Goal: Information Seeking & Learning: Check status

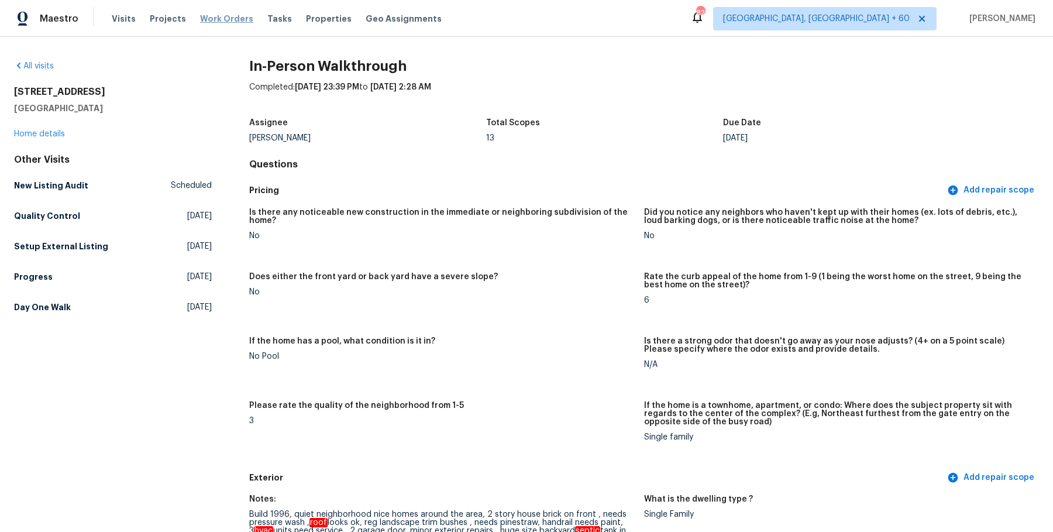
click at [237, 21] on span "Work Orders" at bounding box center [226, 19] width 53 height 12
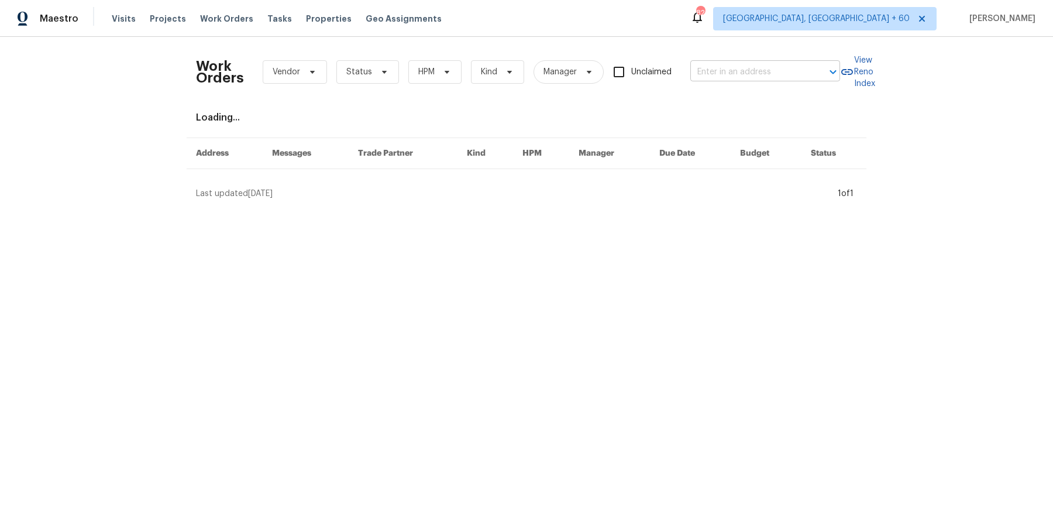
click at [792, 64] on input "text" at bounding box center [748, 72] width 117 height 18
paste input "1116 Magnolia St La Fayette, GA 30728"
type input "1116 Magnolia St La Fayette, GA 30728"
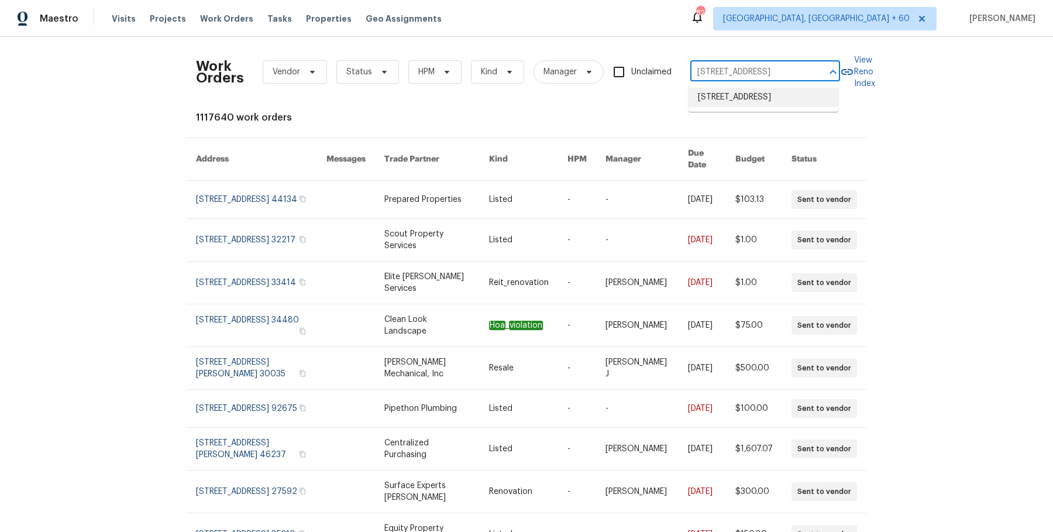
click at [767, 96] on li "1116 Magnolia St, La Fayette, GA 30728" at bounding box center [763, 97] width 150 height 19
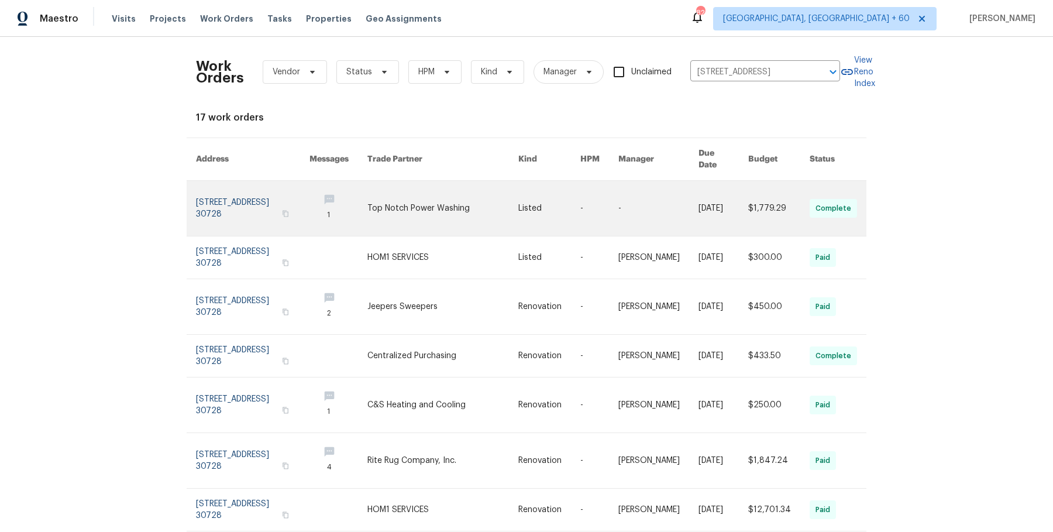
click at [523, 189] on td "Listed" at bounding box center [540, 209] width 62 height 56
click at [508, 191] on link at bounding box center [442, 208] width 151 height 55
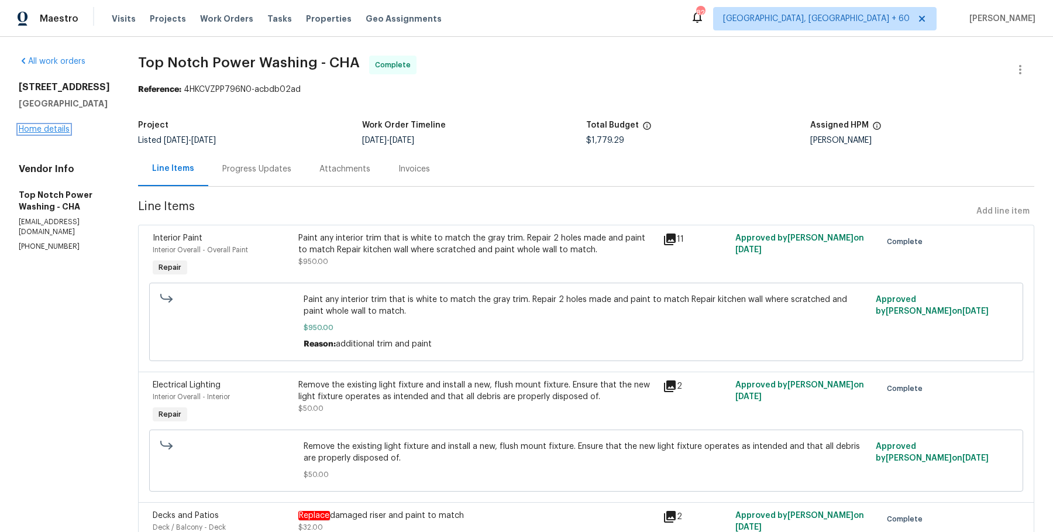
click at [65, 132] on link "Home details" at bounding box center [44, 129] width 51 height 8
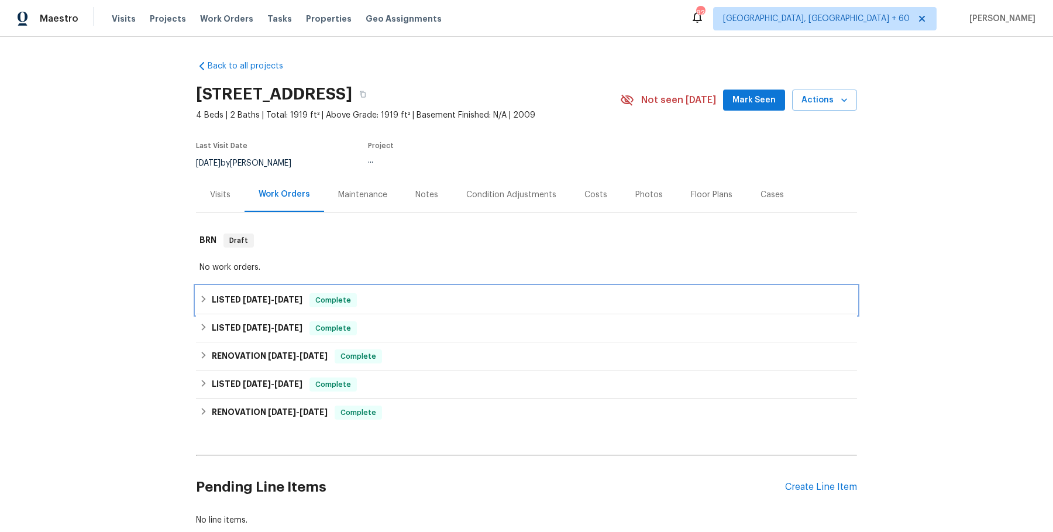
click at [424, 295] on div "LISTED 8/26/25 - 8/28/25 Complete" at bounding box center [526, 300] width 654 height 14
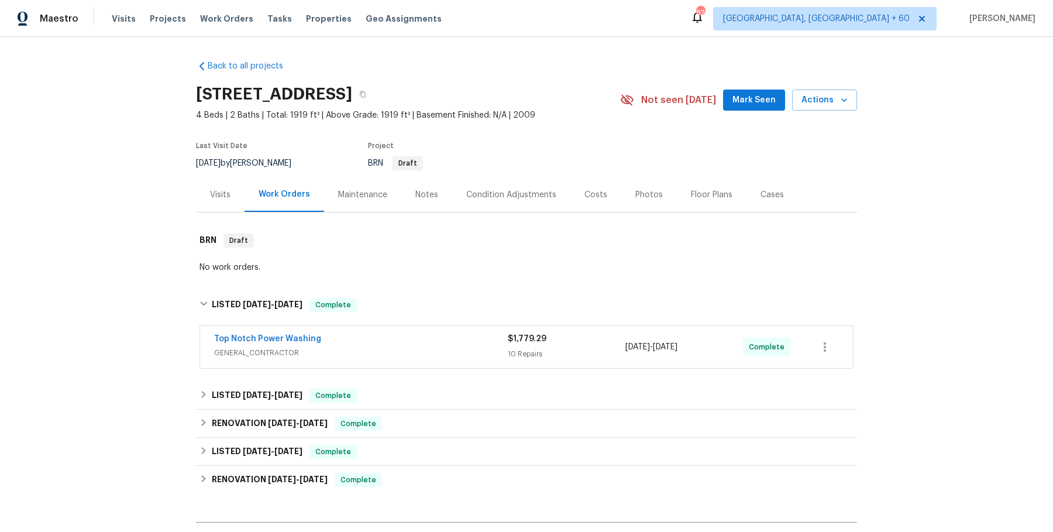
click at [422, 333] on div "Top Notch Power Washing" at bounding box center [361, 340] width 294 height 14
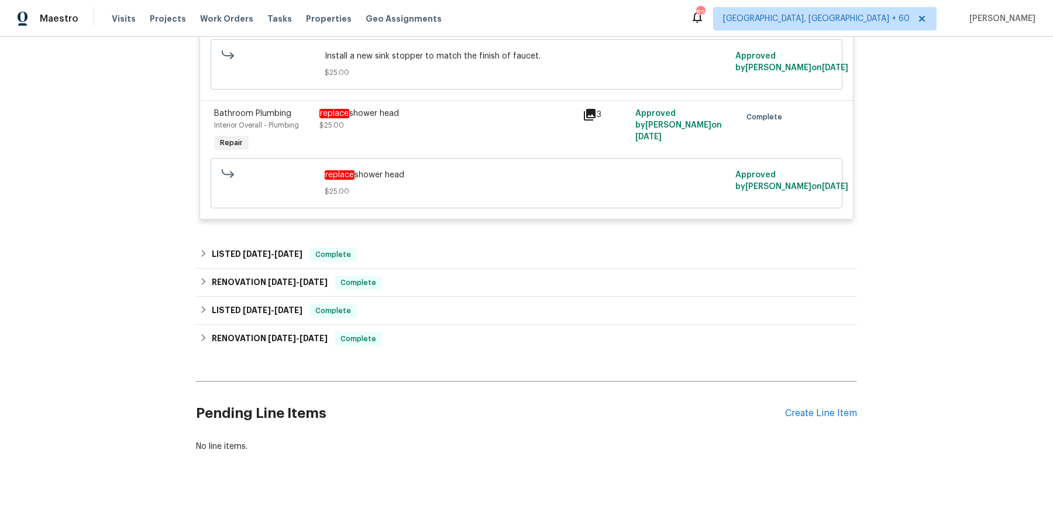
scroll to position [1812, 0]
click at [490, 247] on div "LISTED 7/2/25 - 7/2/25 Complete" at bounding box center [526, 254] width 654 height 14
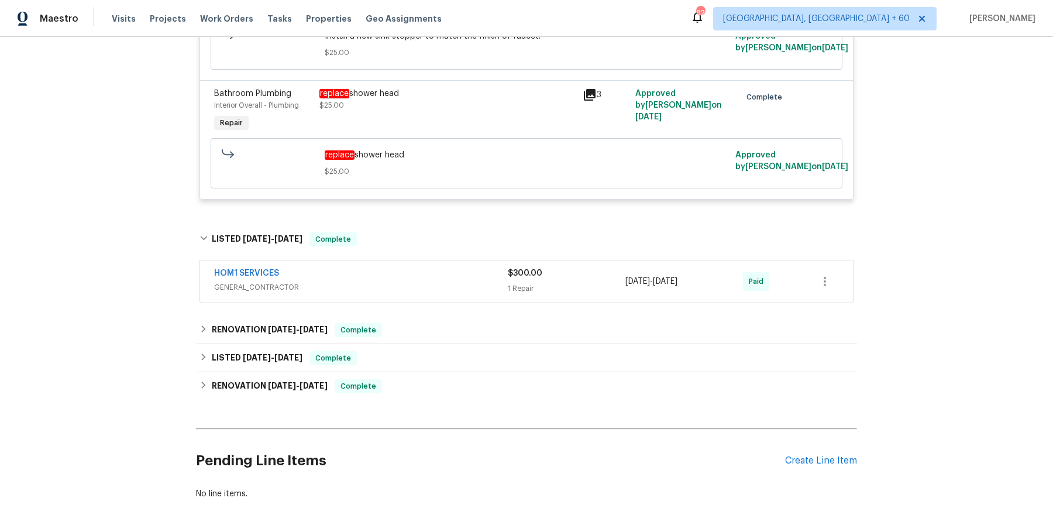
click at [464, 302] on div "HOM1 SERVICES GENERAL_CONTRACTOR $300.00 1 Repair 7/2/2025 - 7/2/2025 Paid" at bounding box center [526, 281] width 653 height 42
click at [472, 293] on span "GENERAL_CONTRACTOR" at bounding box center [361, 287] width 294 height 12
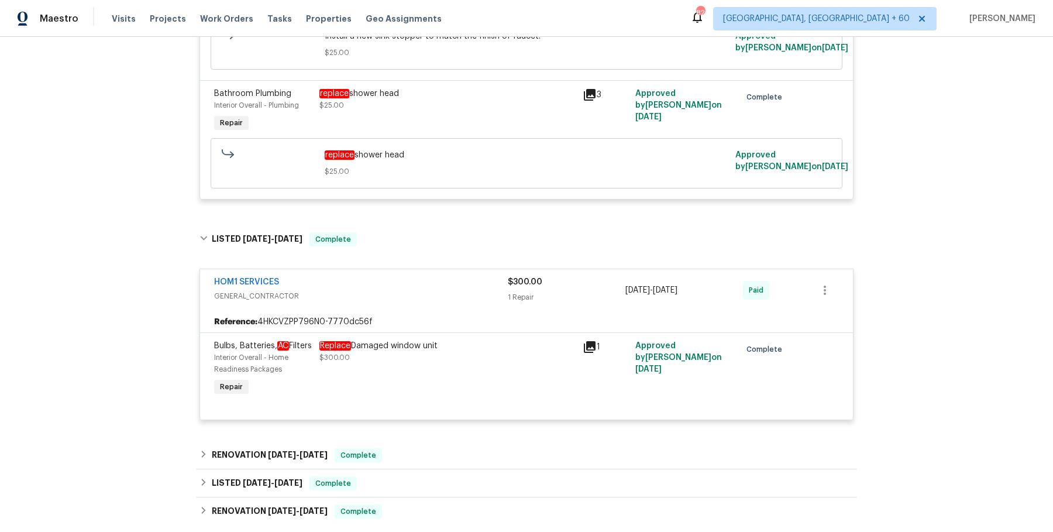
click at [535, 332] on div "Reference: 4HKCVZPP796N0-7770dc56f" at bounding box center [526, 321] width 653 height 21
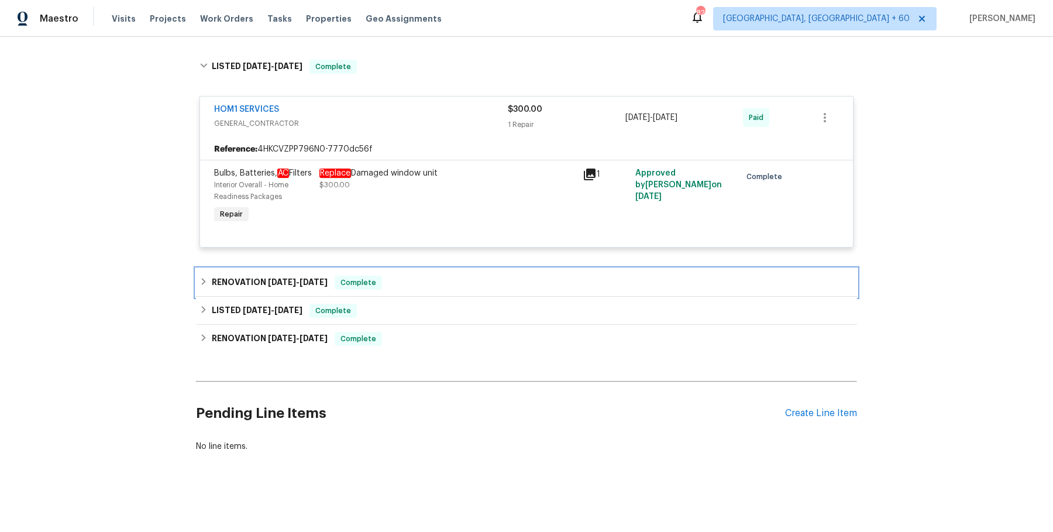
click at [529, 290] on div "RENOVATION 6/17/25 - 7/2/25 Complete" at bounding box center [526, 282] width 654 height 14
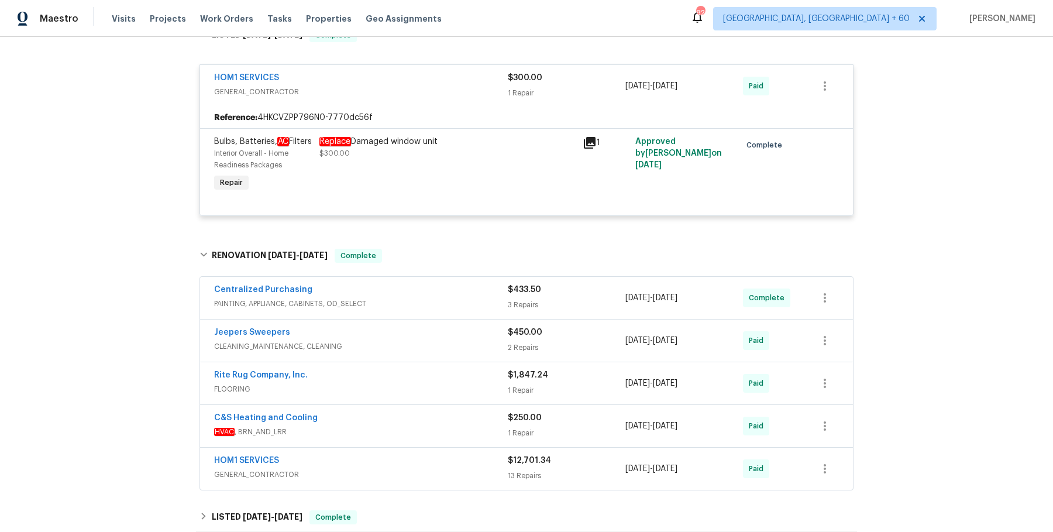
click at [476, 319] on div "Centralized Purchasing PAINTING, APPLIANCE, CABINETS, OD_SELECT $433.50 3 Repai…" at bounding box center [526, 298] width 653 height 42
click at [486, 319] on div "Centralized Purchasing PAINTING, APPLIANCE, CABINETS, OD_SELECT $433.50 3 Repai…" at bounding box center [526, 298] width 653 height 42
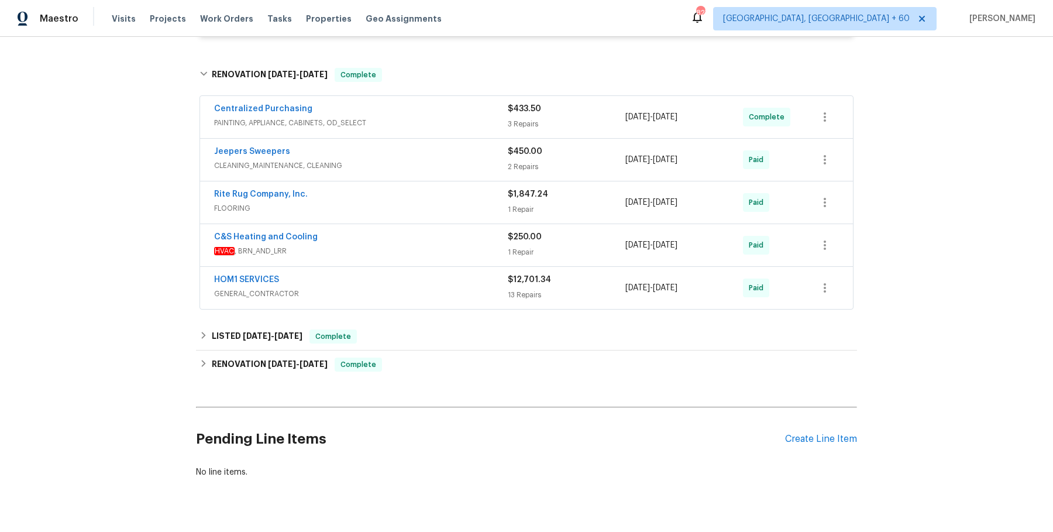
scroll to position [2252, 0]
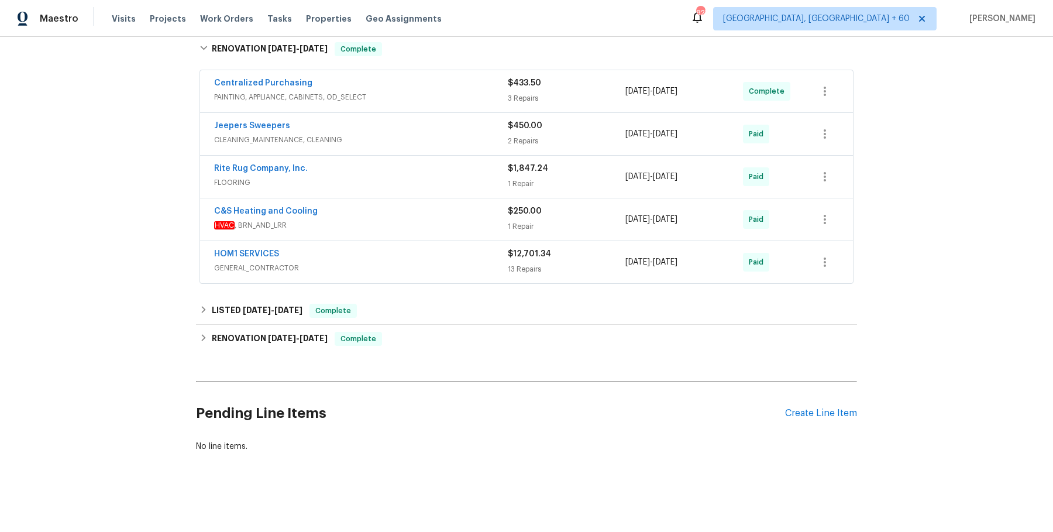
click at [445, 269] on span "GENERAL_CONTRACTOR" at bounding box center [361, 268] width 294 height 12
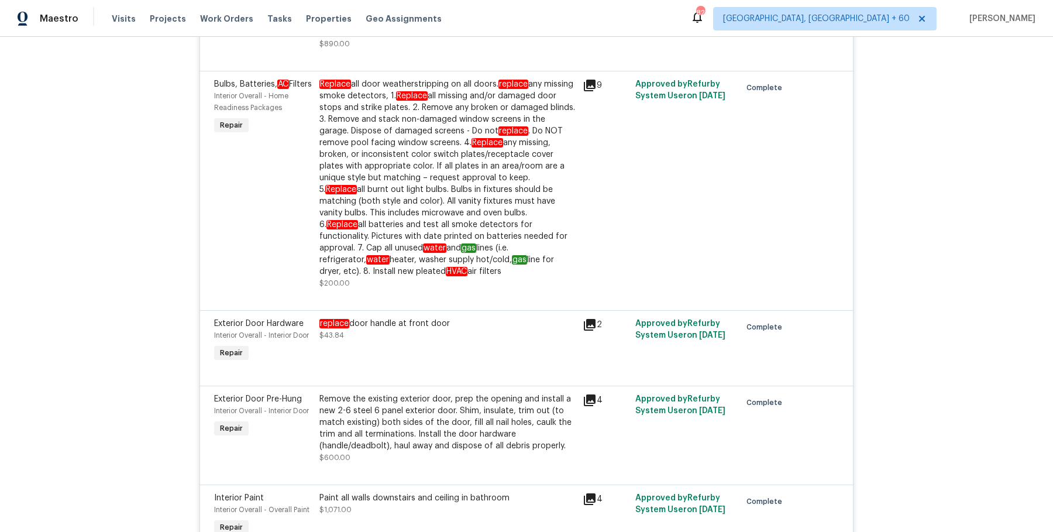
scroll to position [3519, 0]
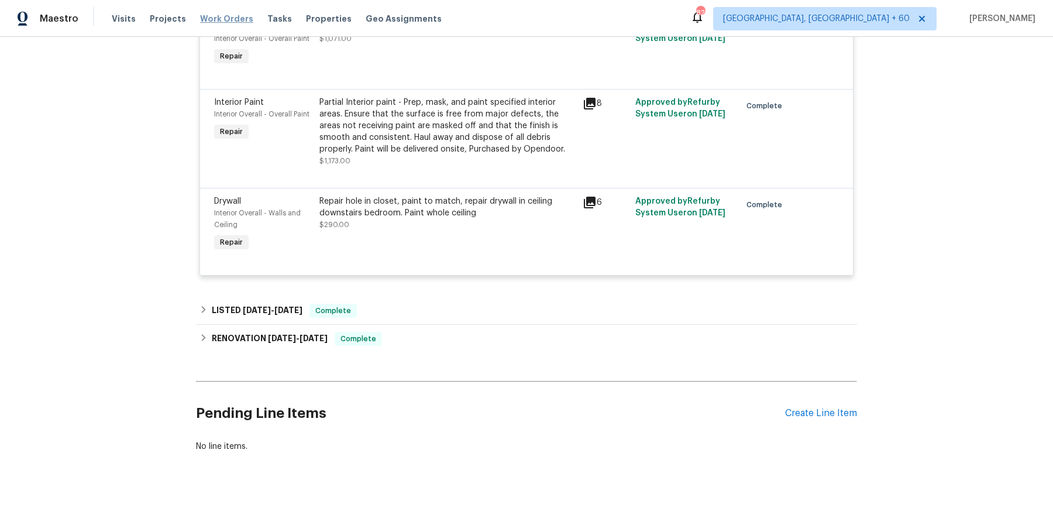
click at [208, 18] on span "Work Orders" at bounding box center [226, 19] width 53 height 12
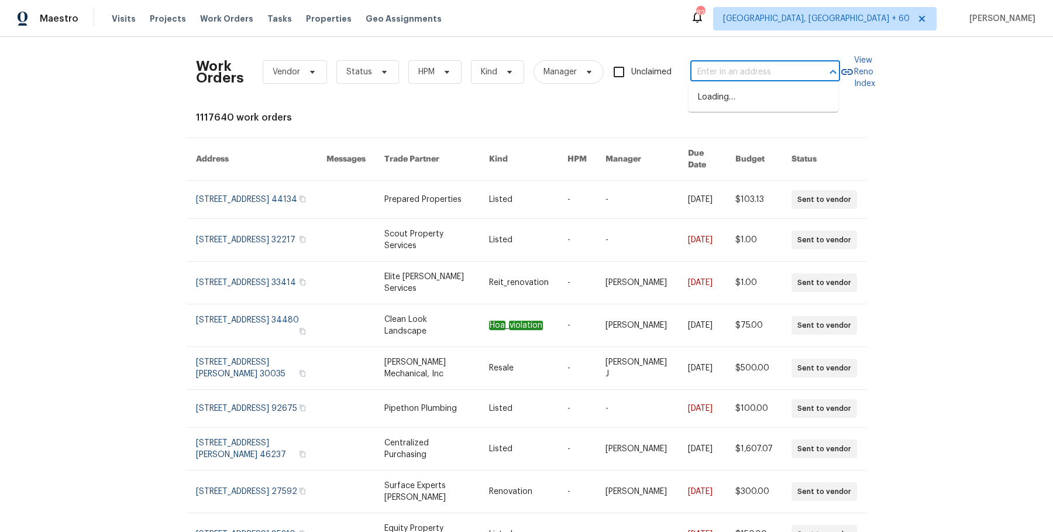
click at [707, 69] on input "text" at bounding box center [748, 72] width 117 height 18
paste input "507 Circlewood Dr Venice true O2, FL 34293"
drag, startPoint x: 757, startPoint y: 75, endPoint x: 850, endPoint y: 75, distance: 93.0
click at [850, 75] on div "Work Orders Vendor Status HPM Kind Manager Unclaimed 507 Circlewood Dr Venice t…" at bounding box center [526, 71] width 661 height 51
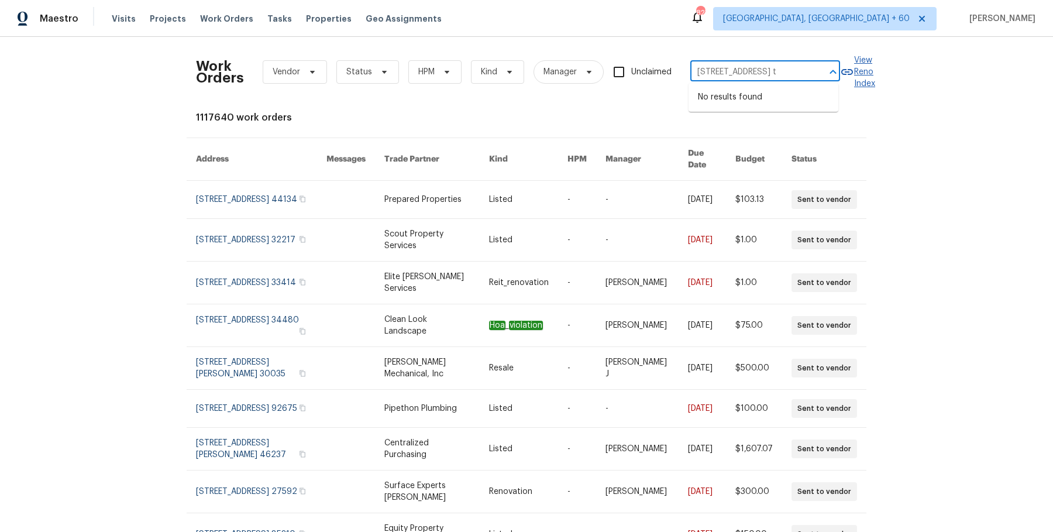
scroll to position [0, 0]
type input "507 Circlewood D"
click at [769, 107] on li "507 Circlewood Dr Unit O2, Venice, FL 34293" at bounding box center [763, 97] width 150 height 19
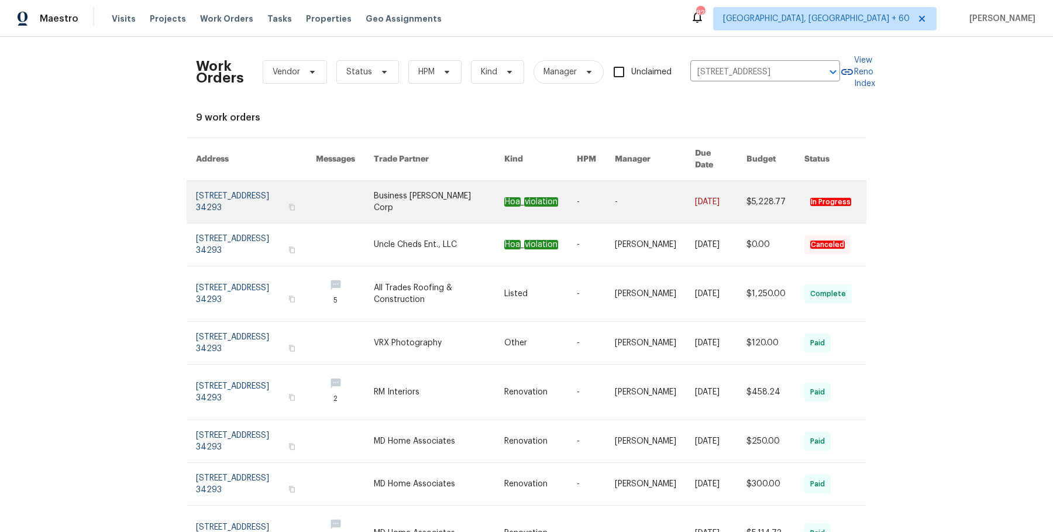
click at [672, 190] on link at bounding box center [655, 202] width 80 height 42
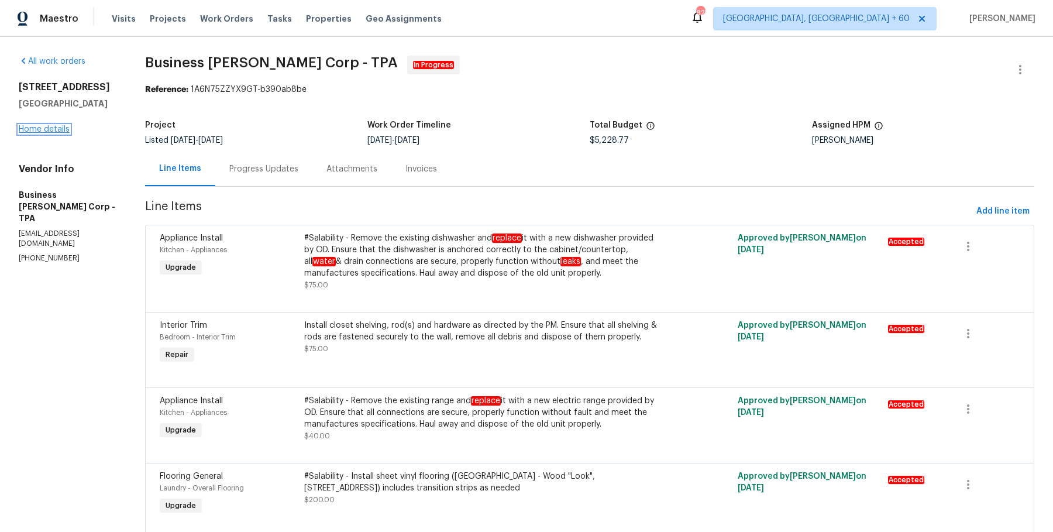
click at [58, 133] on link "Home details" at bounding box center [44, 129] width 51 height 8
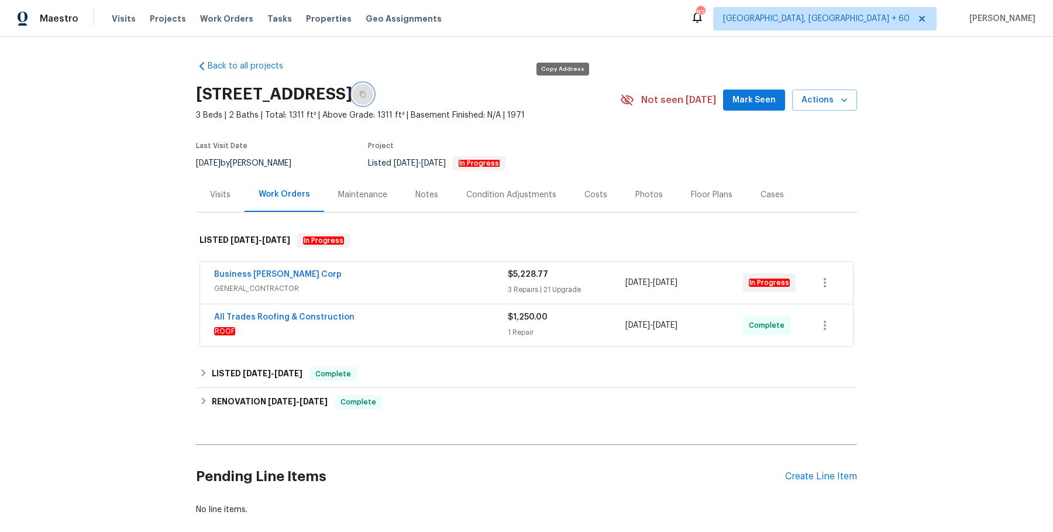
click at [373, 97] on button "button" at bounding box center [362, 94] width 21 height 21
click at [215, 19] on span "Work Orders" at bounding box center [226, 19] width 53 height 12
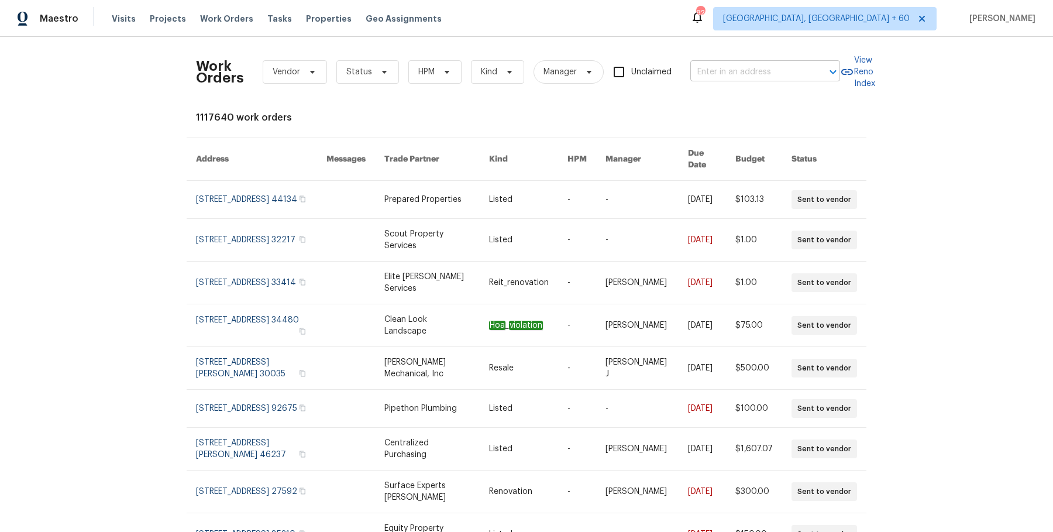
click at [760, 80] on input "text" at bounding box center [748, 72] width 117 height 18
paste input "507 Circlewood Dr Unit O2, Venice, FL 34293"
drag, startPoint x: 725, startPoint y: 71, endPoint x: 911, endPoint y: 73, distance: 186.6
click at [911, 73] on div "Work Orders Vendor Status HPM Kind Manager Unclaimed 507 Circlewood Dr Unit O2,…" at bounding box center [526, 284] width 1053 height 495
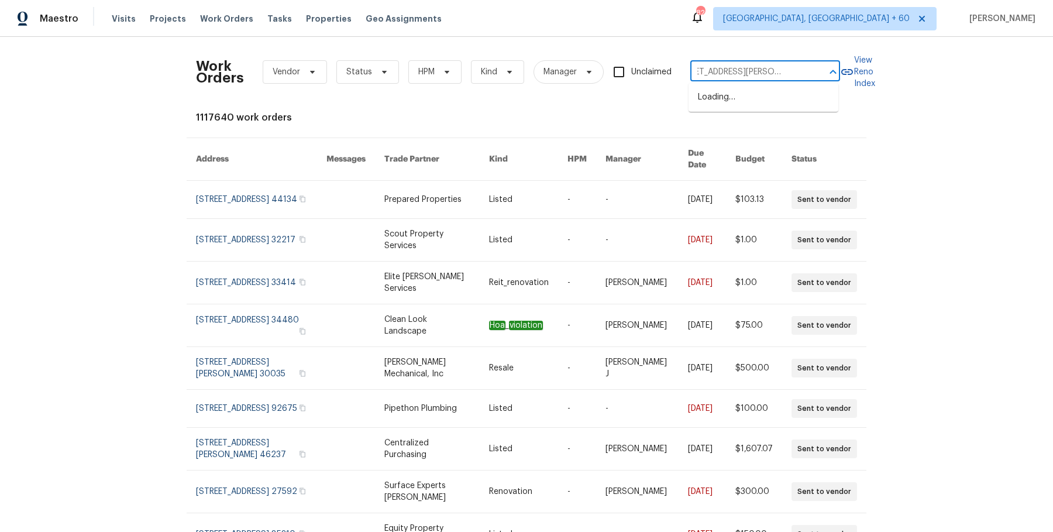
scroll to position [0, 0]
type input "507 Circlewood Dr"
click at [777, 95] on li "507 Circlewood Dr Unit O2, Venice, FL 34293" at bounding box center [763, 97] width 150 height 19
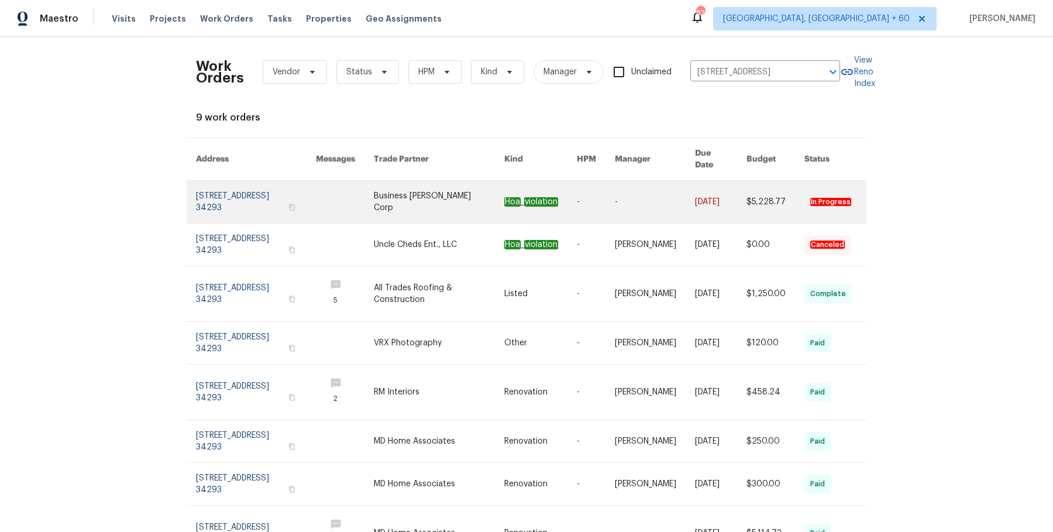
click at [686, 190] on td "[DATE]" at bounding box center [711, 202] width 51 height 43
click at [316, 188] on link at bounding box center [256, 202] width 120 height 42
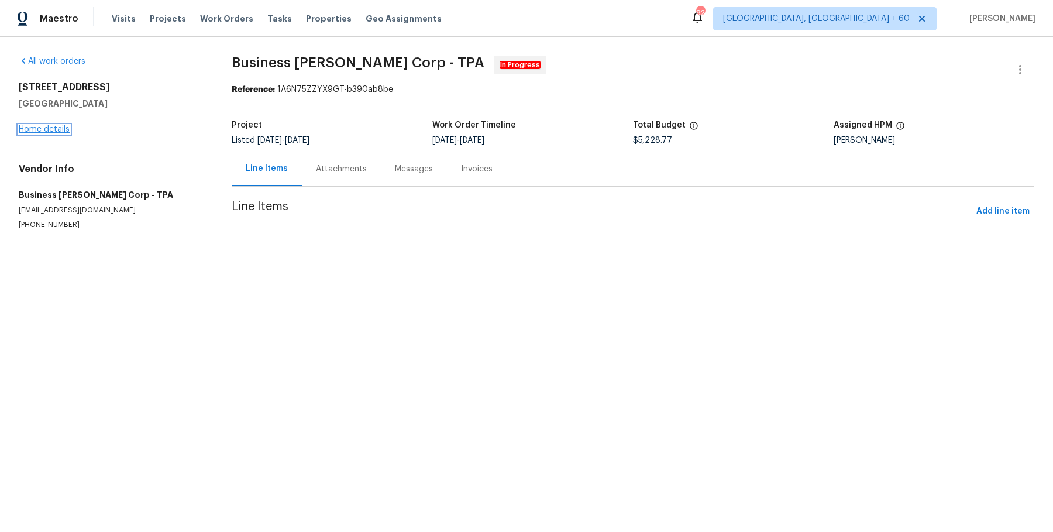
click at [49, 132] on link "Home details" at bounding box center [44, 129] width 51 height 8
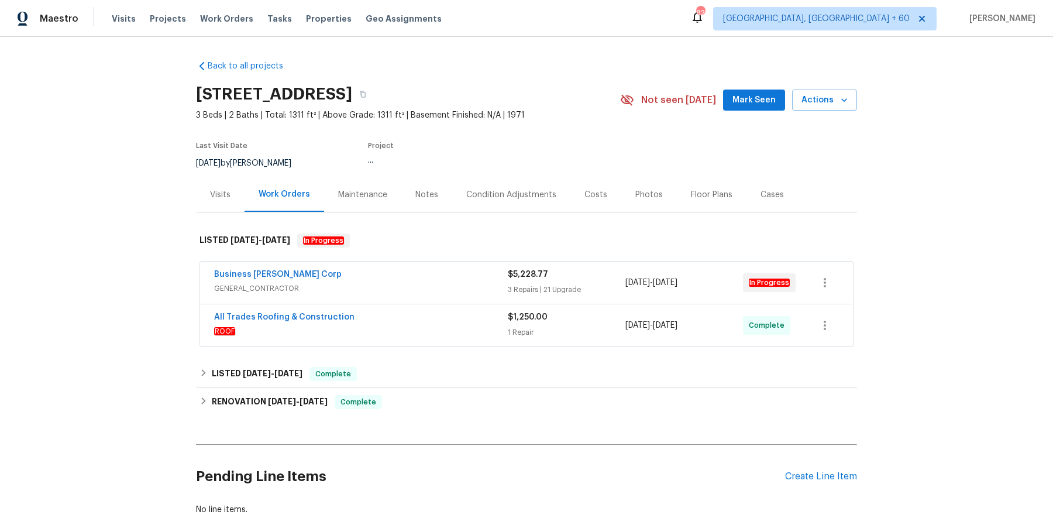
drag, startPoint x: 392, startPoint y: 265, endPoint x: 383, endPoint y: 265, distance: 9.9
click at [392, 265] on div "Business Morel Corp GENERAL_CONTRACTOR $5,228.77 3 Repairs | 21 Upgrade 8/28/20…" at bounding box center [526, 282] width 653 height 42
click at [383, 277] on div "Business Morel Corp" at bounding box center [361, 275] width 294 height 14
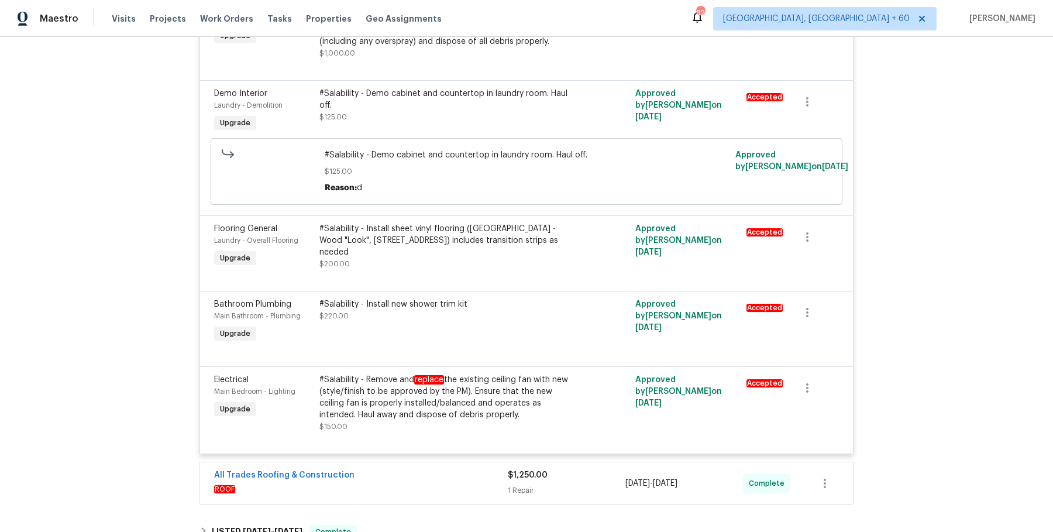
scroll to position [2336, 0]
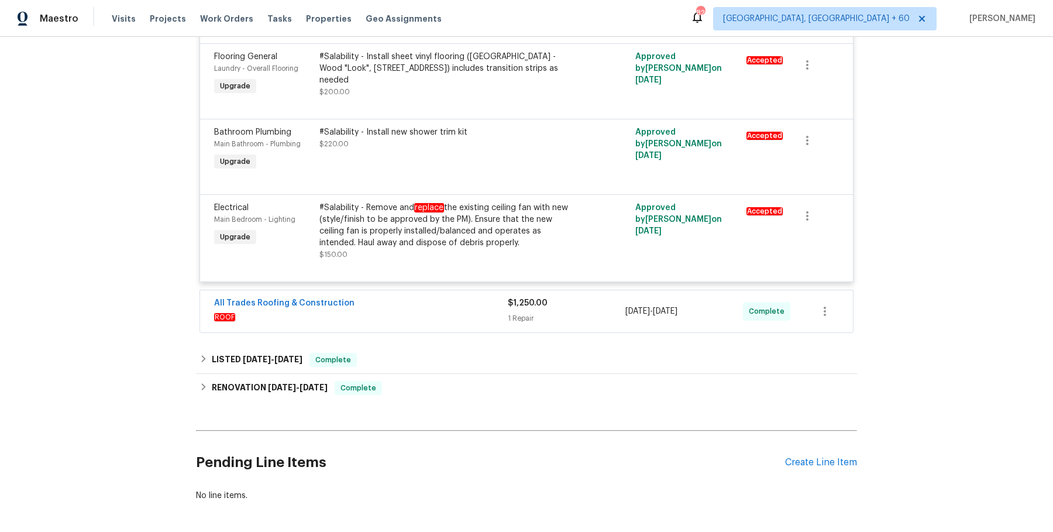
click at [402, 314] on span "ROOF" at bounding box center [361, 317] width 294 height 12
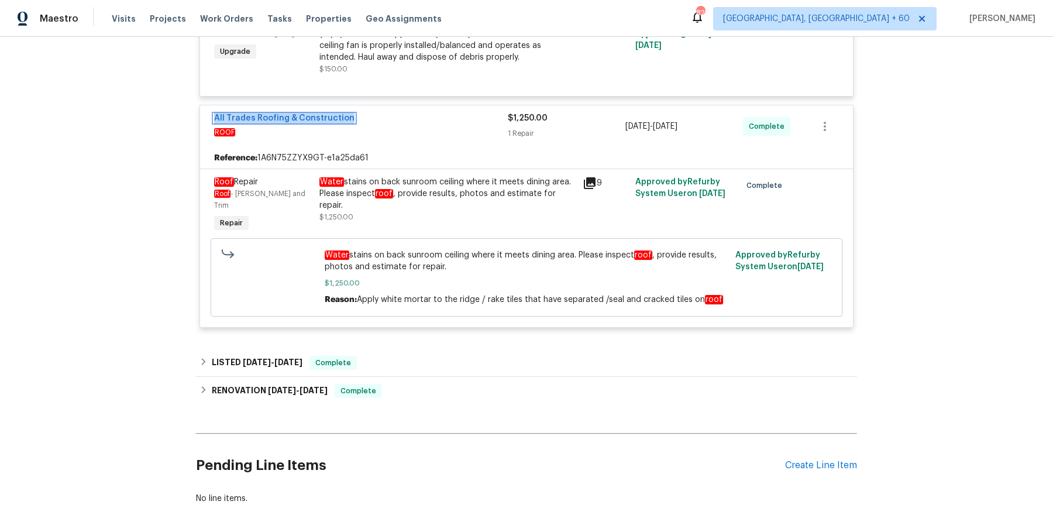
scroll to position [2519, 0]
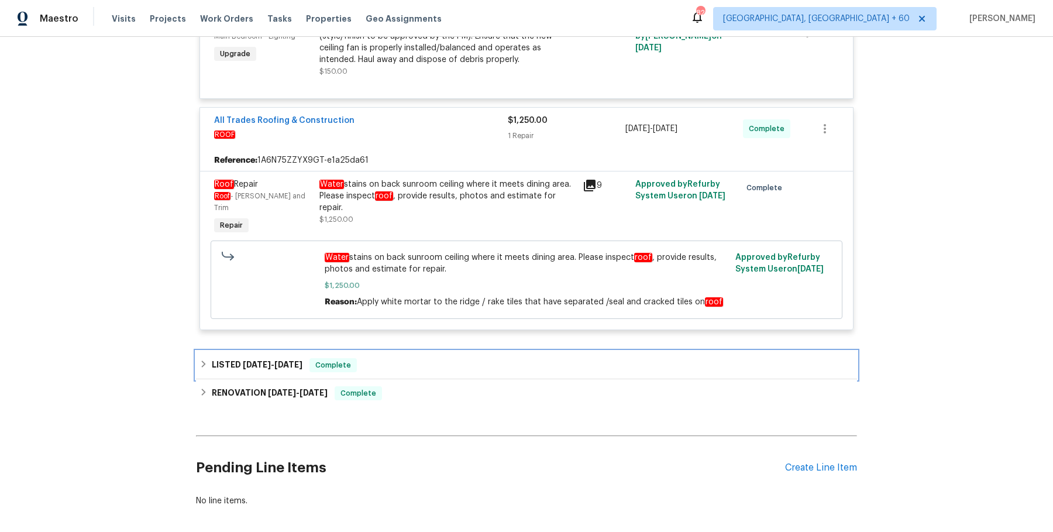
click at [388, 358] on div "LISTED 2/11/25 - 2/12/25 Complete" at bounding box center [526, 365] width 654 height 14
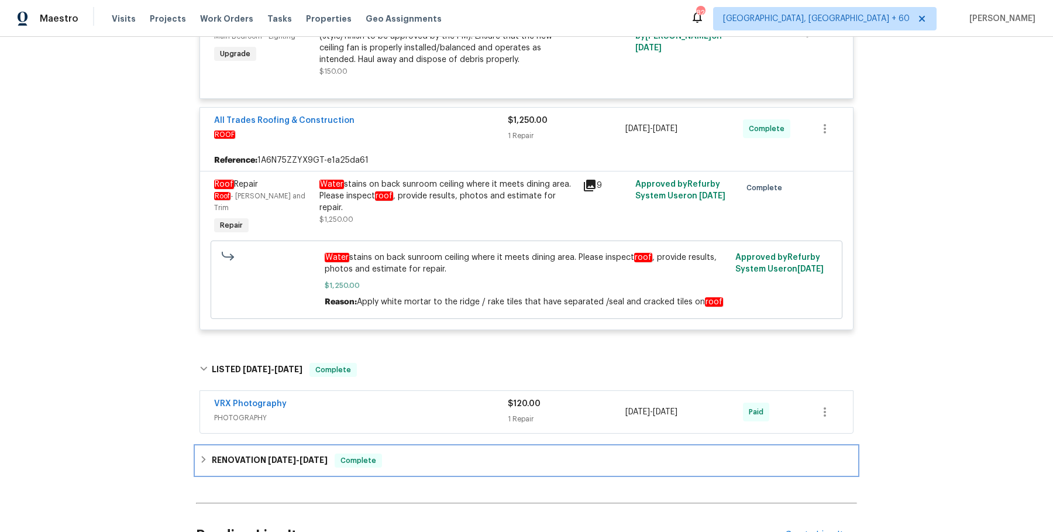
click at [374, 446] on div "RENOVATION 2/3/25 - 2/7/25 Complete" at bounding box center [526, 460] width 661 height 28
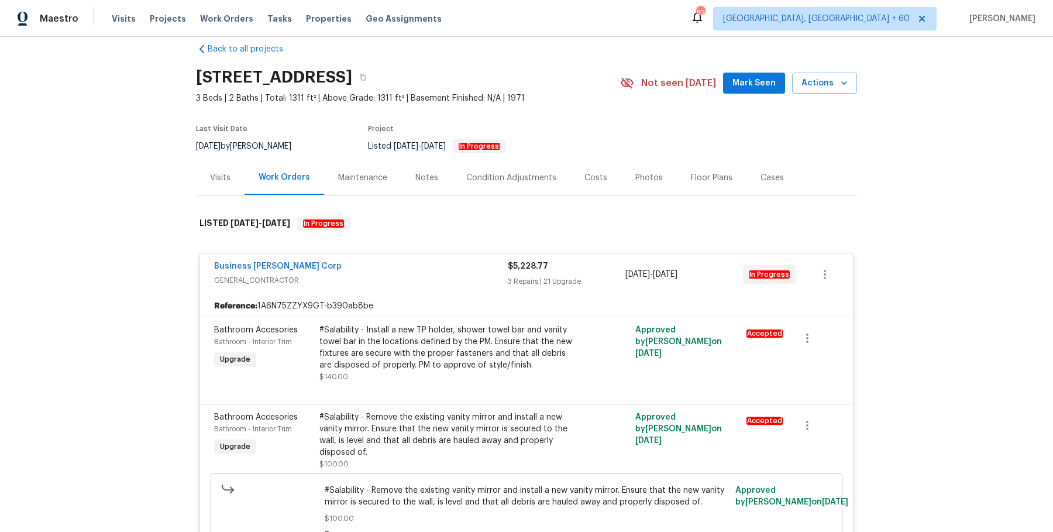
scroll to position [0, 0]
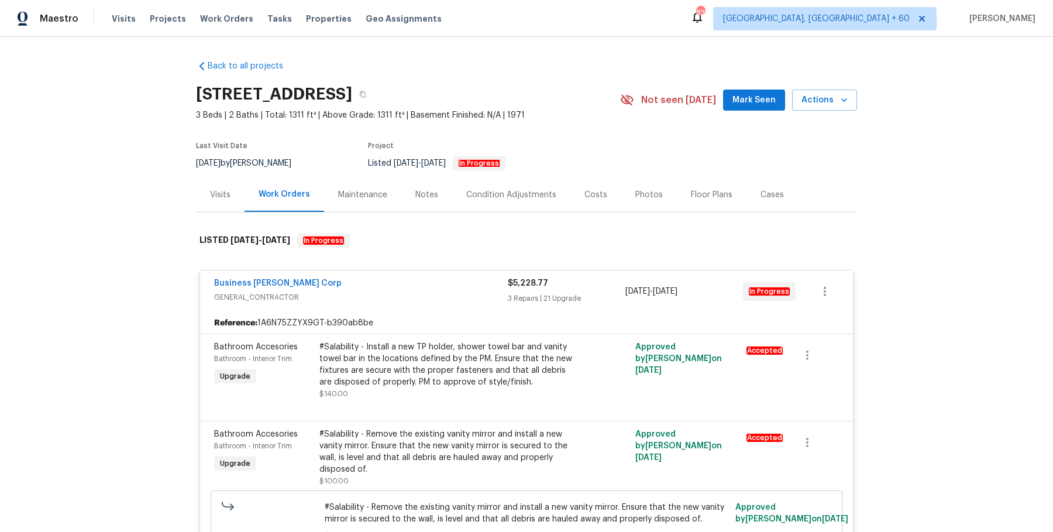
click at [562, 106] on div "507 Circlewood Dr Unit O2, Venice, FL 34293" at bounding box center [408, 94] width 424 height 30
click at [366, 94] on icon "button" at bounding box center [362, 94] width 7 height 7
click at [373, 90] on button "button" at bounding box center [362, 94] width 21 height 21
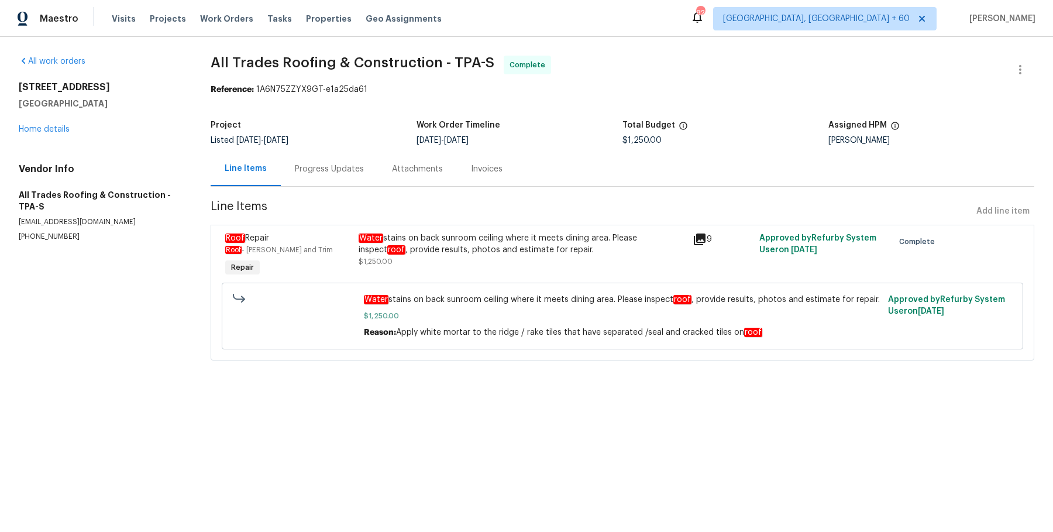
click at [320, 170] on div "Progress Updates" at bounding box center [329, 169] width 69 height 12
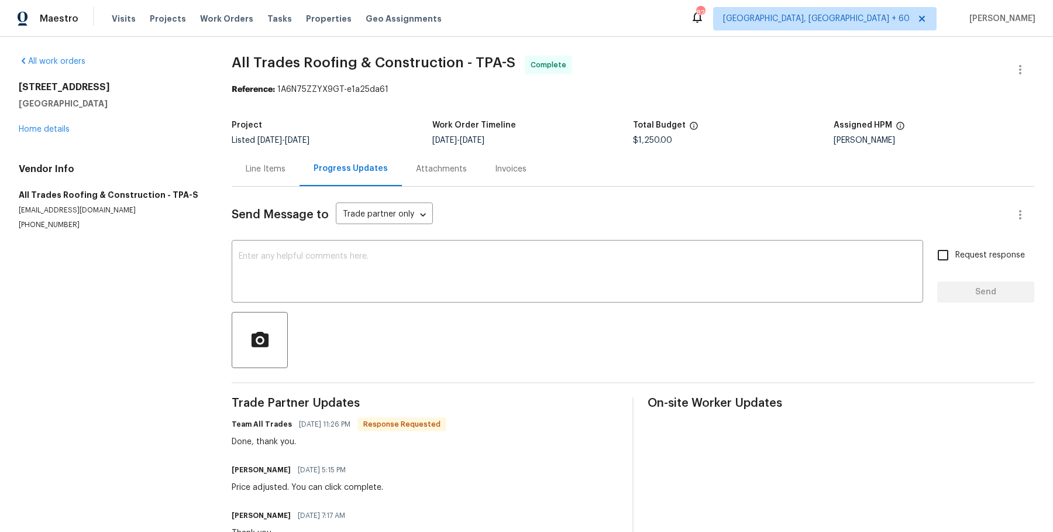
click at [429, 176] on div "Attachments" at bounding box center [441, 168] width 79 height 35
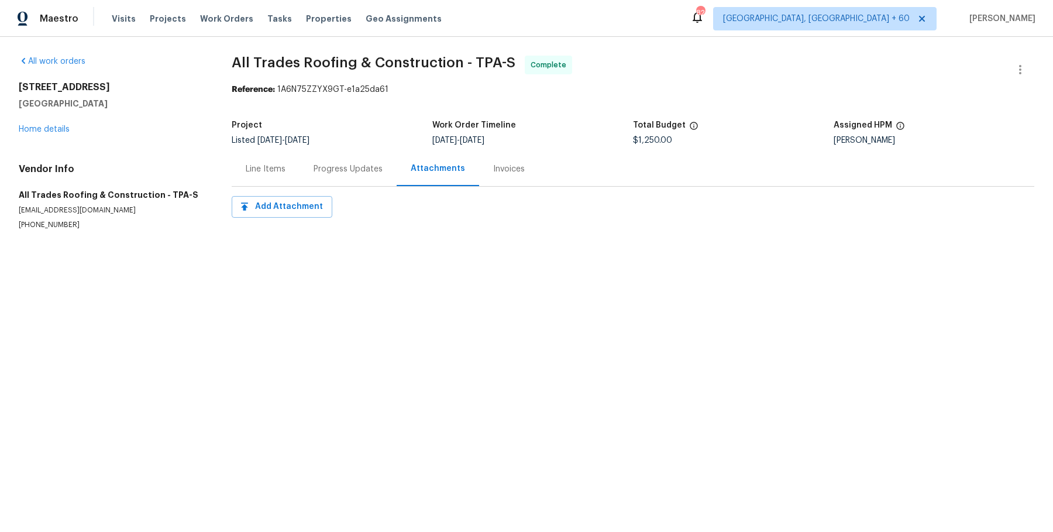
click at [497, 174] on div "Invoices" at bounding box center [509, 169] width 32 height 12
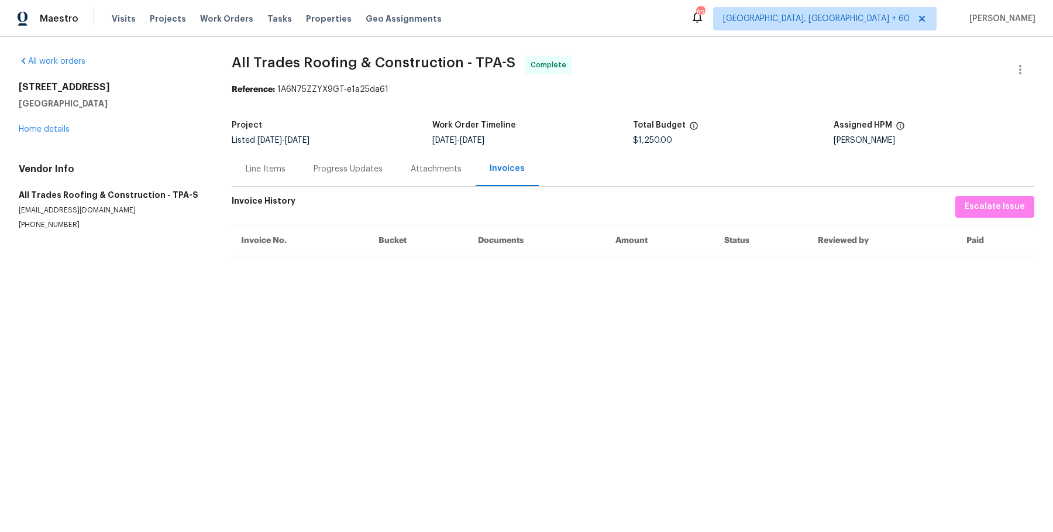
click at [274, 169] on div "Line Items" at bounding box center [266, 169] width 40 height 12
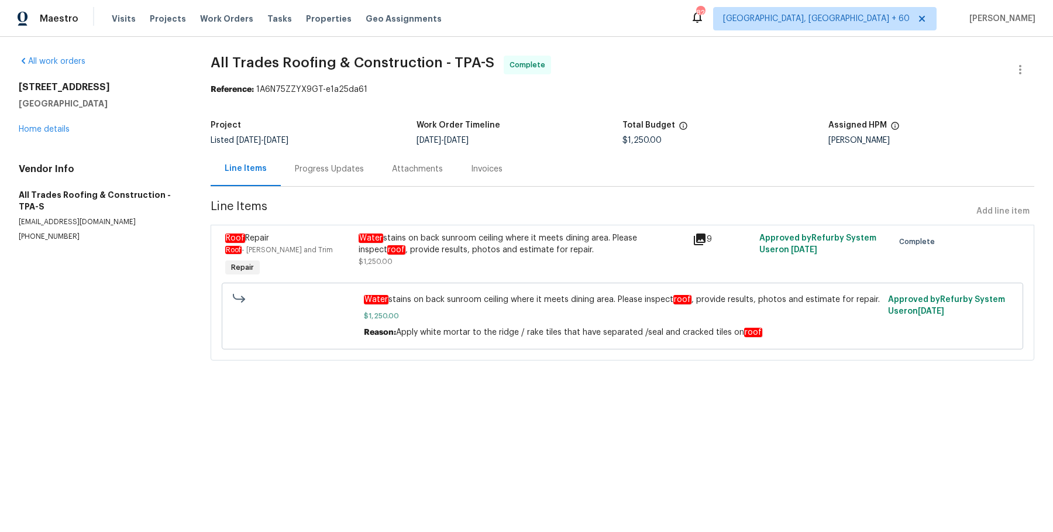
click at [323, 167] on div "Progress Updates" at bounding box center [329, 169] width 69 height 12
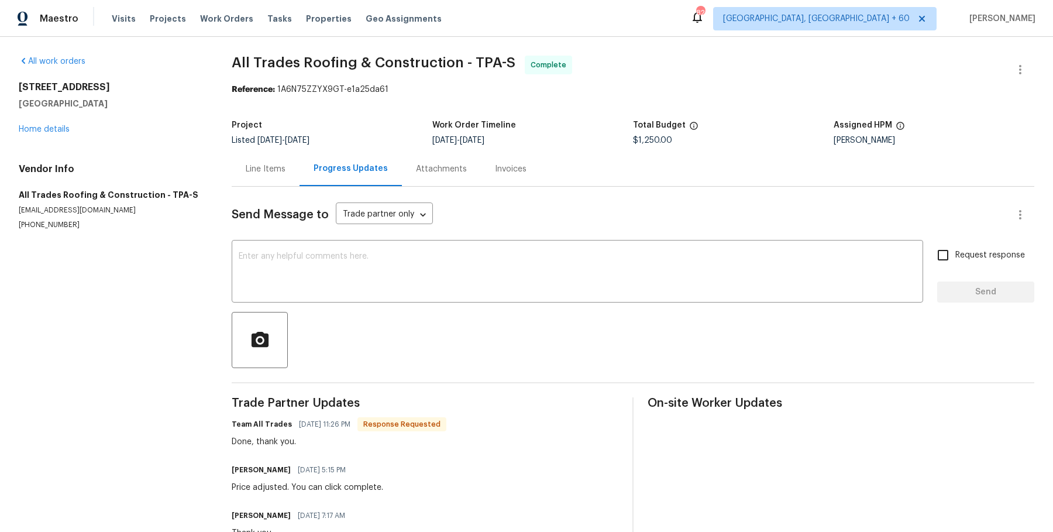
click at [415, 161] on div "Attachments" at bounding box center [441, 168] width 79 height 35
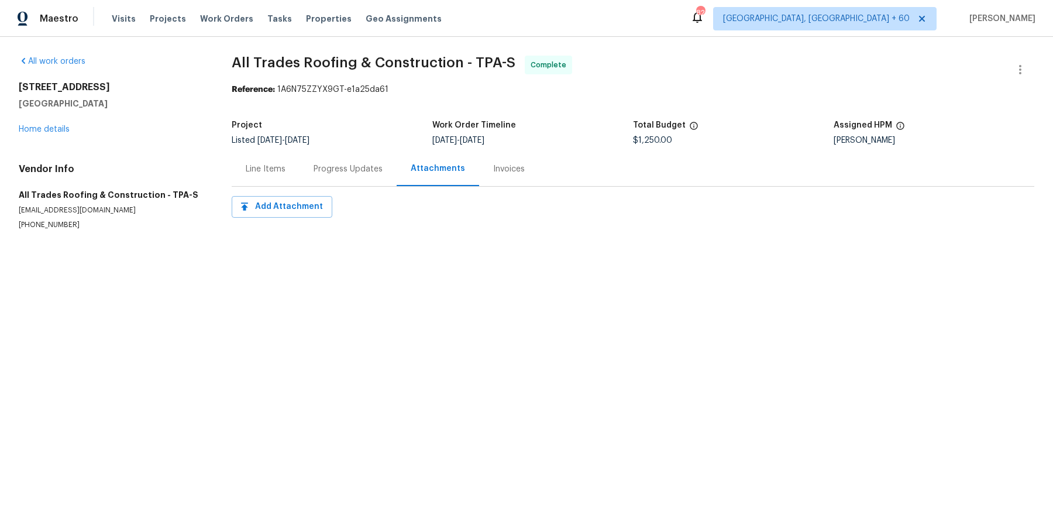
click at [518, 175] on div "Invoices" at bounding box center [509, 168] width 60 height 35
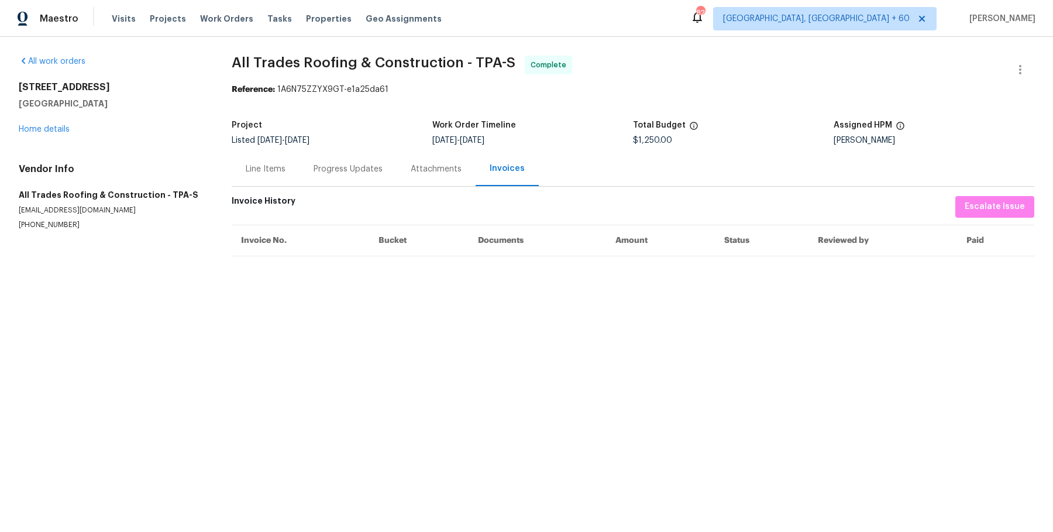
click at [270, 164] on div "Line Items" at bounding box center [266, 169] width 40 height 12
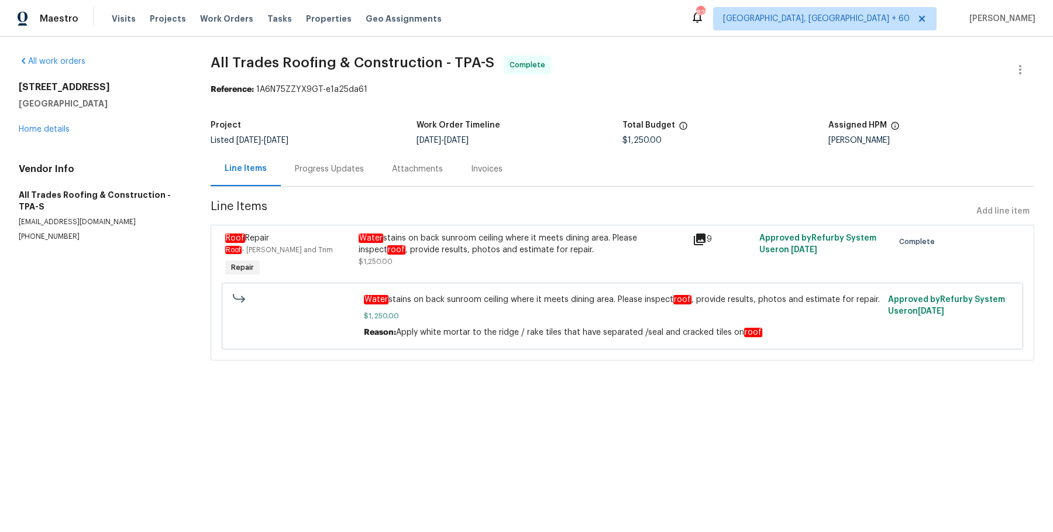
click at [324, 161] on div "Progress Updates" at bounding box center [329, 168] width 97 height 35
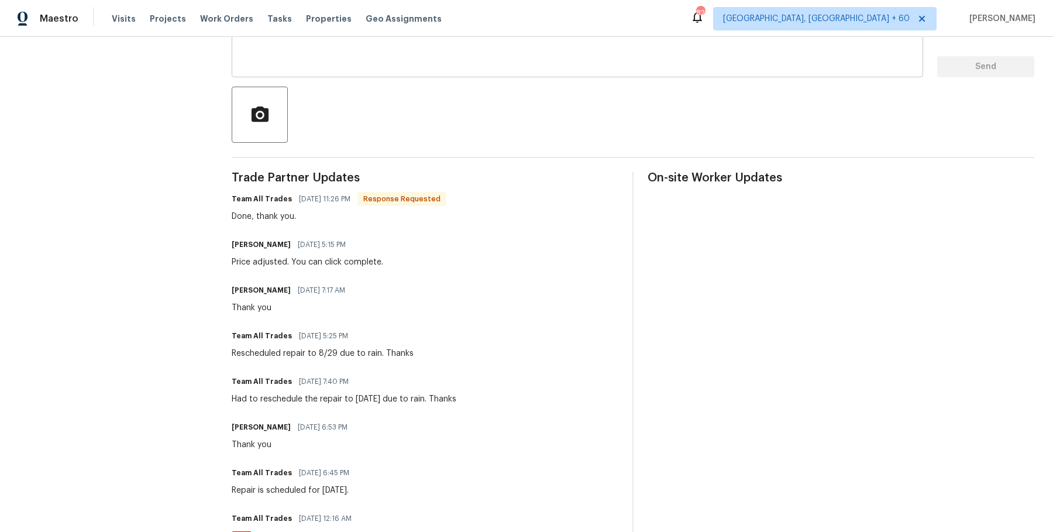
scroll to position [223, 0]
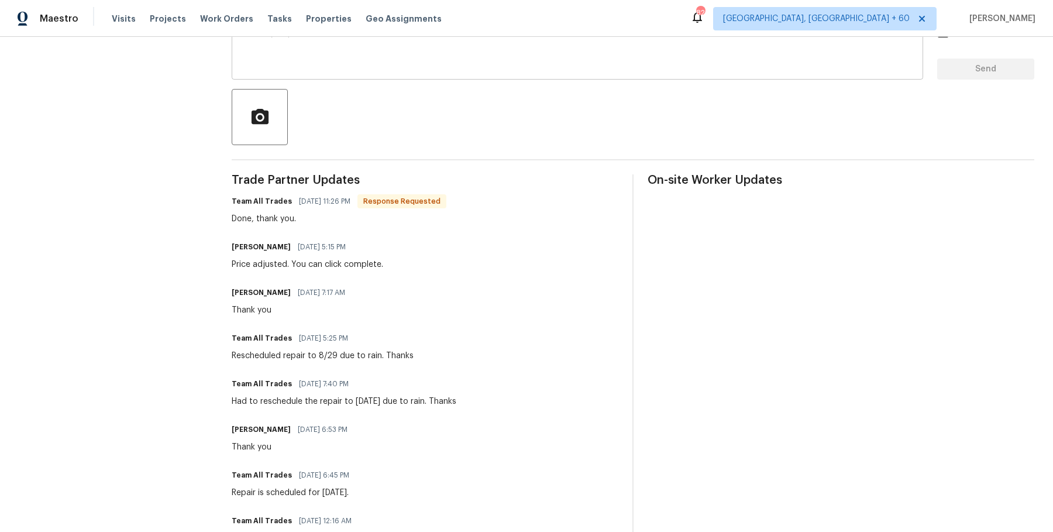
click at [337, 299] on div "Naomi Ferreira 08/29/2025 7:17 AM" at bounding box center [292, 292] width 120 height 16
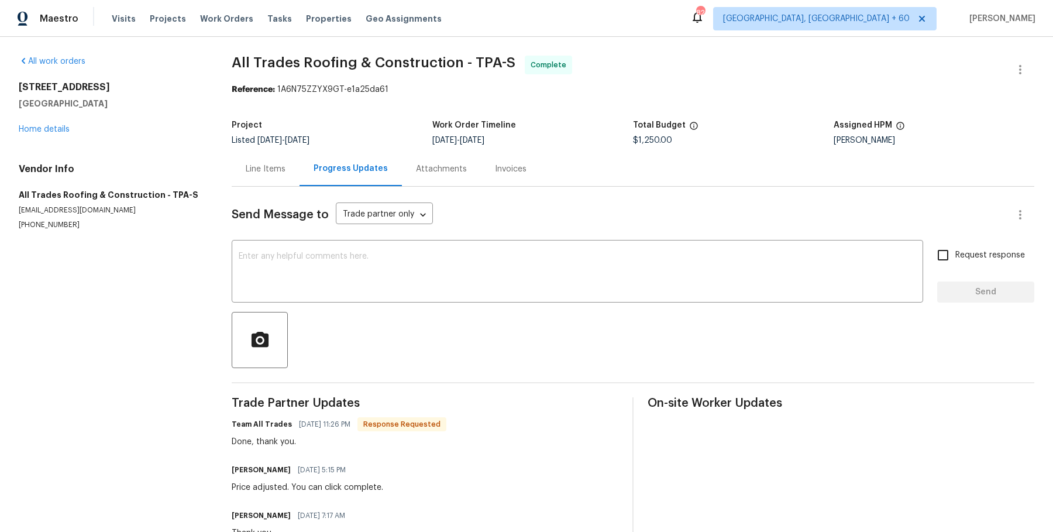
click at [264, 176] on div "Line Items" at bounding box center [266, 168] width 68 height 35
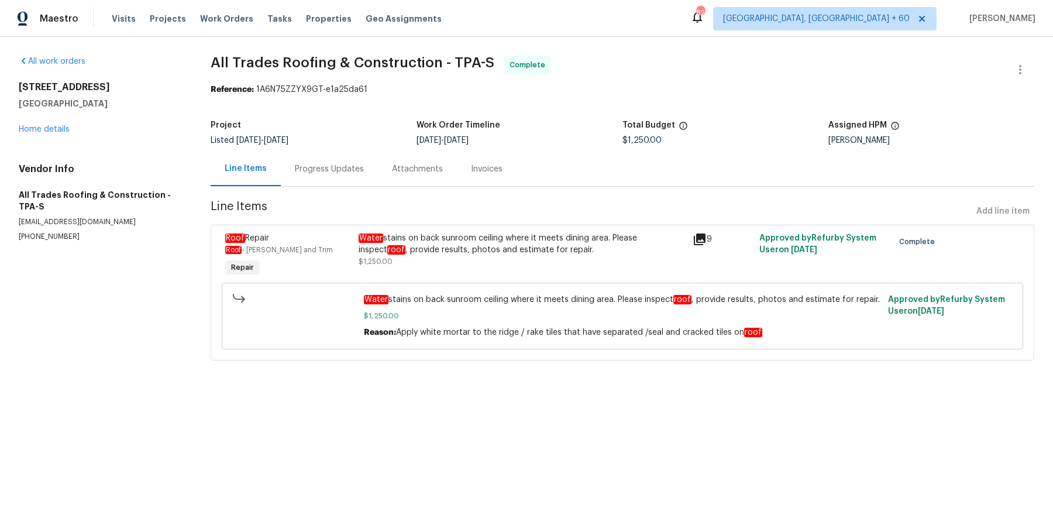
click at [461, 256] on div "Water stains on back sunroom ceiling where it meets dining area. Please inspect…" at bounding box center [522, 249] width 327 height 35
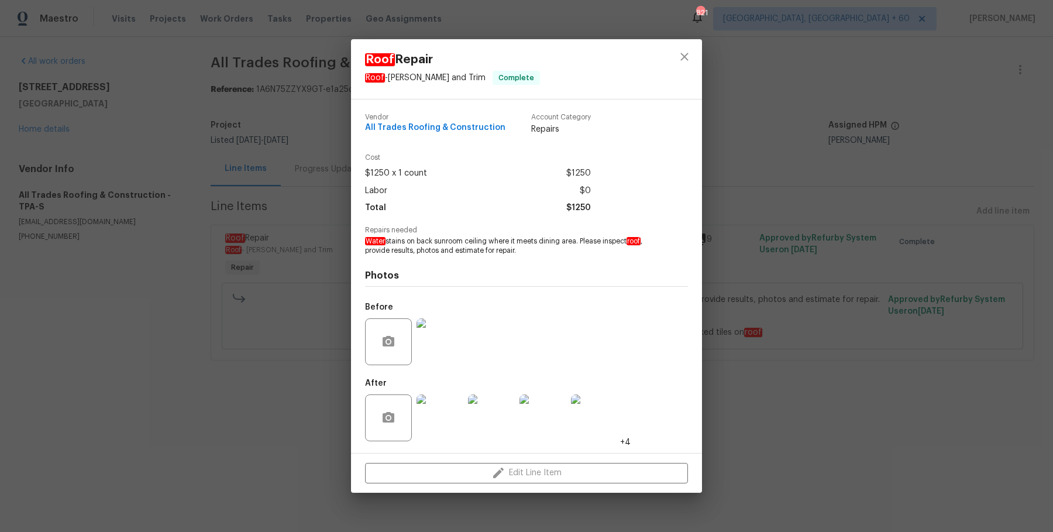
click at [445, 411] on img at bounding box center [439, 417] width 47 height 47
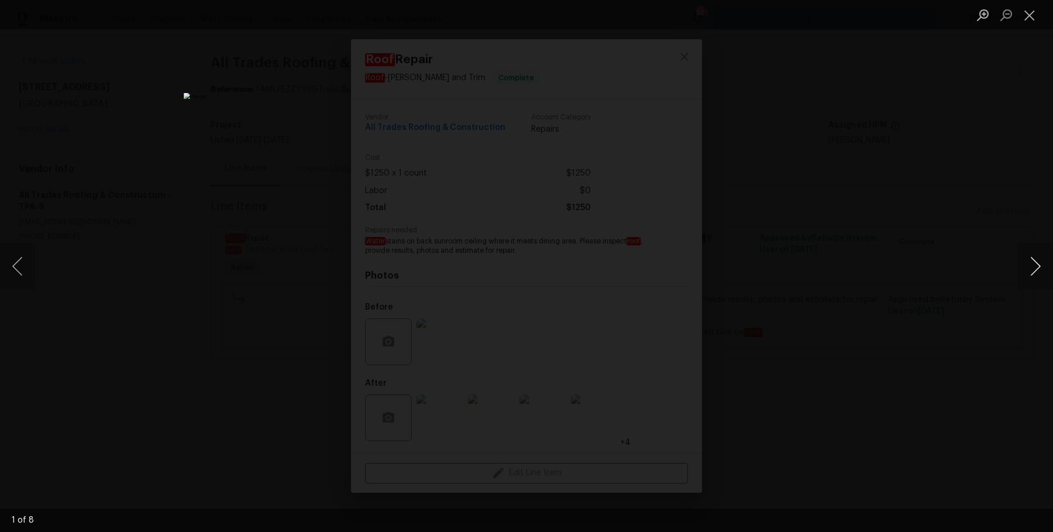
click at [1024, 274] on button "Next image" at bounding box center [1035, 266] width 35 height 47
click at [1025, 274] on button "Next image" at bounding box center [1035, 266] width 35 height 47
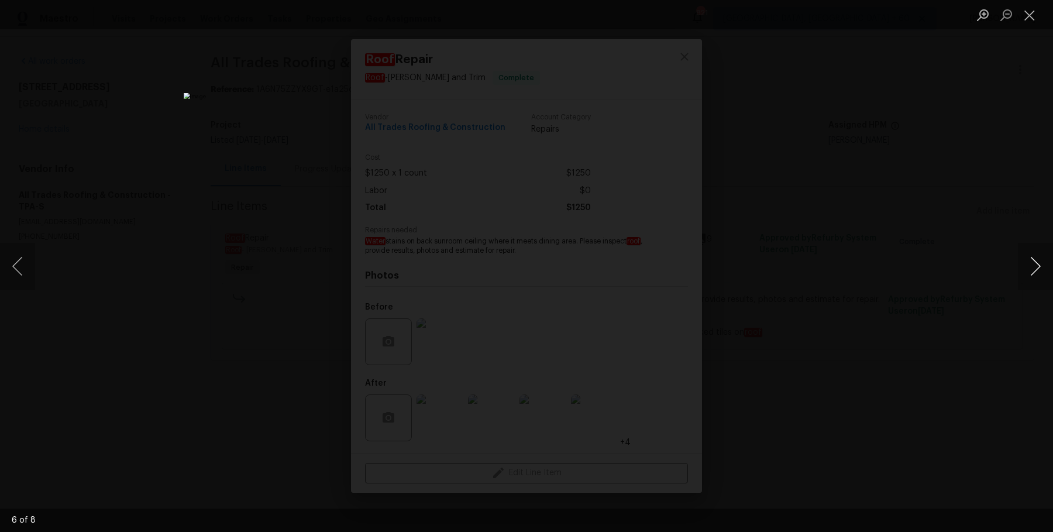
click at [1025, 274] on button "Next image" at bounding box center [1035, 266] width 35 height 47
click at [1028, 19] on button "Close lightbox" at bounding box center [1029, 15] width 23 height 20
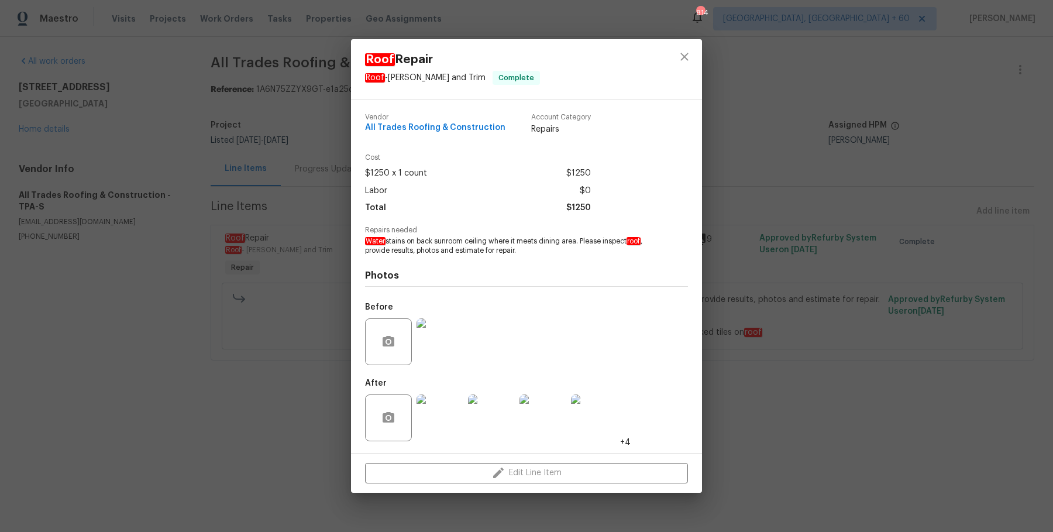
click at [686, 104] on div "Vendor All Trades Roofing & Construction Account Category Repairs" at bounding box center [526, 129] width 323 height 50
click at [677, 63] on icon "close" at bounding box center [684, 57] width 14 height 14
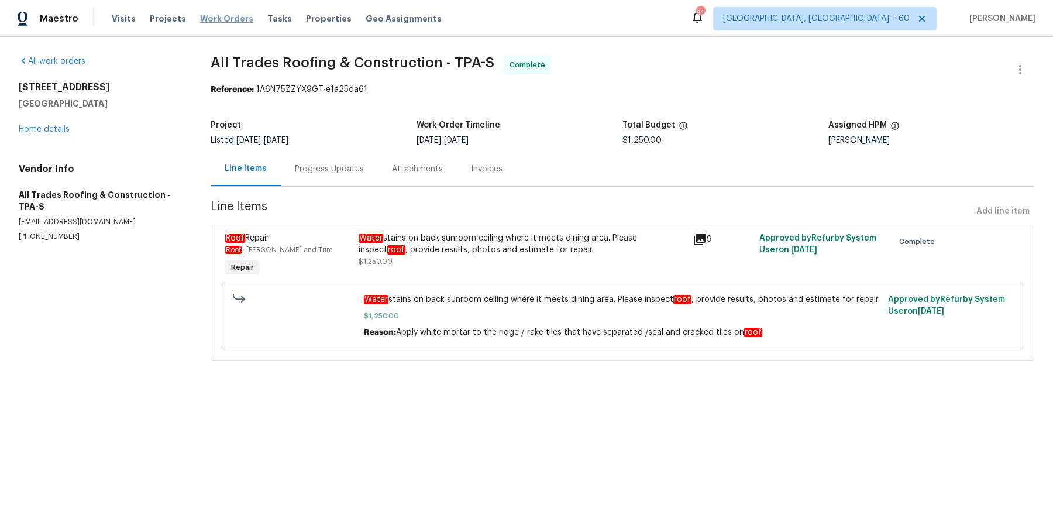
click at [221, 16] on span "Work Orders" at bounding box center [226, 19] width 53 height 12
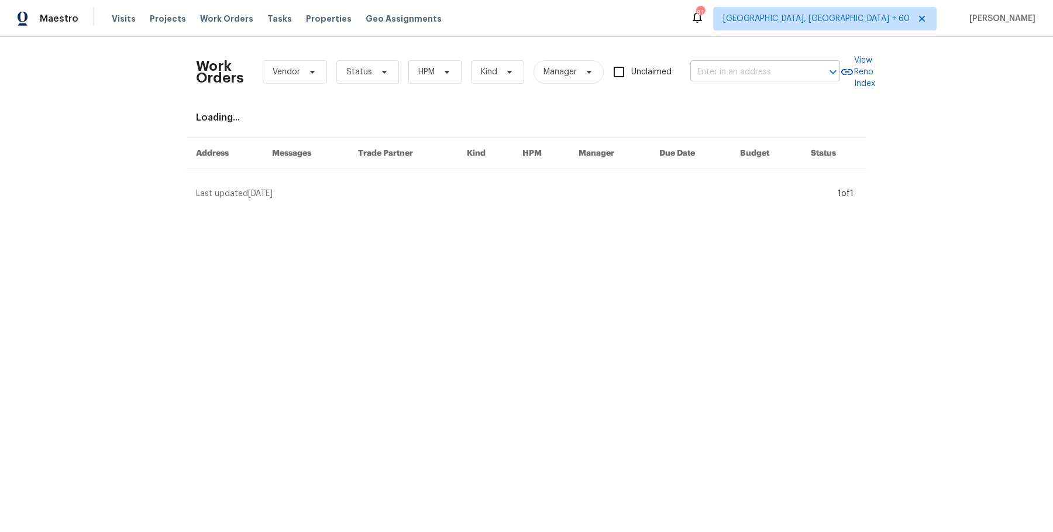
click at [756, 74] on input "text" at bounding box center [748, 72] width 117 height 18
paste input "3124 Darkwood St Lancaster, CA 93536"
type input "3124 Darkwood St Lancaster, CA 93536"
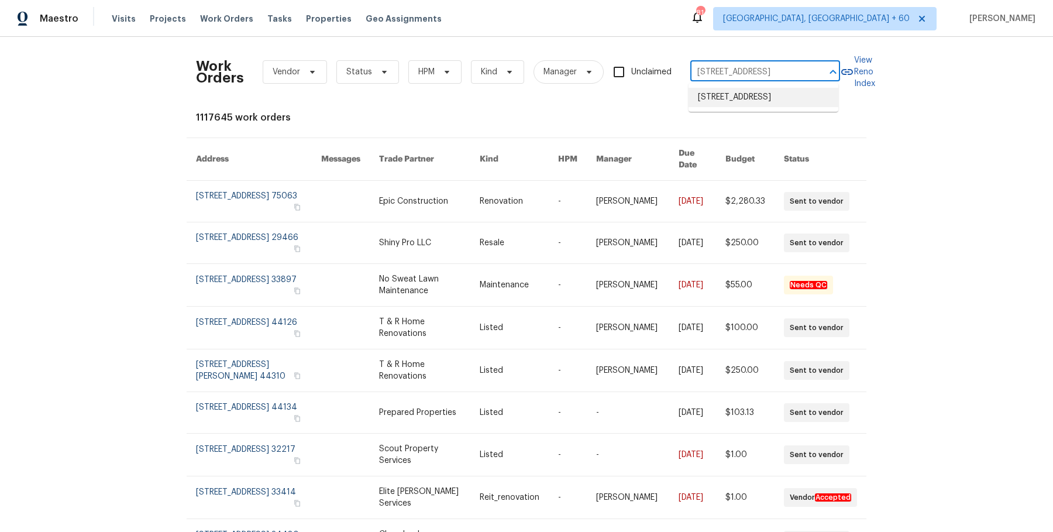
click at [735, 106] on li "[STREET_ADDRESS]" at bounding box center [763, 97] width 150 height 19
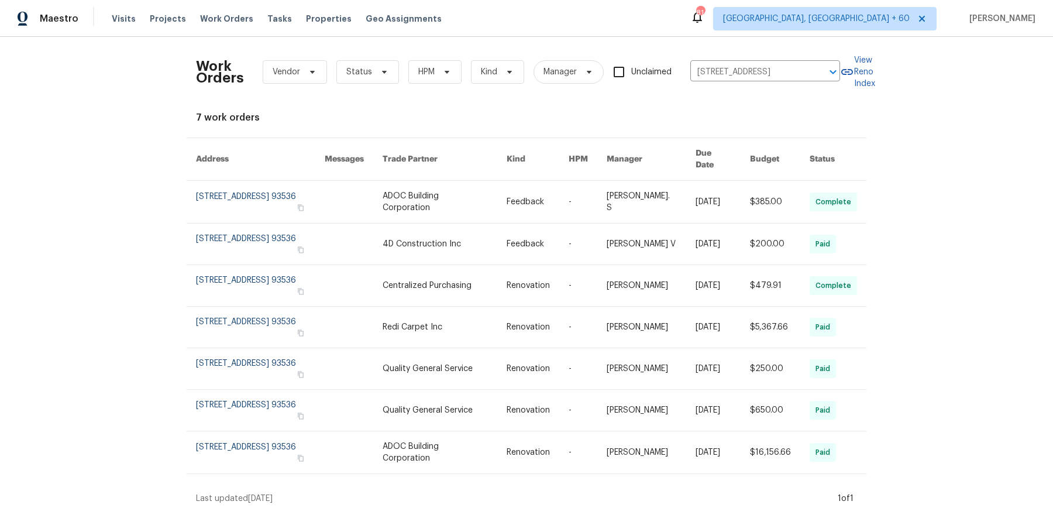
click at [541, 198] on link at bounding box center [538, 202] width 62 height 42
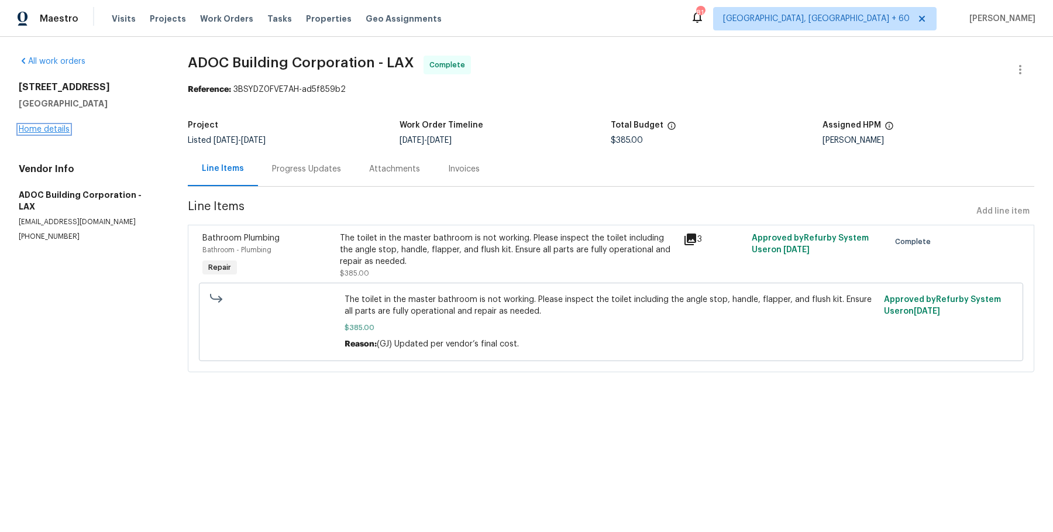
click at [45, 130] on link "Home details" at bounding box center [44, 129] width 51 height 8
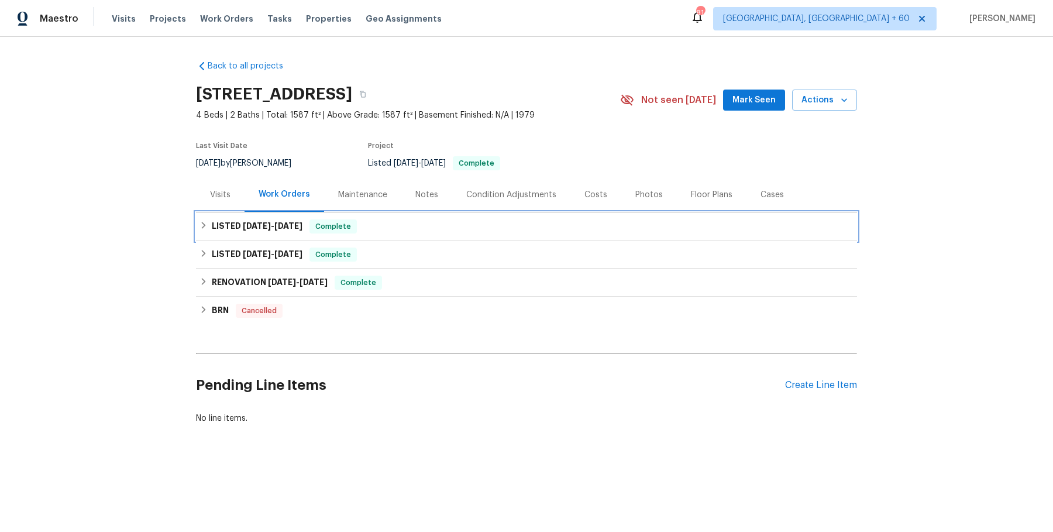
click at [334, 226] on span "Complete" at bounding box center [333, 227] width 45 height 12
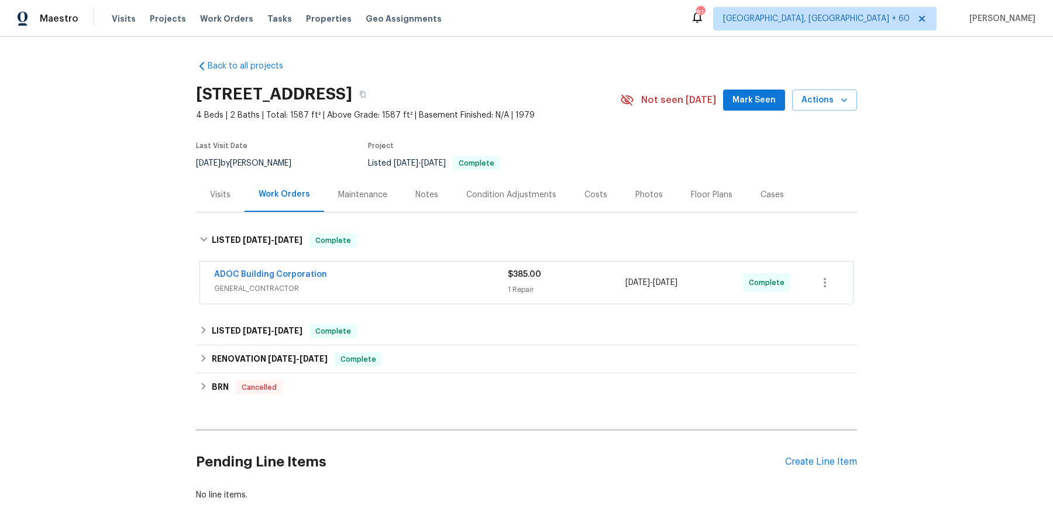
click at [341, 269] on div "ADOC Building Corporation" at bounding box center [361, 275] width 294 height 14
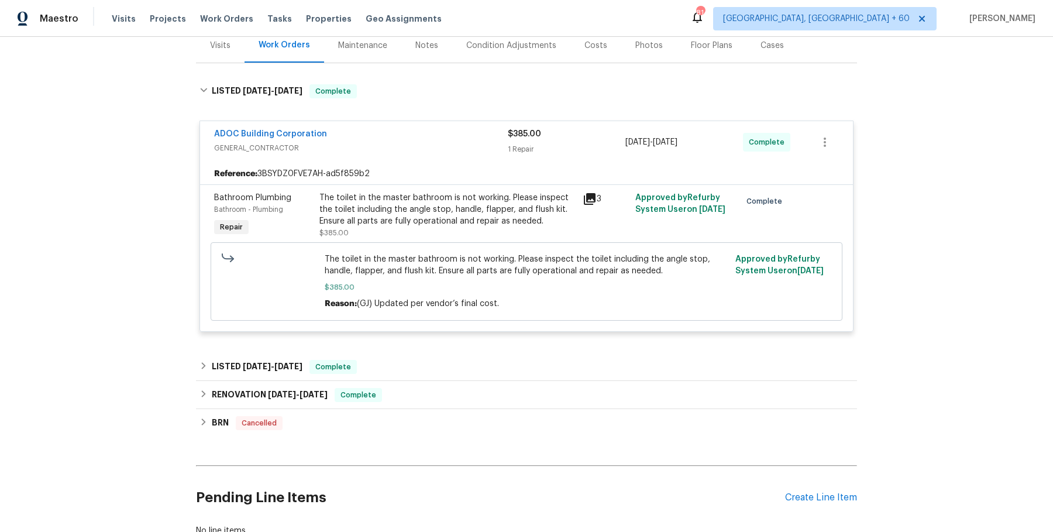
scroll to position [150, 0]
click at [423, 336] on div "ADOC Building Corporation GENERAL_CONTRACTOR $385.00 1 Repair 9/3/2025 - 9/5/20…" at bounding box center [526, 226] width 654 height 228
click at [415, 352] on div "LISTED 3/14/25 - 3/17/25 Complete" at bounding box center [526, 366] width 661 height 28
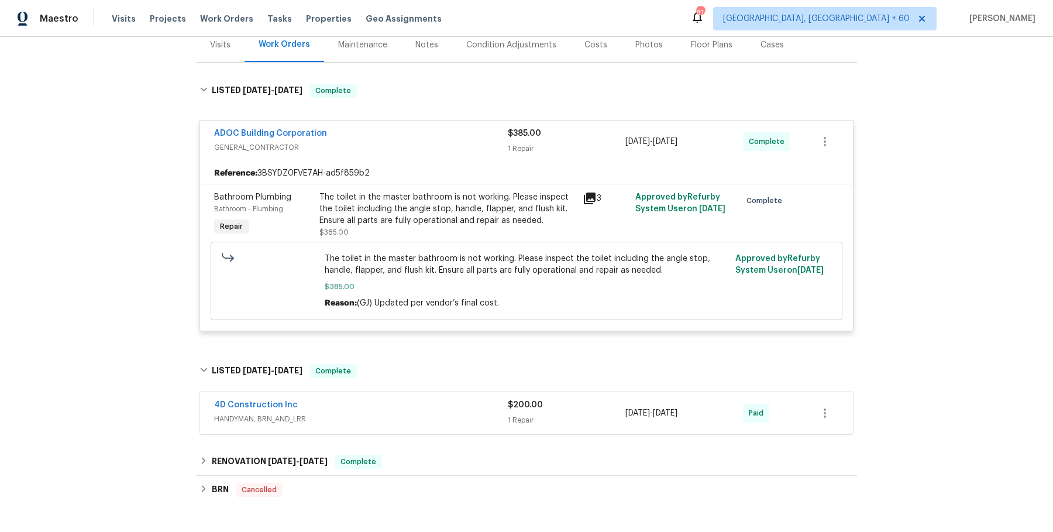
click at [401, 415] on span "HANDYMAN, BRN_AND_LRR" at bounding box center [361, 419] width 294 height 12
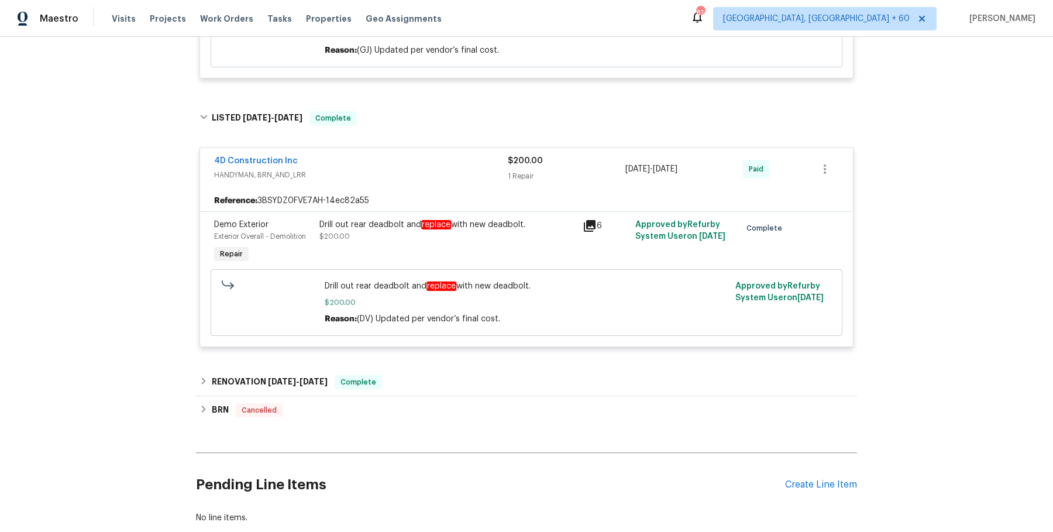
scroll to position [404, 0]
click at [416, 390] on div "RENOVATION 2/4/25 - 2/14/25 Complete" at bounding box center [526, 380] width 661 height 28
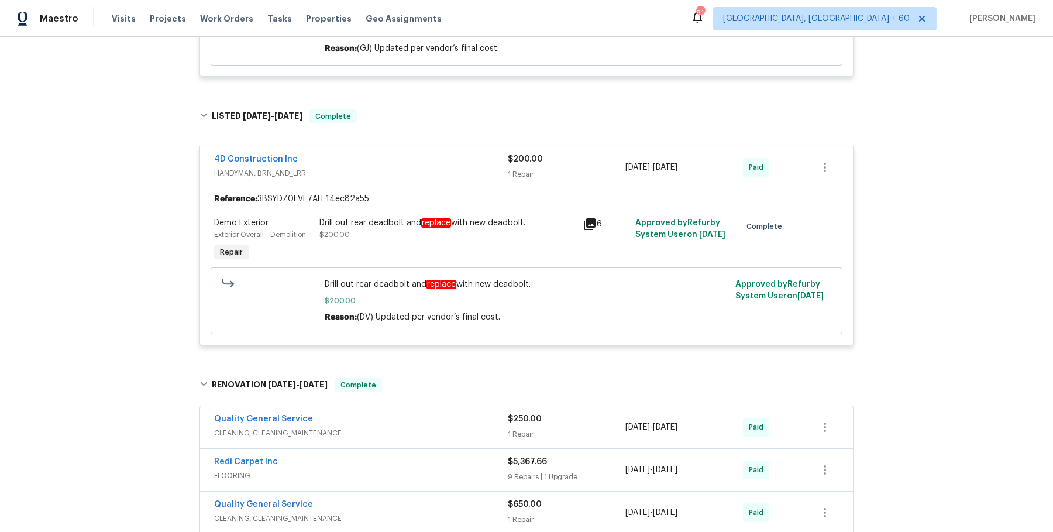
click at [413, 443] on div "Quality General Service CLEANING, CLEANING_MAINTENANCE $250.00 1 Repair 2/4/202…" at bounding box center [526, 427] width 653 height 42
click at [420, 422] on div "Quality General Service" at bounding box center [361, 420] width 294 height 14
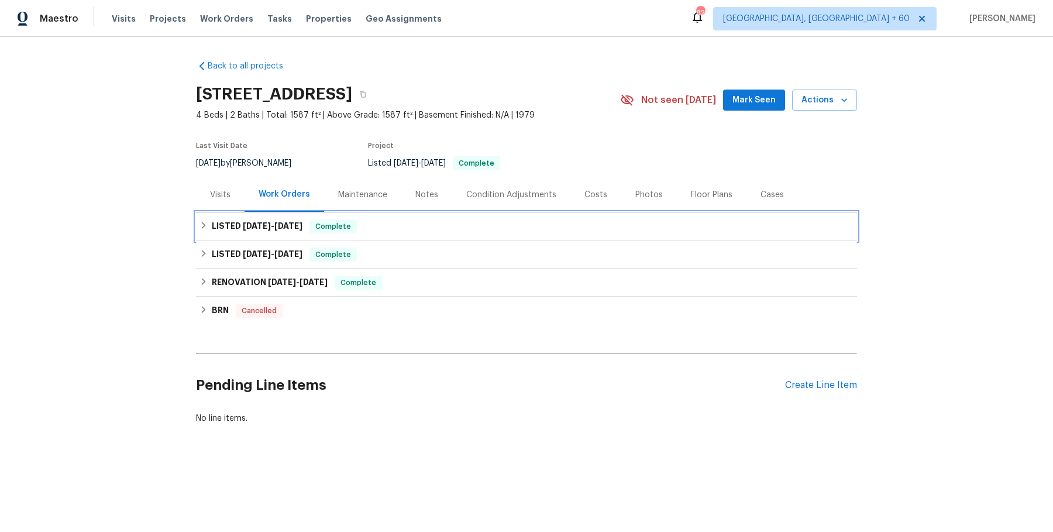
click at [535, 232] on div "LISTED [DATE] - [DATE] Complete" at bounding box center [526, 226] width 654 height 14
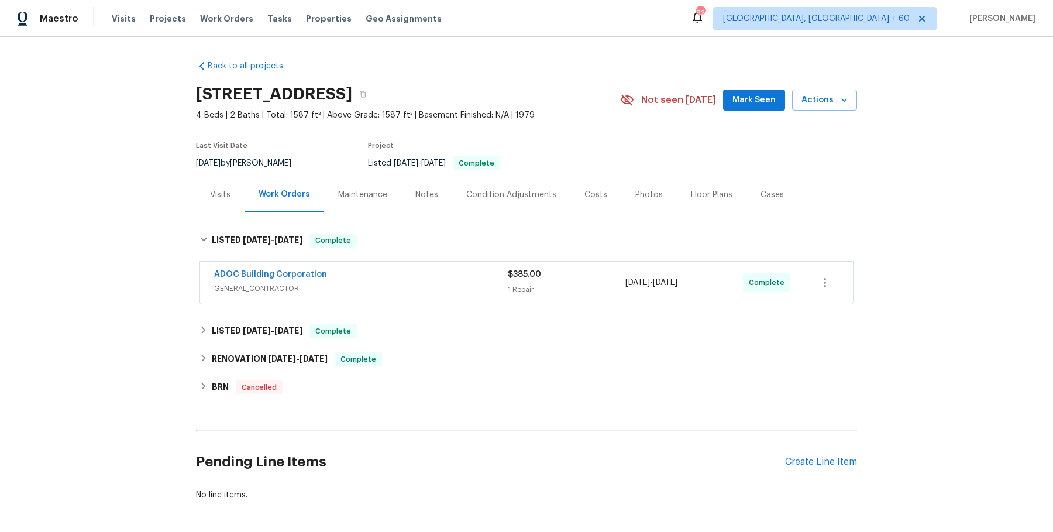
click at [439, 274] on div "ADOC Building Corporation" at bounding box center [361, 275] width 294 height 14
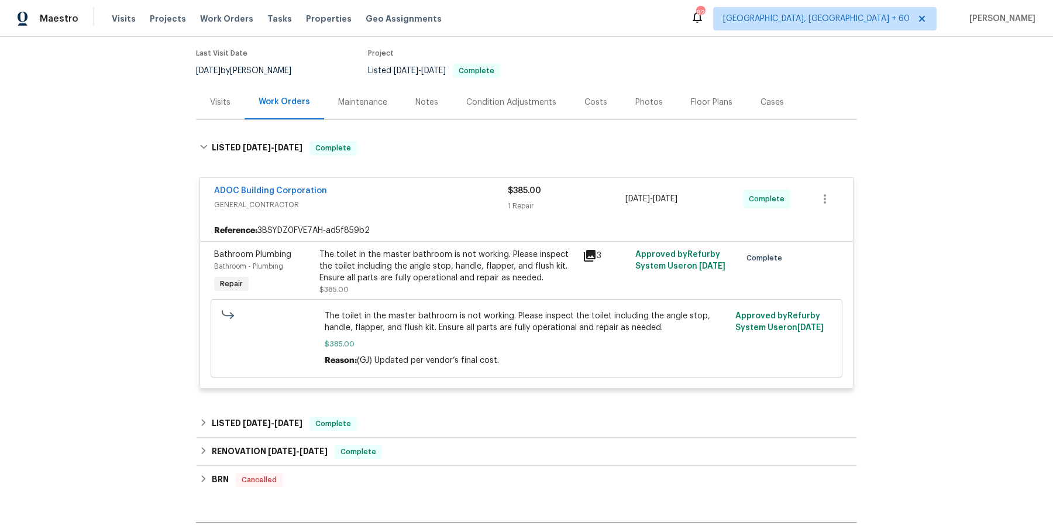
scroll to position [232, 0]
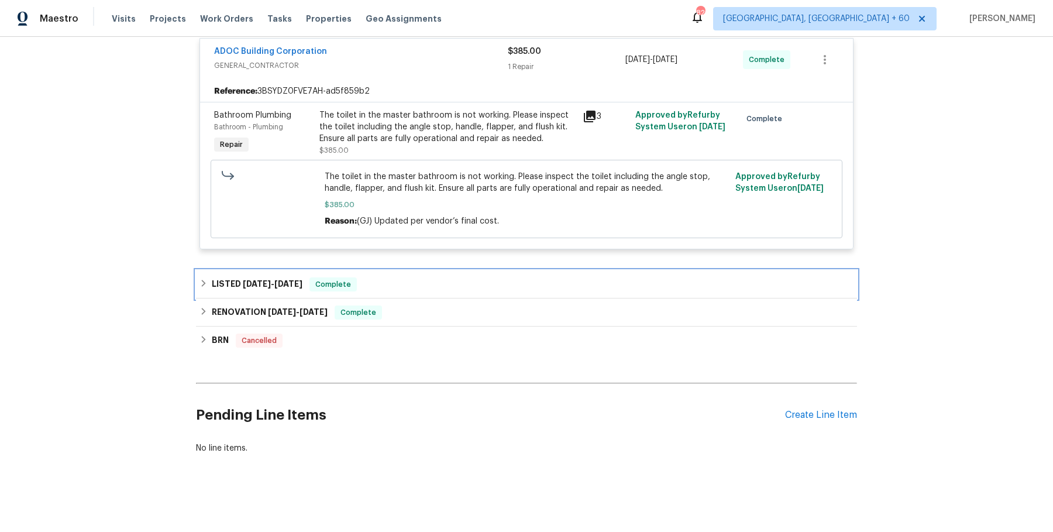
click at [453, 283] on div "LISTED [DATE] - [DATE] Complete" at bounding box center [526, 284] width 654 height 14
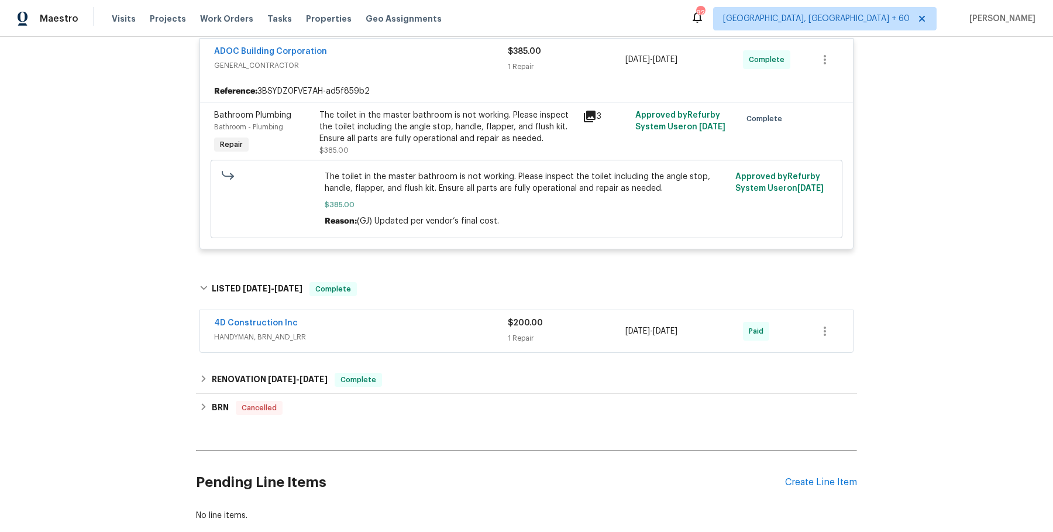
click at [423, 335] on span "HANDYMAN, BRN_AND_LRR" at bounding box center [361, 337] width 294 height 12
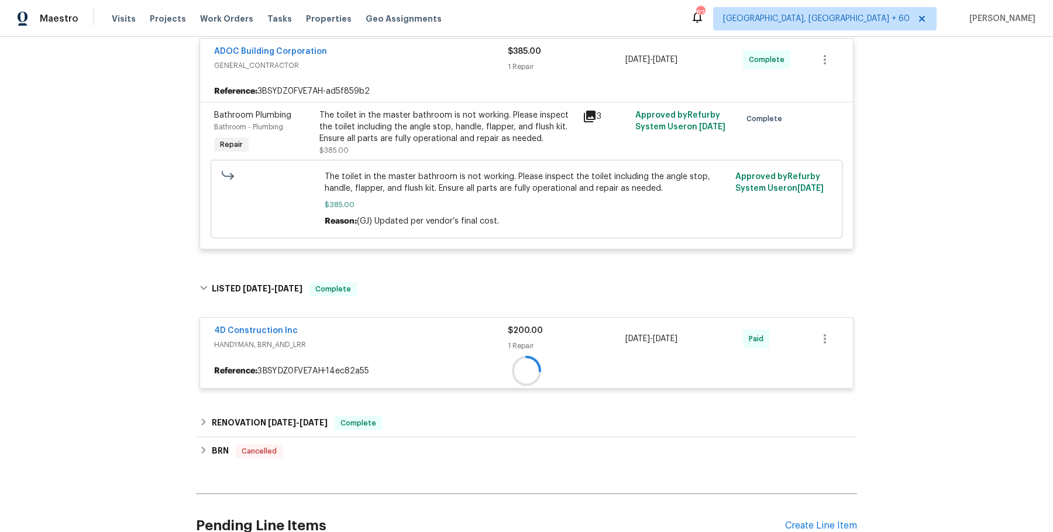
scroll to position [344, 0]
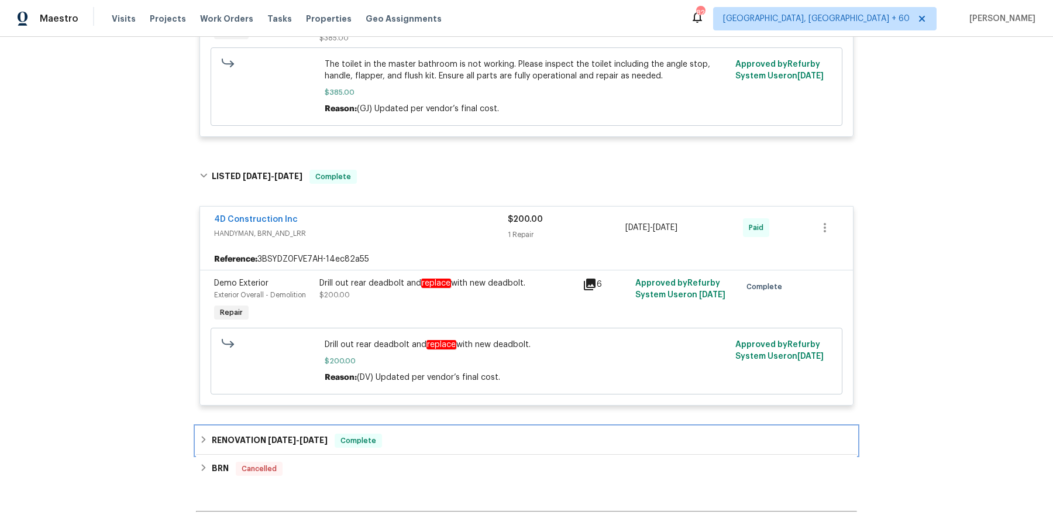
click at [371, 449] on div "RENOVATION [DATE] - [DATE] Complete" at bounding box center [526, 440] width 661 height 28
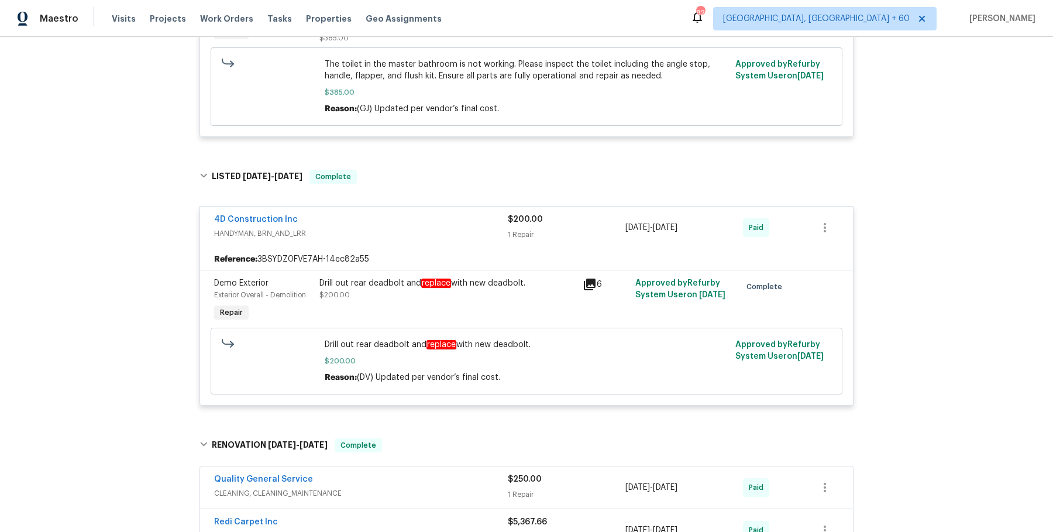
click at [383, 483] on div "Quality General Service" at bounding box center [361, 480] width 294 height 14
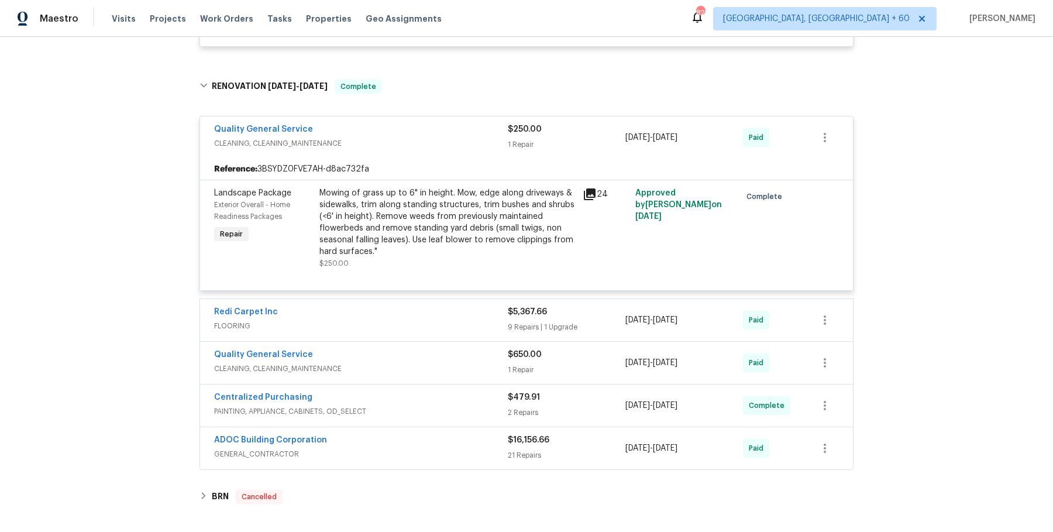
scroll to position [702, 0]
click at [457, 332] on div "Redi Carpet Inc FLOORING" at bounding box center [361, 320] width 294 height 28
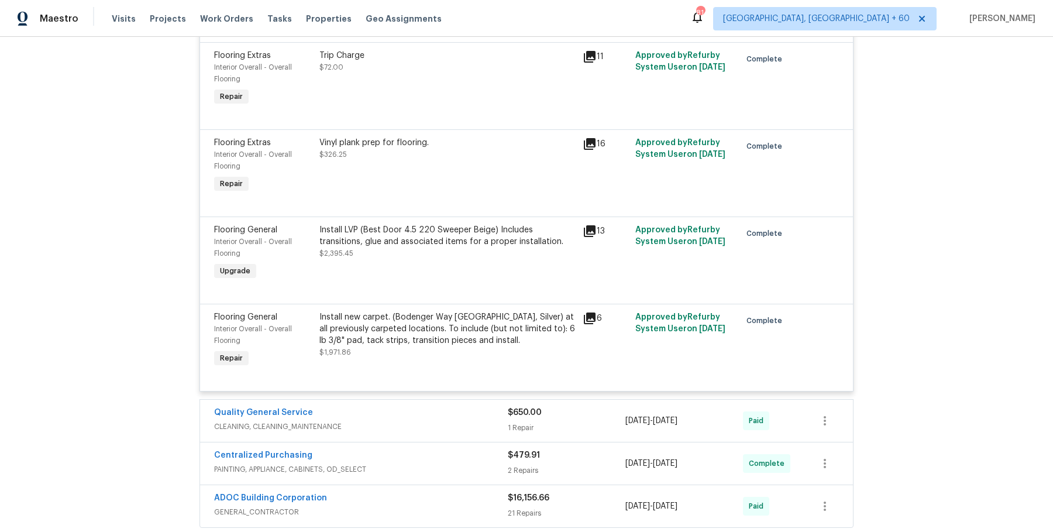
scroll to position [1764, 0]
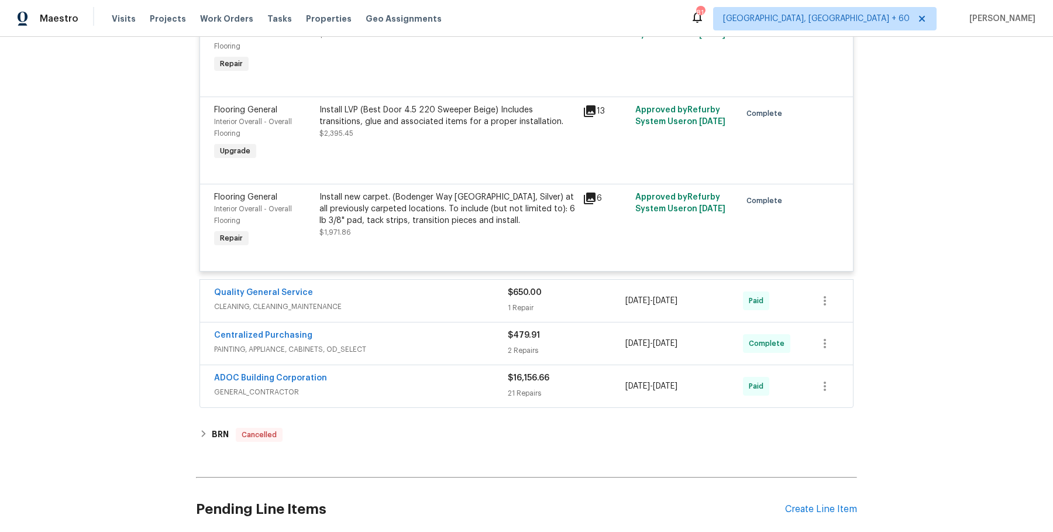
click at [482, 299] on div "Quality General Service" at bounding box center [361, 294] width 294 height 14
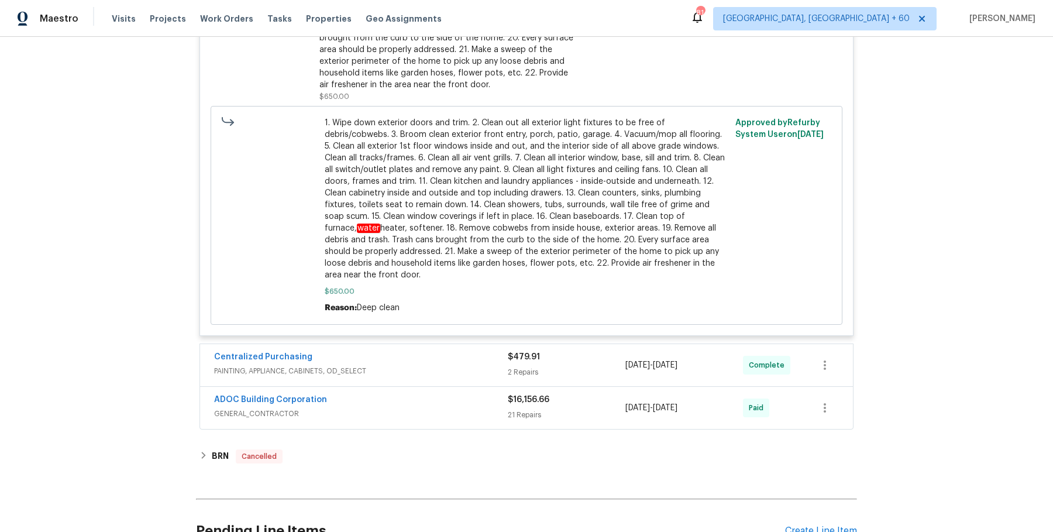
scroll to position [2271, 0]
click at [446, 407] on div "ADOC Building Corporation" at bounding box center [361, 399] width 294 height 14
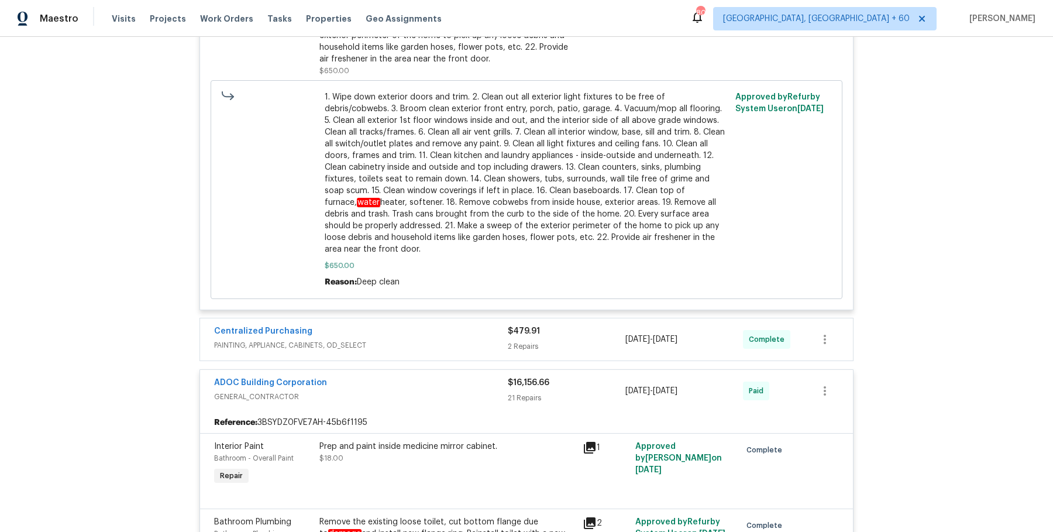
scroll to position [2297, 0]
click at [438, 352] on div "Centralized Purchasing PAINTING, APPLIANCE, CABINETS, OD_SELECT" at bounding box center [361, 338] width 294 height 28
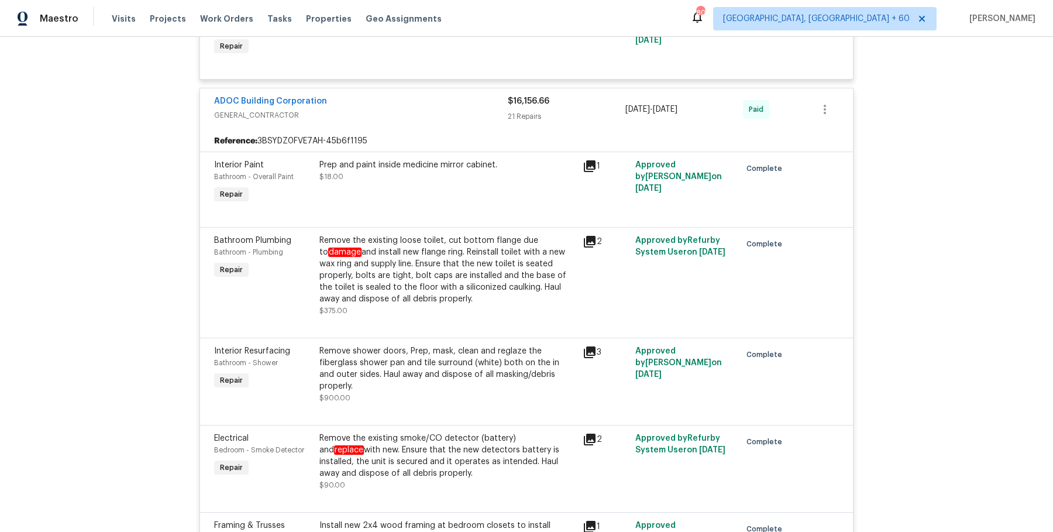
scroll to position [2751, 0]
click at [498, 300] on div "Remove the existing loose toilet, cut bottom flange due to damage and install n…" at bounding box center [447, 268] width 256 height 70
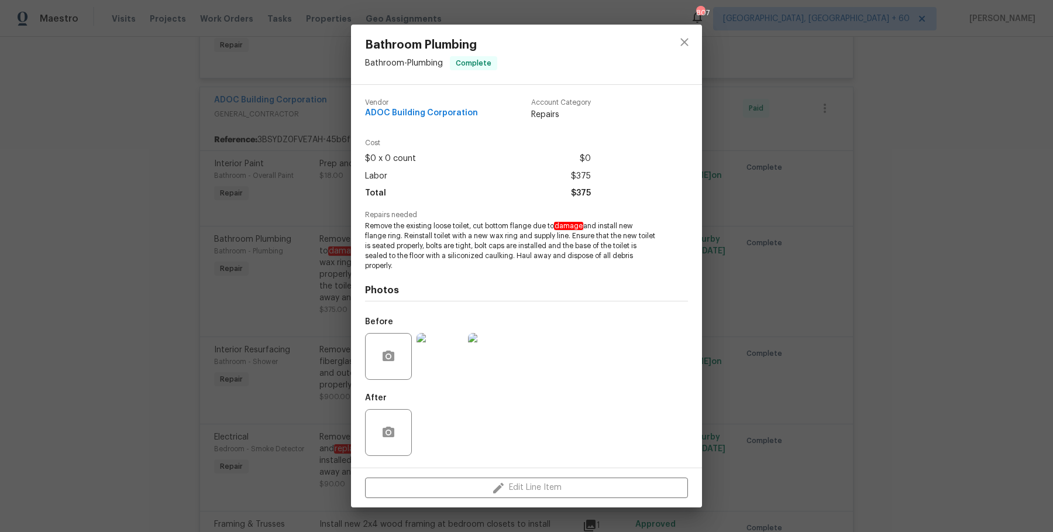
click at [781, 290] on div "Bathroom Plumbing Bathroom - Plumbing Complete Vendor ADOC Building Corporation…" at bounding box center [526, 266] width 1053 height 532
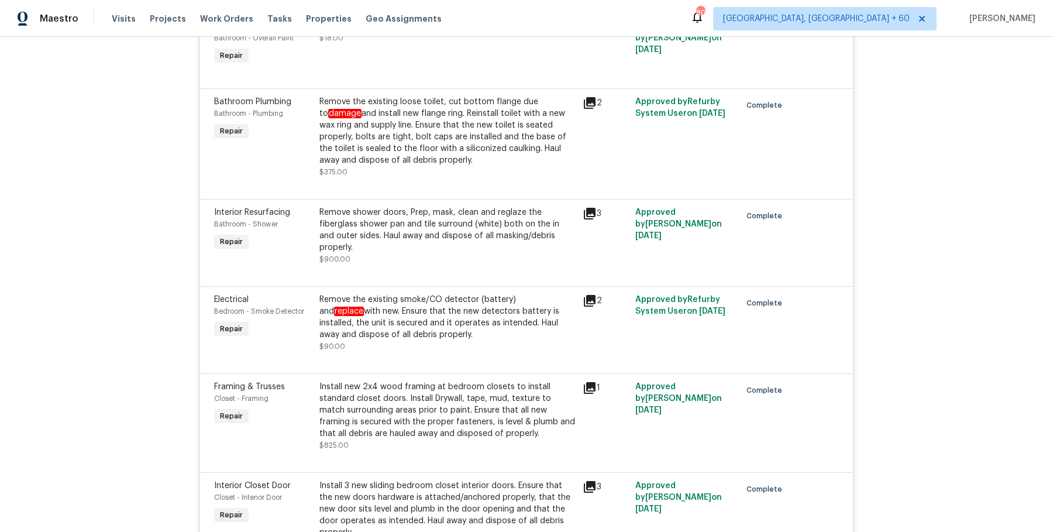
scroll to position [2888, 0]
click at [521, 160] on div "Remove the existing loose toilet, cut bottom flange due to damage and install n…" at bounding box center [447, 131] width 256 height 70
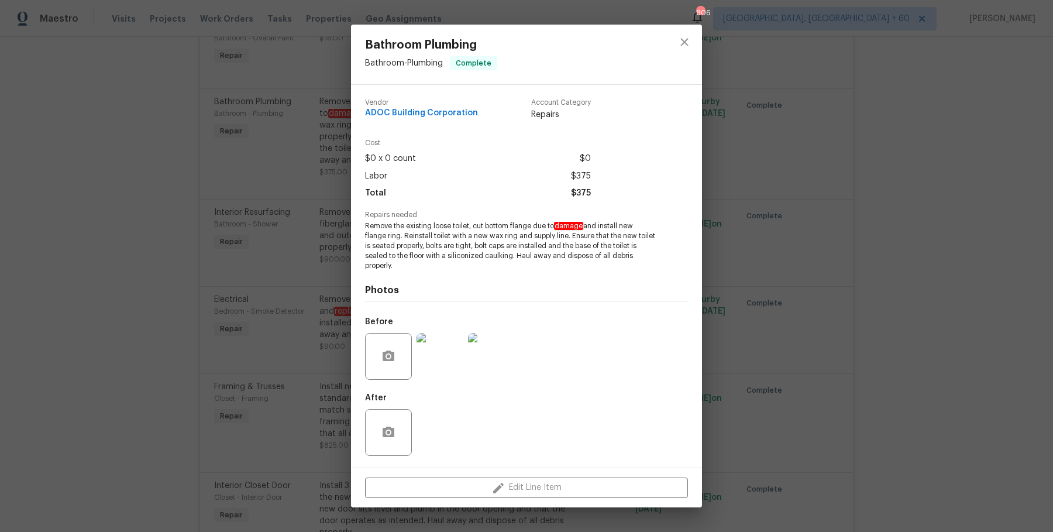
click at [793, 309] on div "Bathroom Plumbing Bathroom - Plumbing Complete Vendor ADOC Building Corporation…" at bounding box center [526, 266] width 1053 height 532
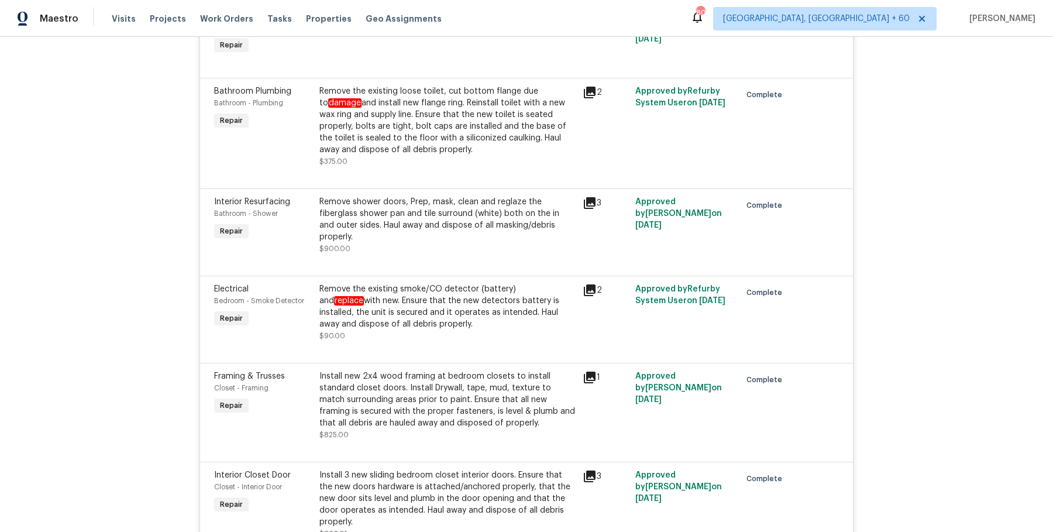
scroll to position [2927, 0]
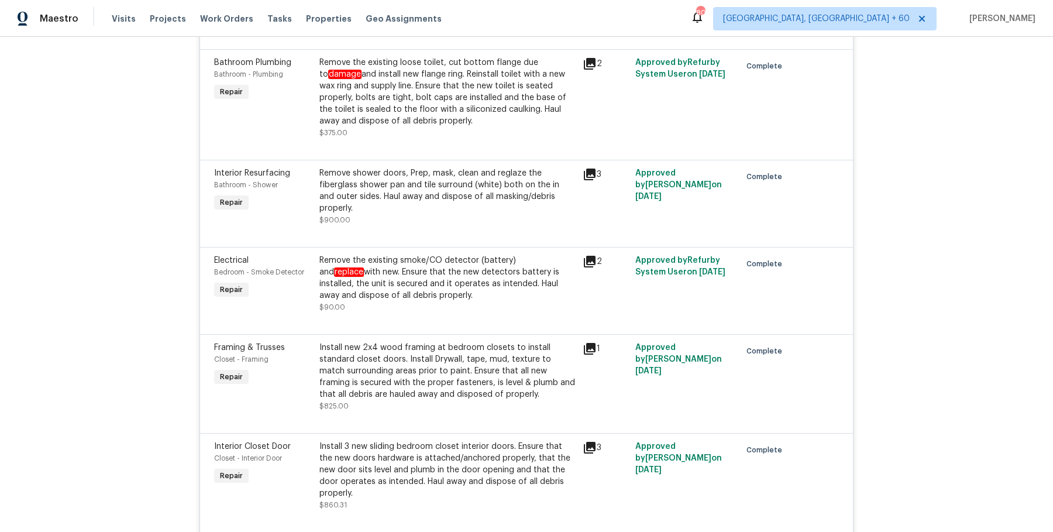
click at [535, 281] on div "Remove the existing smoke/CO detector (battery) and replace with new. Ensure th…" at bounding box center [447, 277] width 256 height 47
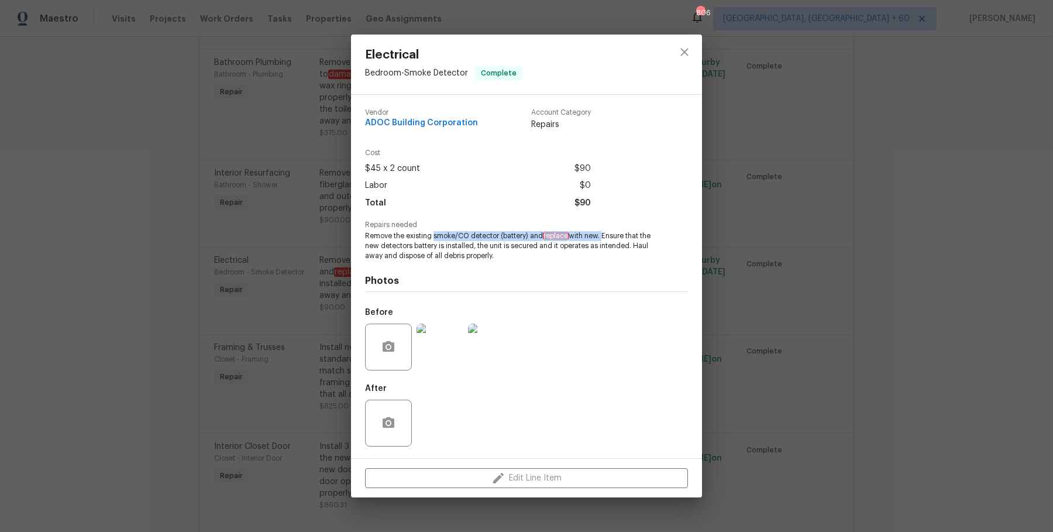
drag, startPoint x: 432, startPoint y: 237, endPoint x: 602, endPoint y: 240, distance: 169.6
click at [602, 240] on span "Remove the existing smoke/CO detector (battery) and replace with new. Ensure th…" at bounding box center [510, 245] width 291 height 29
copy span "smoke/CO detector (battery) and replace with new."
click at [373, 287] on div "Photos Before After" at bounding box center [526, 357] width 323 height 192
drag, startPoint x: 433, startPoint y: 237, endPoint x: 529, endPoint y: 236, distance: 95.9
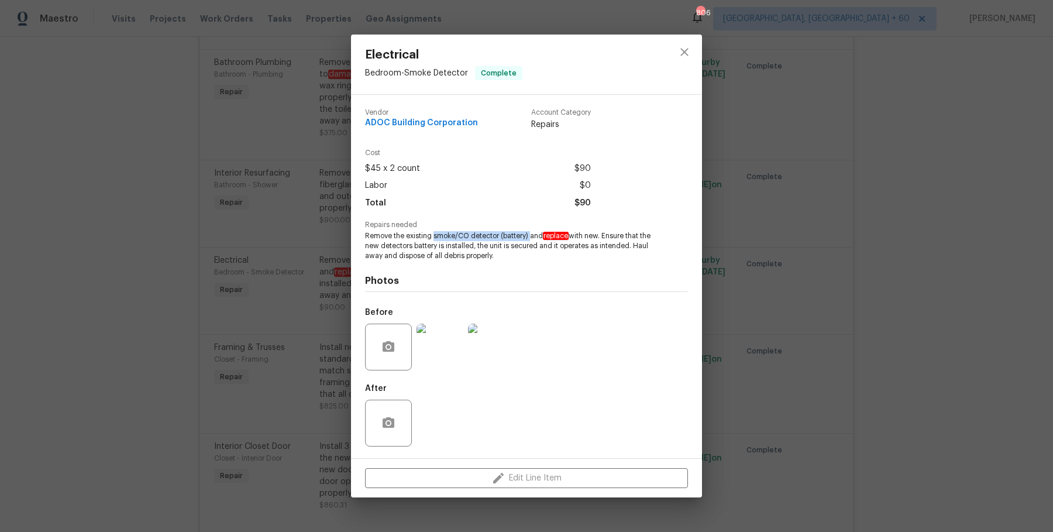
click at [529, 236] on span "Remove the existing smoke/CO detector (battery) and replace with new. Ensure th…" at bounding box center [510, 245] width 291 height 29
copy span "smoke/CO detector (battery)"
click at [790, 381] on div "Electrical Bedroom - Smoke Detector Complete Vendor ADOC Building Corporation A…" at bounding box center [526, 266] width 1053 height 532
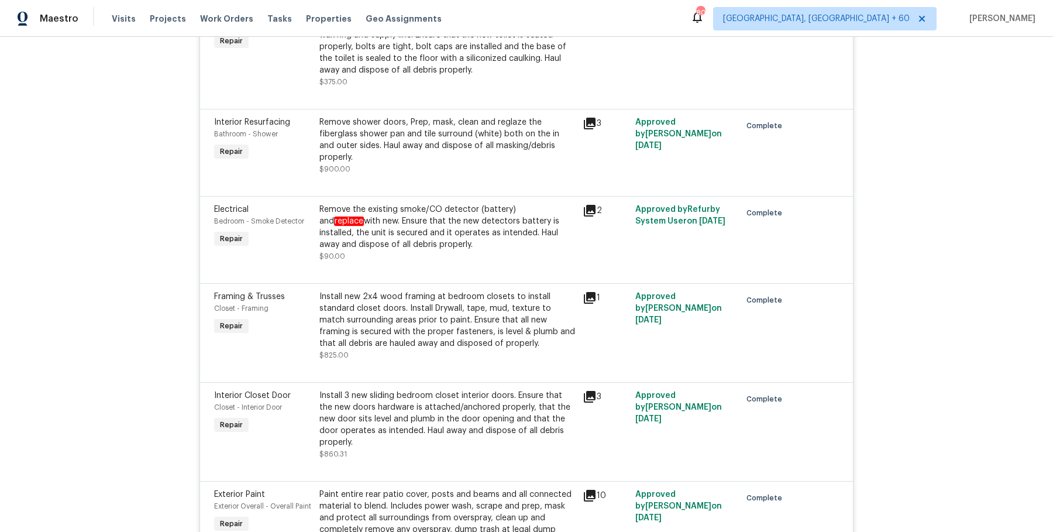
scroll to position [2989, 0]
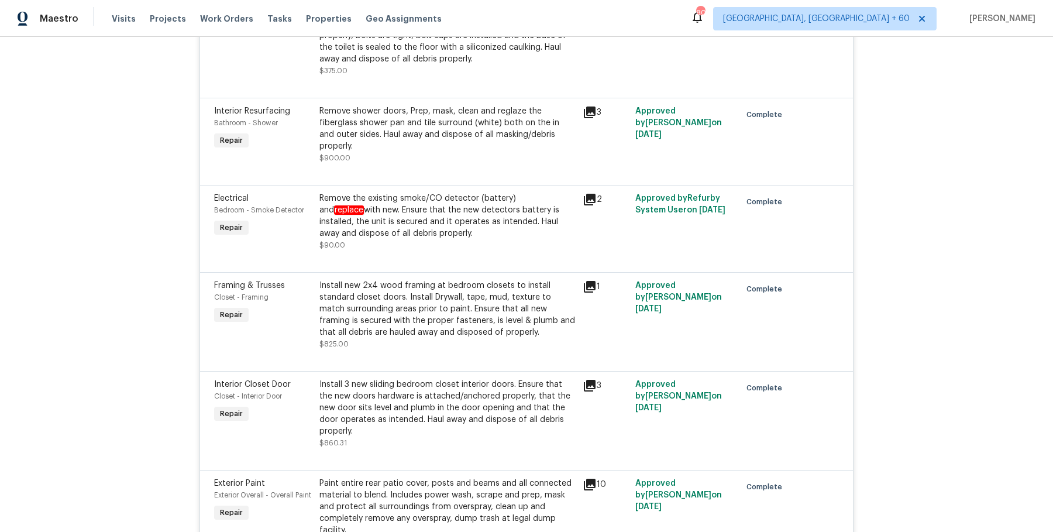
click at [477, 303] on div "Install new 2x4 wood framing at bedroom closets to install standard closet door…" at bounding box center [447, 309] width 256 height 58
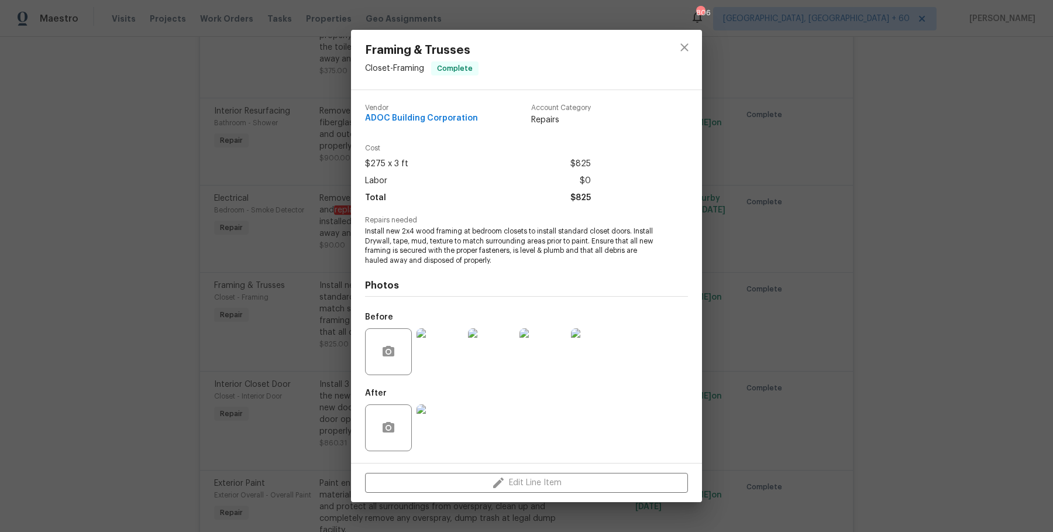
click at [835, 318] on div "Framing & Trusses Closet - Framing Complete Vendor ADOC Building Corporation Ac…" at bounding box center [526, 266] width 1053 height 532
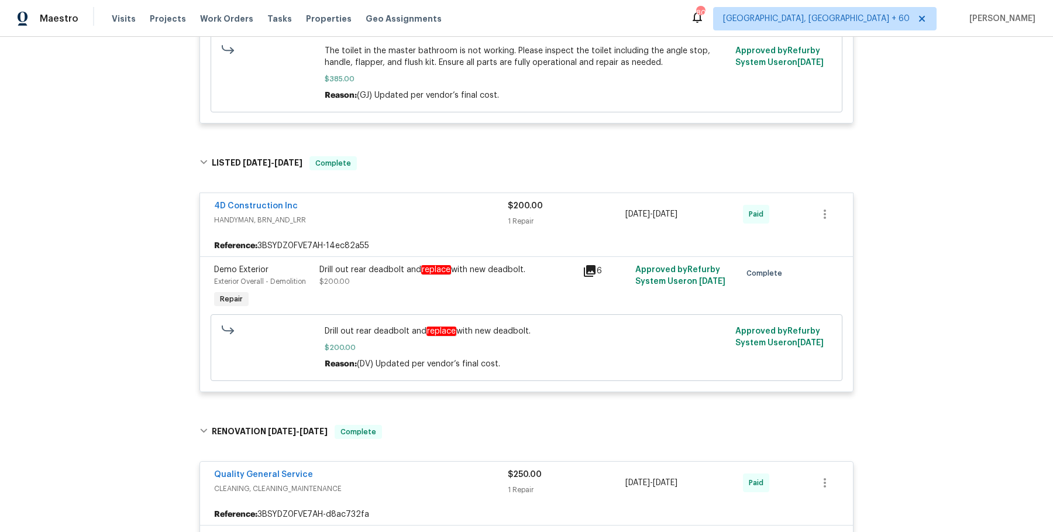
scroll to position [0, 0]
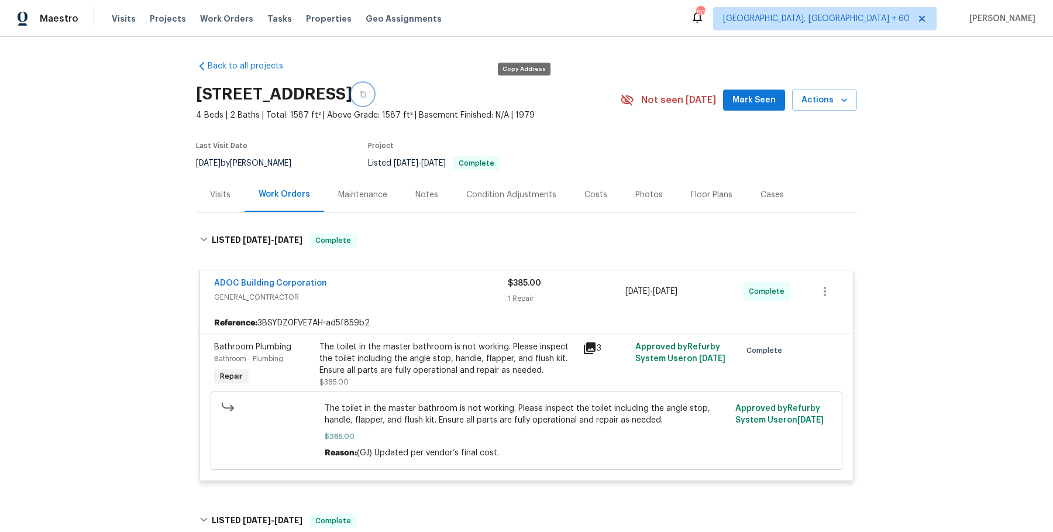
click at [373, 88] on button "button" at bounding box center [362, 94] width 21 height 21
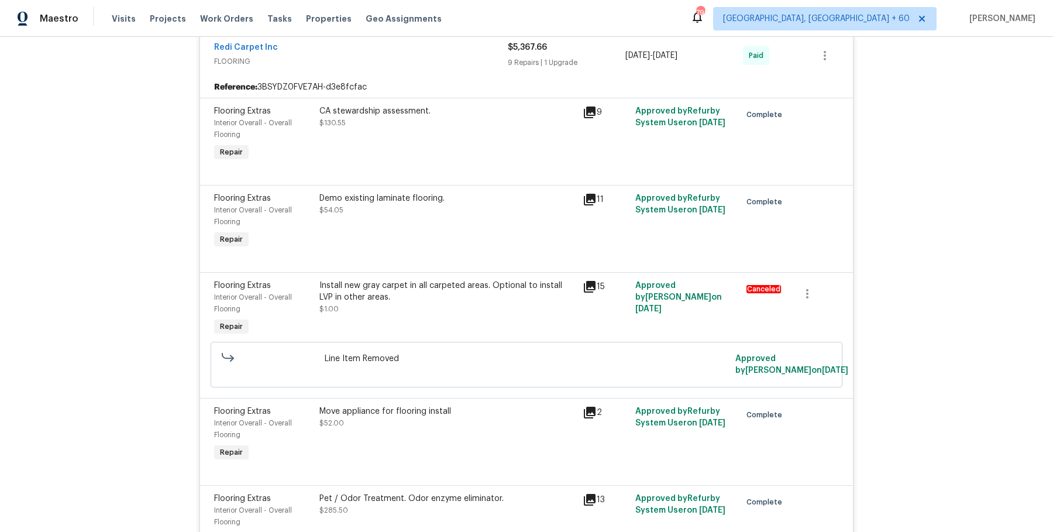
scroll to position [1603, 0]
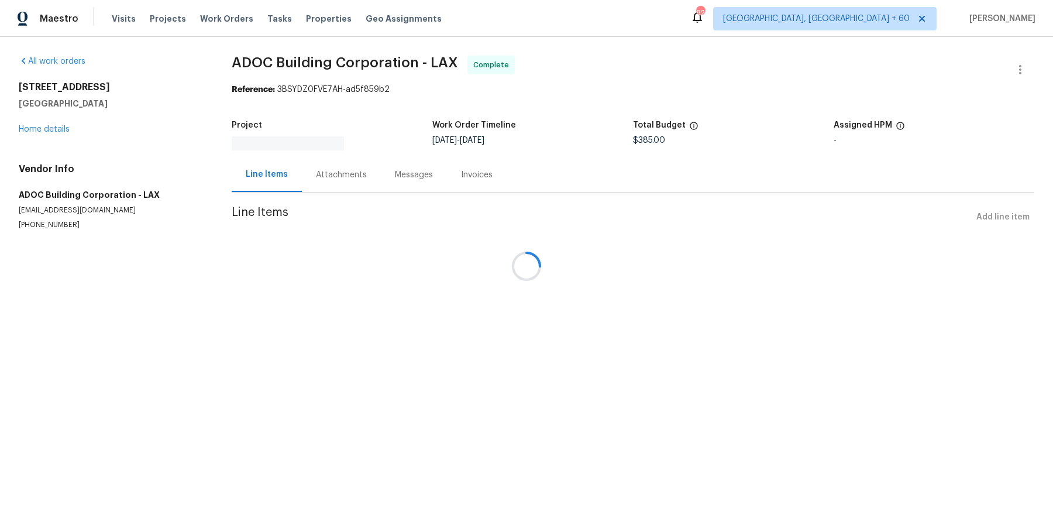
click at [340, 164] on div at bounding box center [526, 266] width 1053 height 532
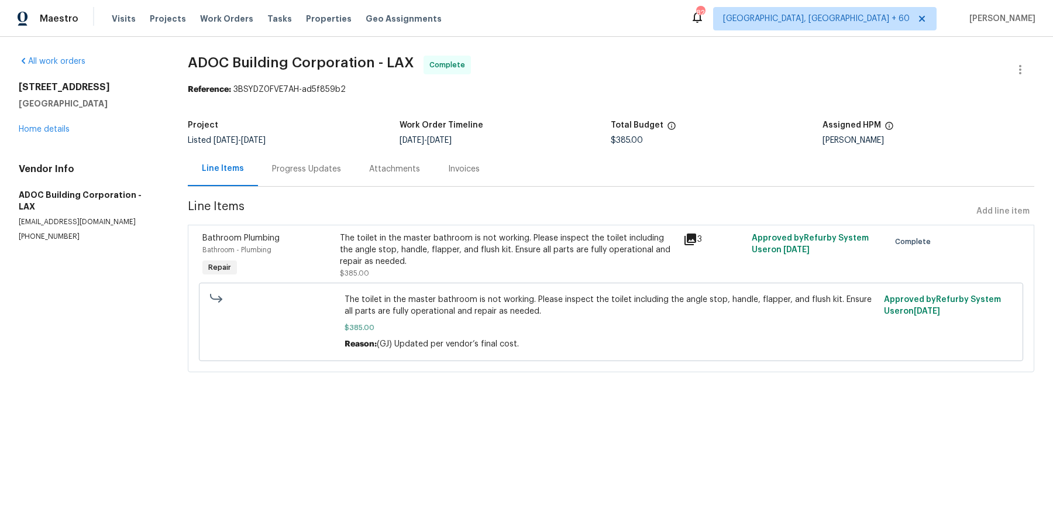
click at [334, 172] on div "Progress Updates" at bounding box center [306, 169] width 69 height 12
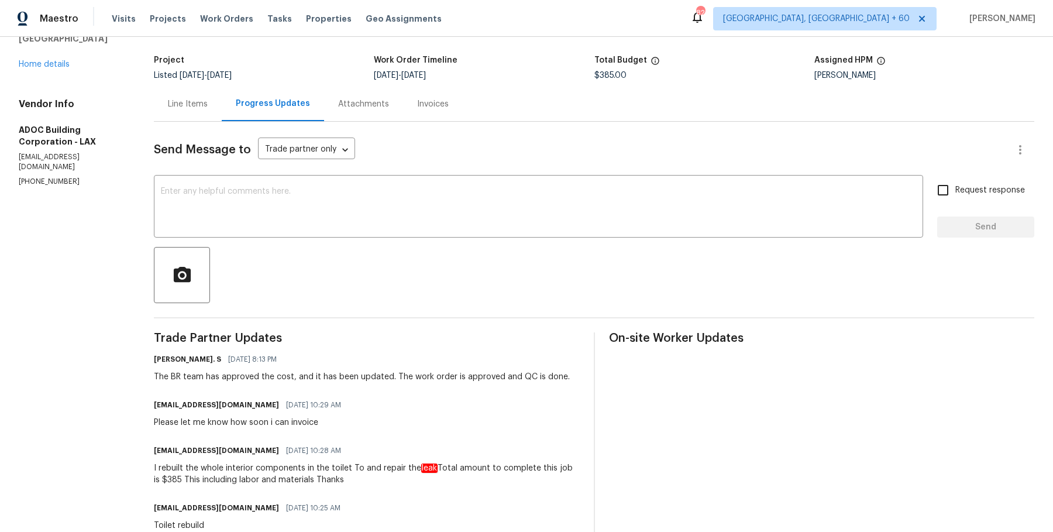
scroll to position [60, 0]
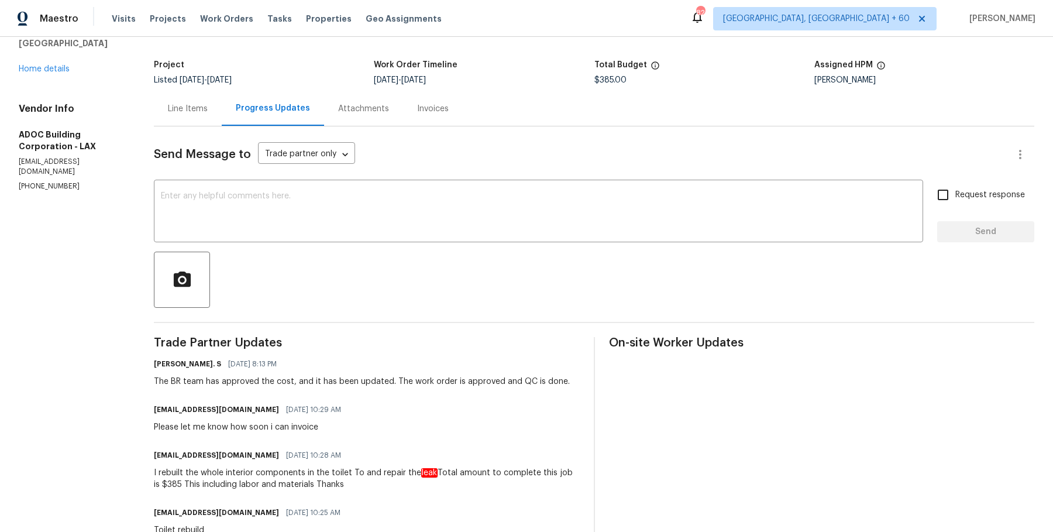
click at [367, 107] on div "Attachments" at bounding box center [363, 109] width 51 height 12
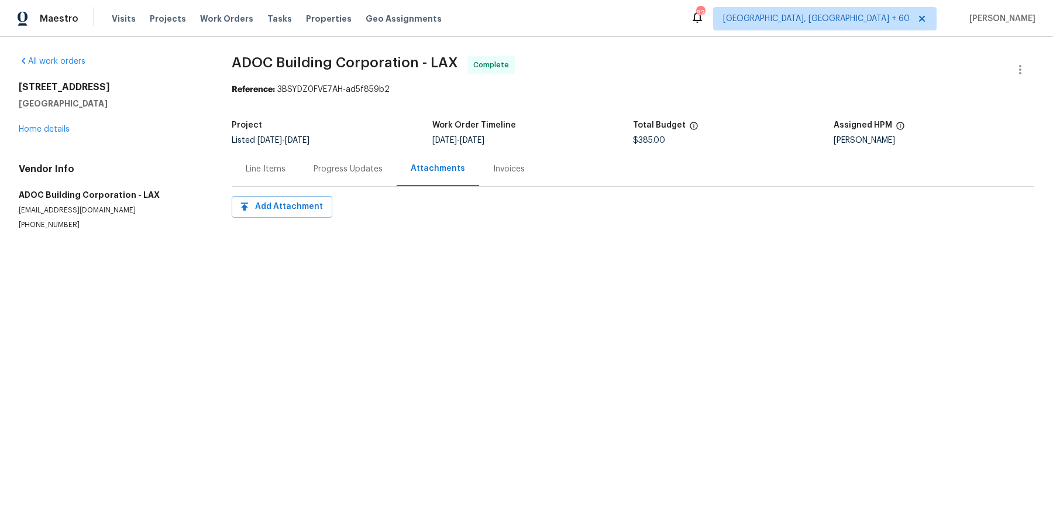
click at [510, 191] on section "ADOC Building Corporation - LAX Complete Reference: 3BSYDZ0FVE7AH-ad5f859b2 Pro…" at bounding box center [633, 157] width 802 height 202
click at [509, 176] on div "Invoices" at bounding box center [509, 168] width 60 height 35
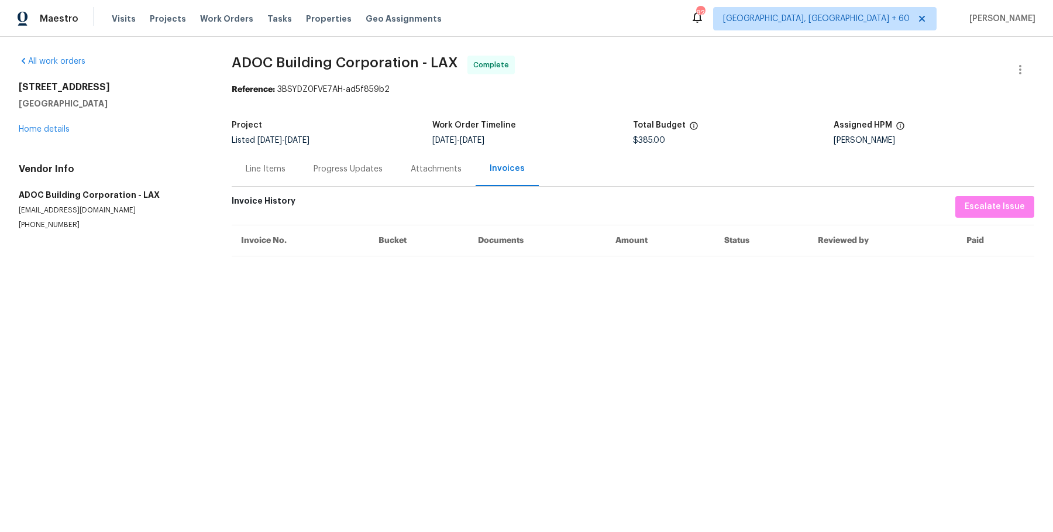
click at [319, 166] on div "Progress Updates" at bounding box center [348, 169] width 69 height 12
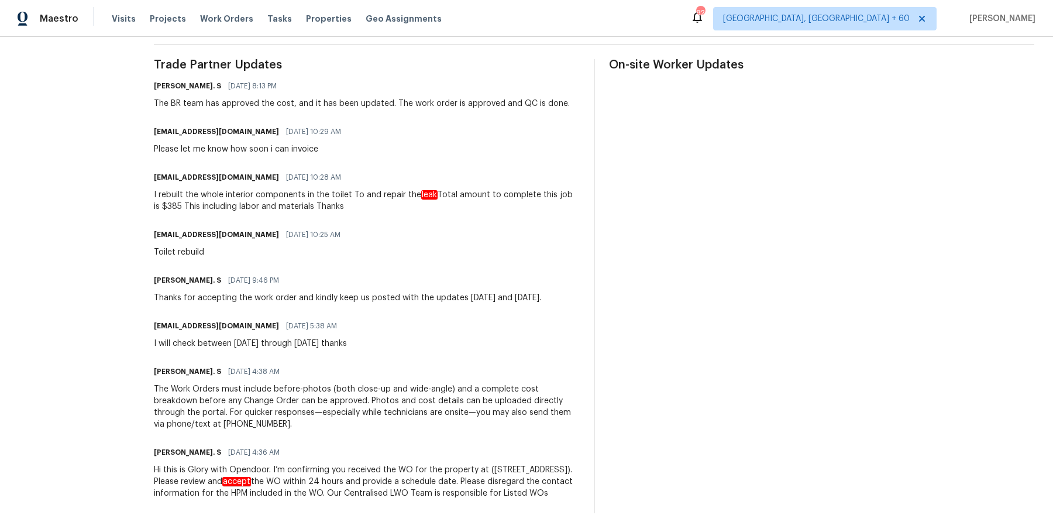
scroll to position [338, 0]
drag, startPoint x: 167, startPoint y: 99, endPoint x: 392, endPoint y: 521, distance: 478.1
click at [392, 521] on div "All work orders 3124 Darkwood St Lancaster, CA 93536 Home details Vendor Info A…" at bounding box center [526, 115] width 1053 height 833
copy div "The BR team has approved the cost, and it has been updated. The work order is a…"
click at [639, 312] on div "On-site Worker Updates" at bounding box center [821, 286] width 425 height 454
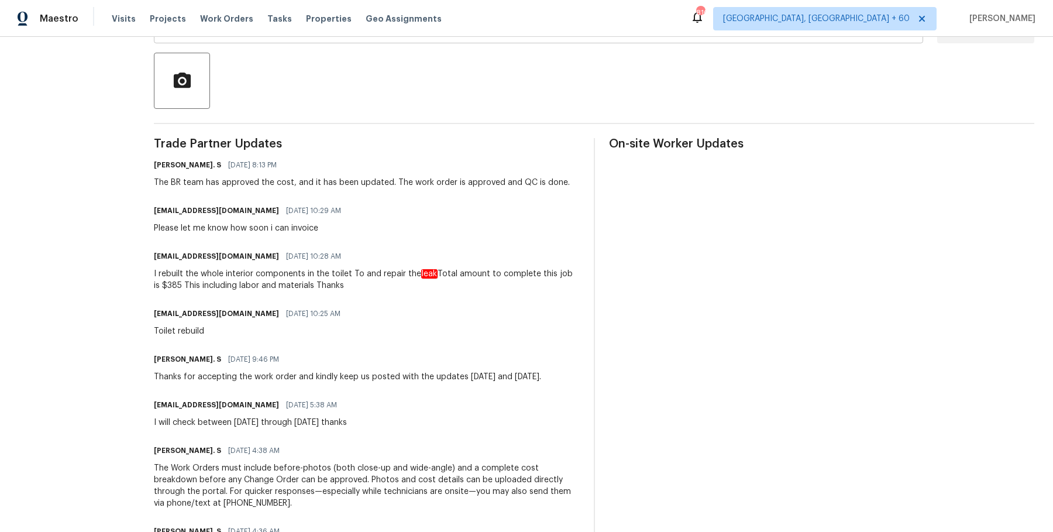
scroll to position [114, 0]
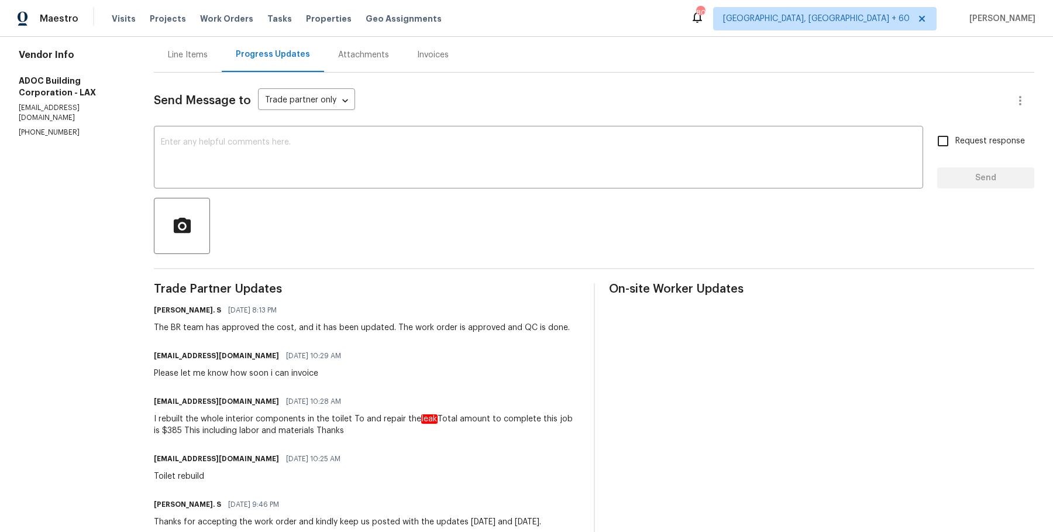
click at [208, 60] on div "Line Items" at bounding box center [188, 55] width 40 height 12
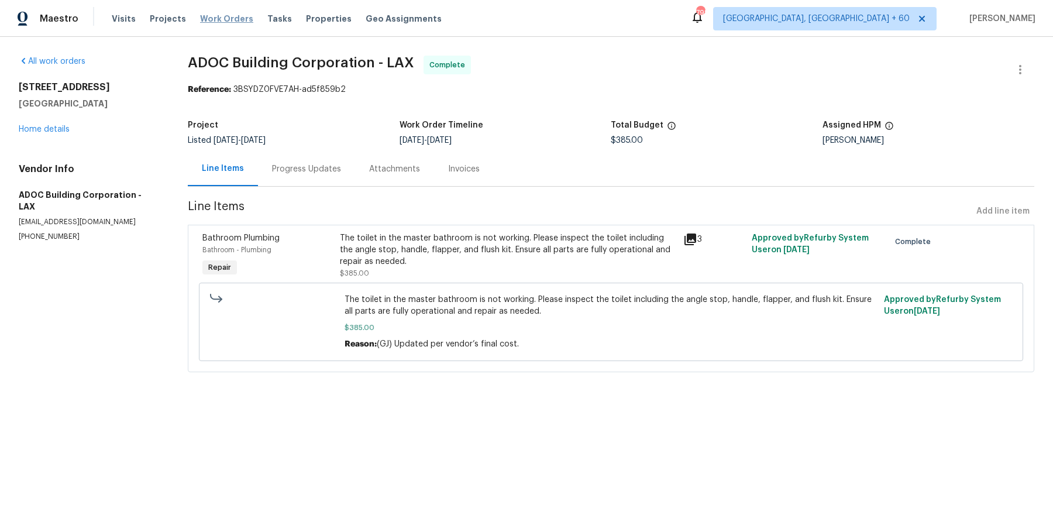
click at [200, 19] on span "Work Orders" at bounding box center [226, 19] width 53 height 12
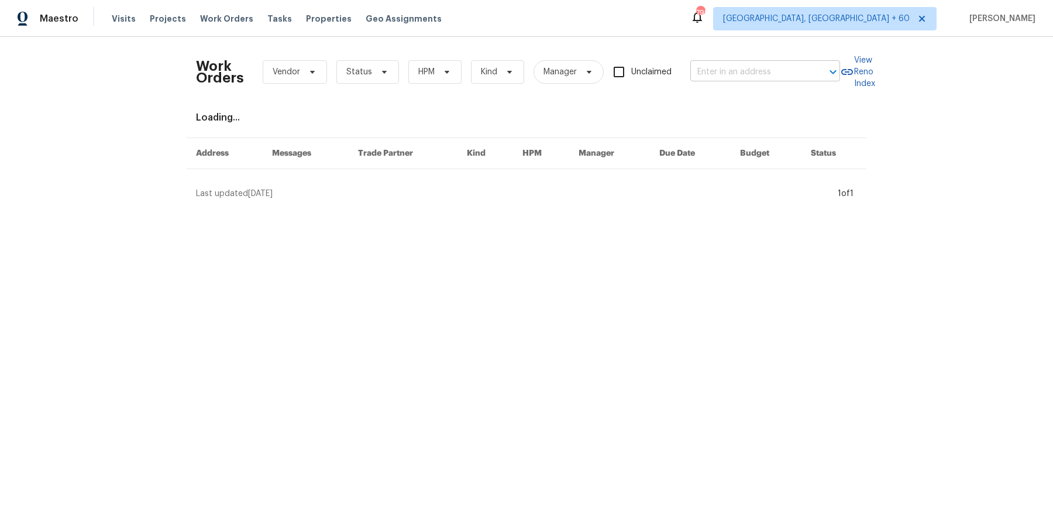
click at [771, 69] on input "text" at bounding box center [748, 72] width 117 height 18
paste input "6120 E Fayetteville Dr Riverdale, GA 30296"
type input "6120 E Fayetteville Dr Riverdale, GA 30296"
click at [764, 104] on li "6120 E Fayetteville Dr, Riverdale, GA 30296" at bounding box center [763, 97] width 150 height 19
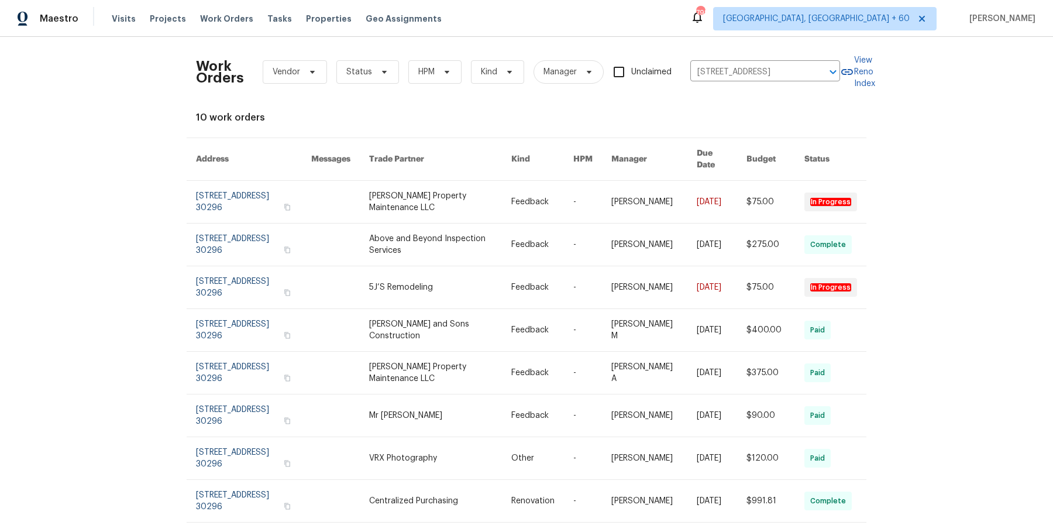
click at [490, 186] on link at bounding box center [440, 202] width 142 height 42
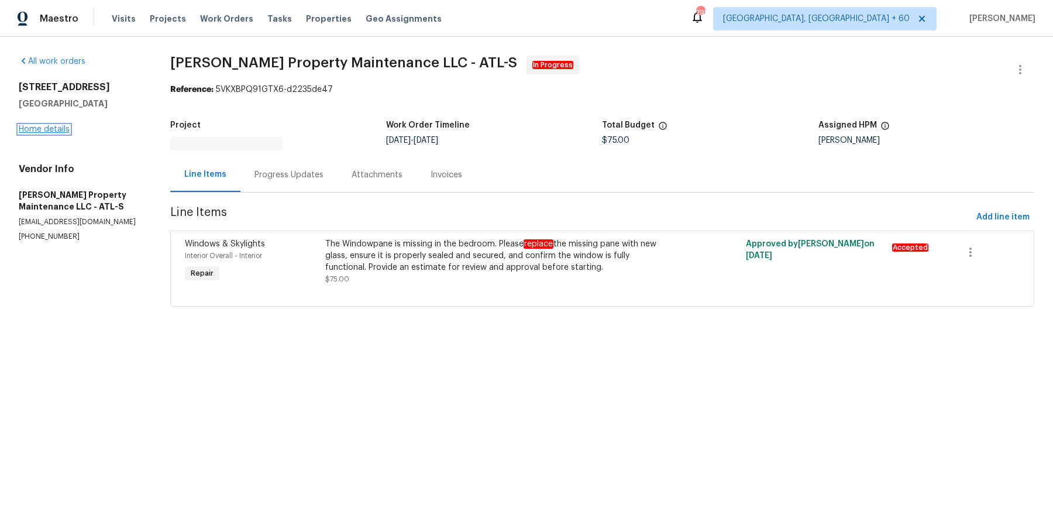
click at [25, 132] on link "Home details" at bounding box center [44, 129] width 51 height 8
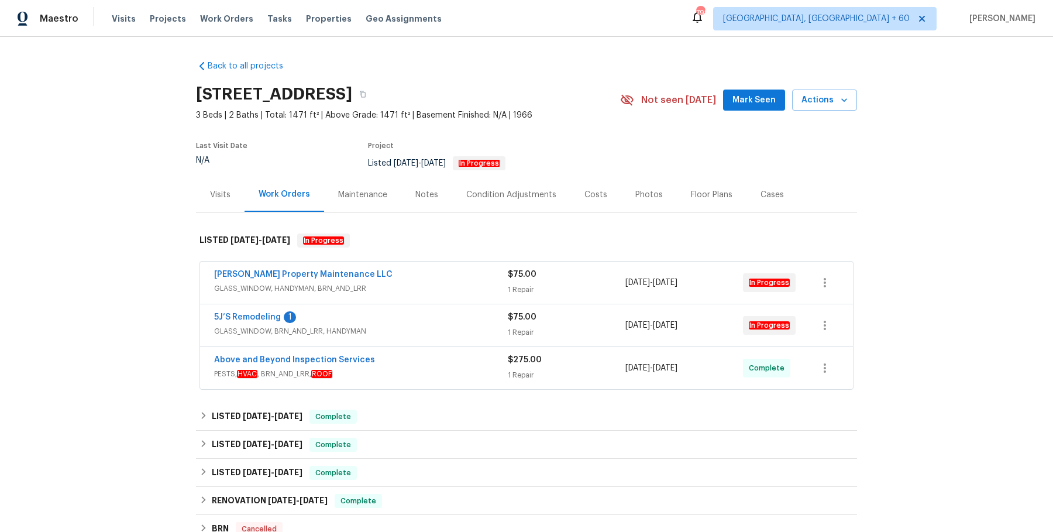
click at [401, 273] on div "Glen Property Maintenance LLC" at bounding box center [361, 275] width 294 height 14
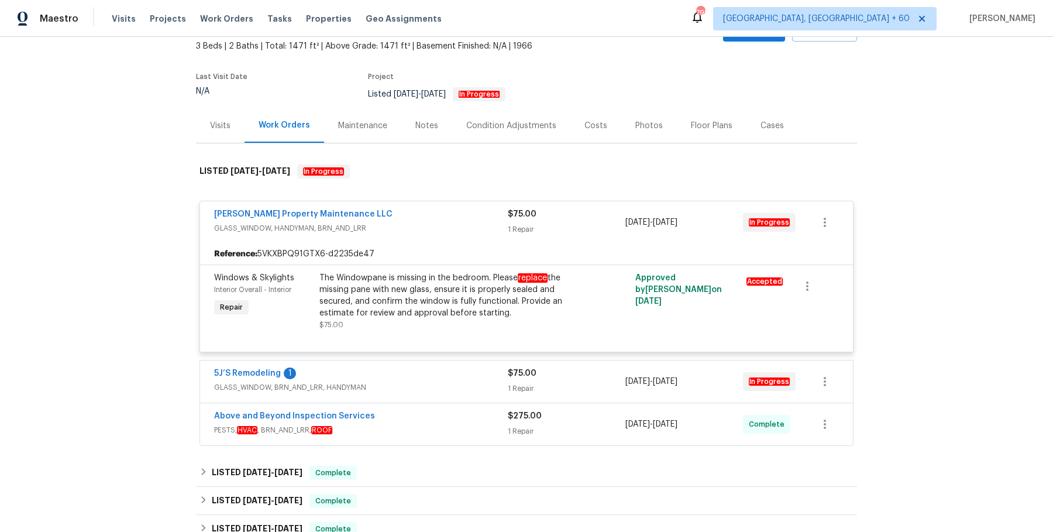
click at [396, 372] on div "5J’S Remodeling 1" at bounding box center [361, 374] width 294 height 14
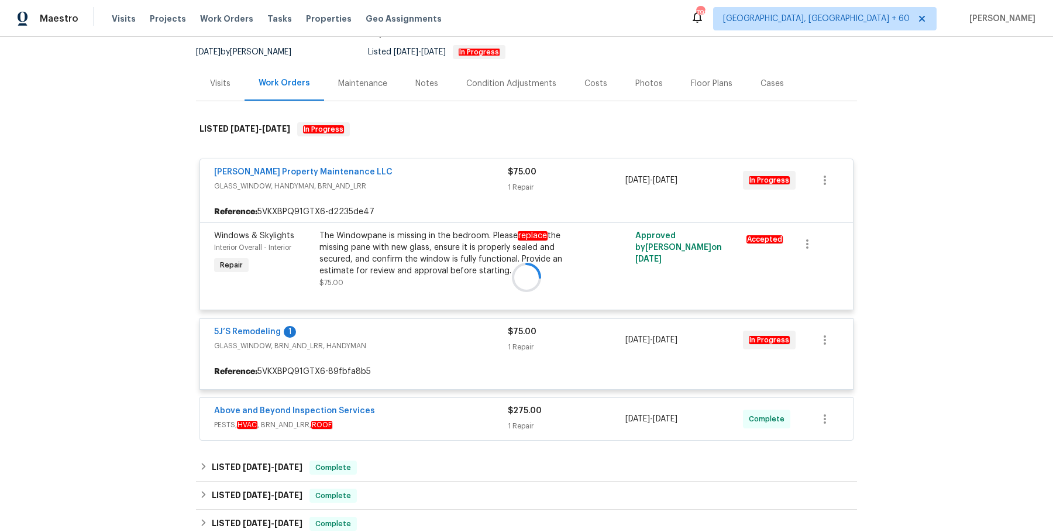
scroll to position [112, 0]
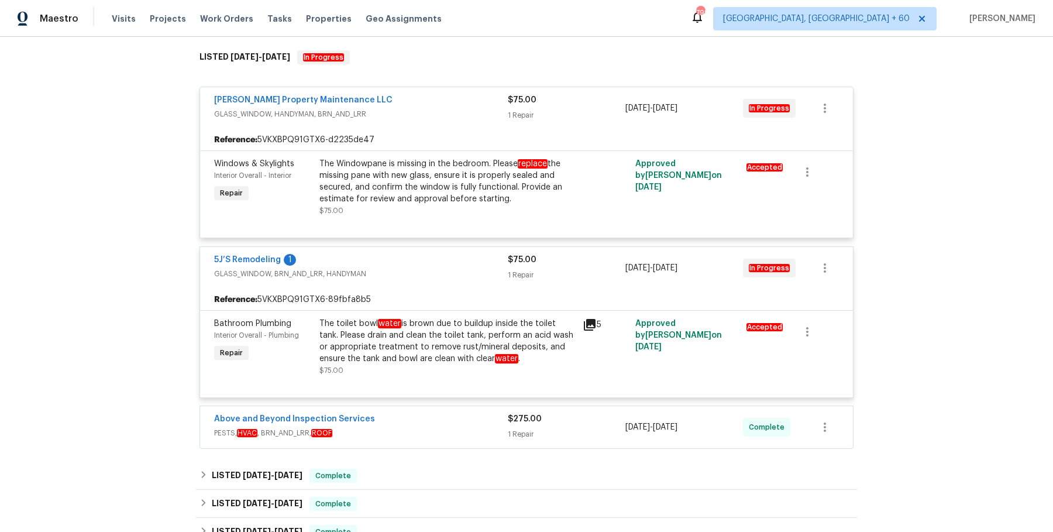
click at [402, 406] on div "Above and Beyond Inspection Services PESTS, HVAC , BRN_AND_LRR, ROOF $275.00 1 …" at bounding box center [526, 427] width 653 height 42
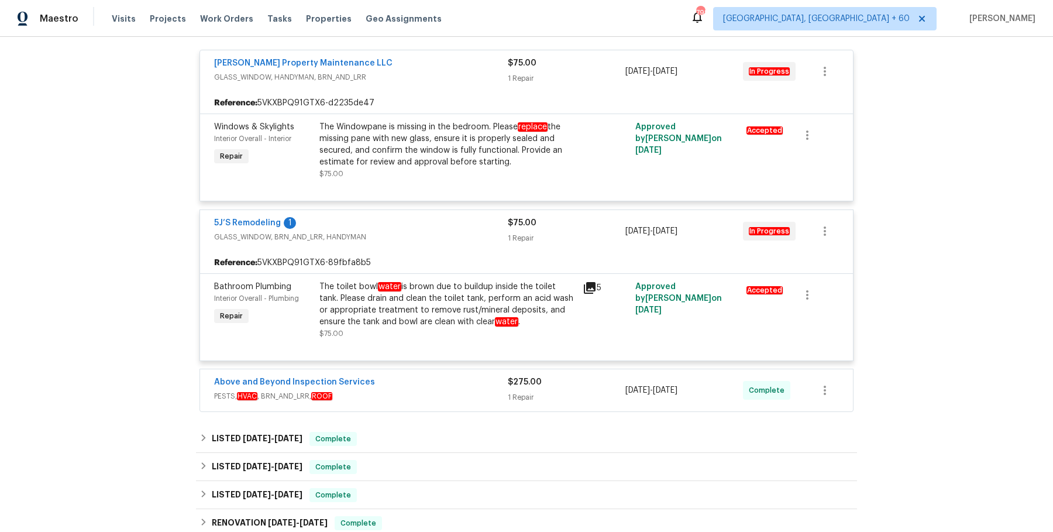
click at [446, 376] on div "Above and Beyond Inspection Services" at bounding box center [361, 383] width 294 height 14
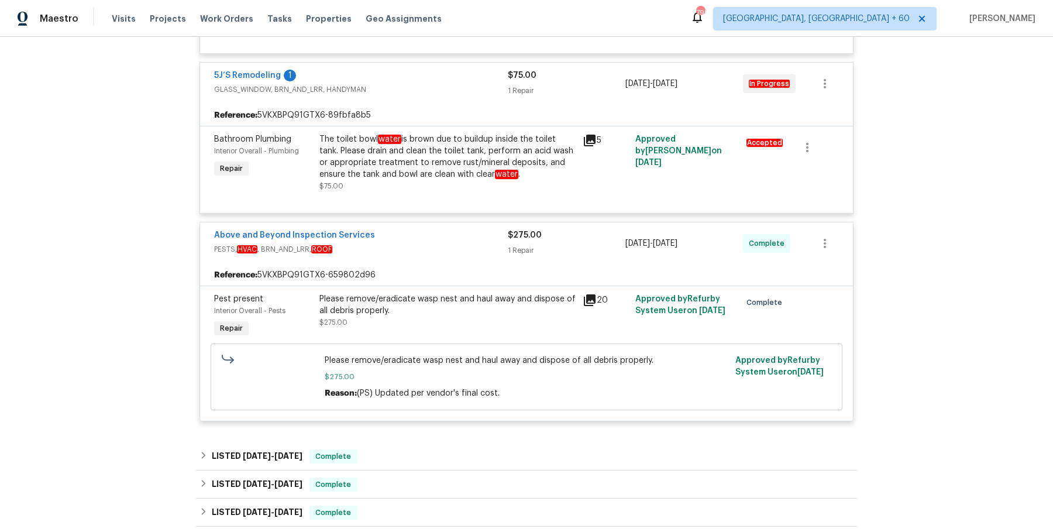
scroll to position [378, 0]
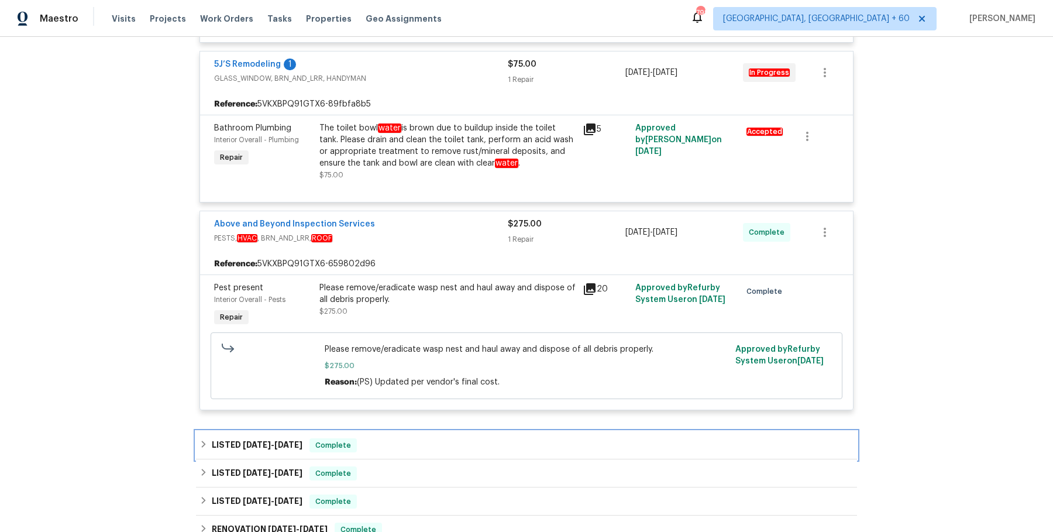
click at [421, 431] on div "LISTED 4/30/25 - 5/2/25 Complete" at bounding box center [526, 445] width 661 height 28
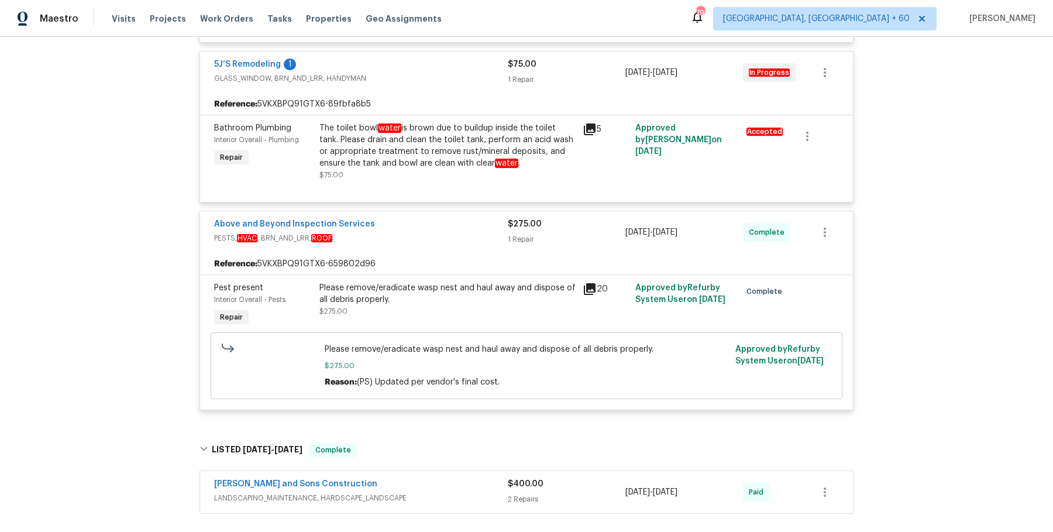
click at [405, 483] on div "Reyes and Sons Construction" at bounding box center [361, 485] width 294 height 14
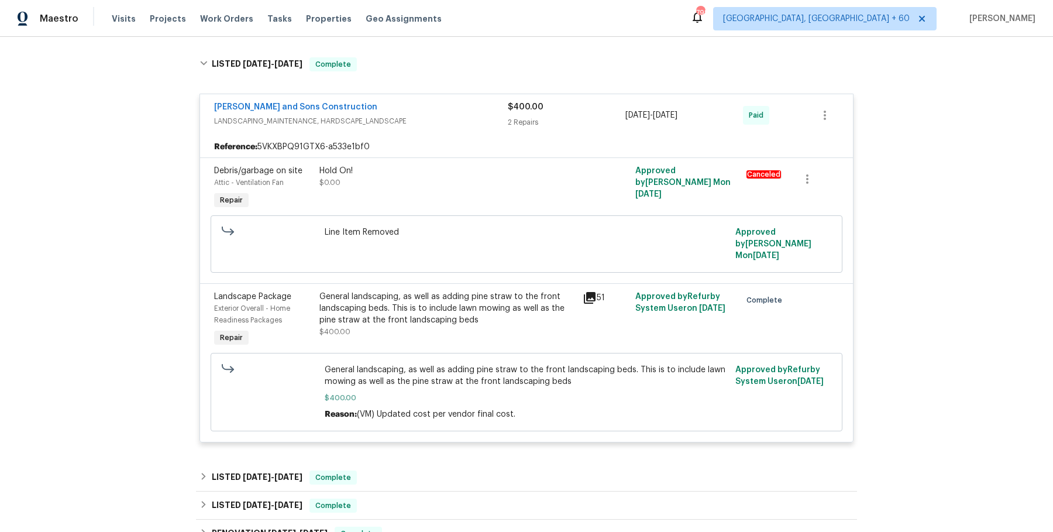
scroll to position [767, 0]
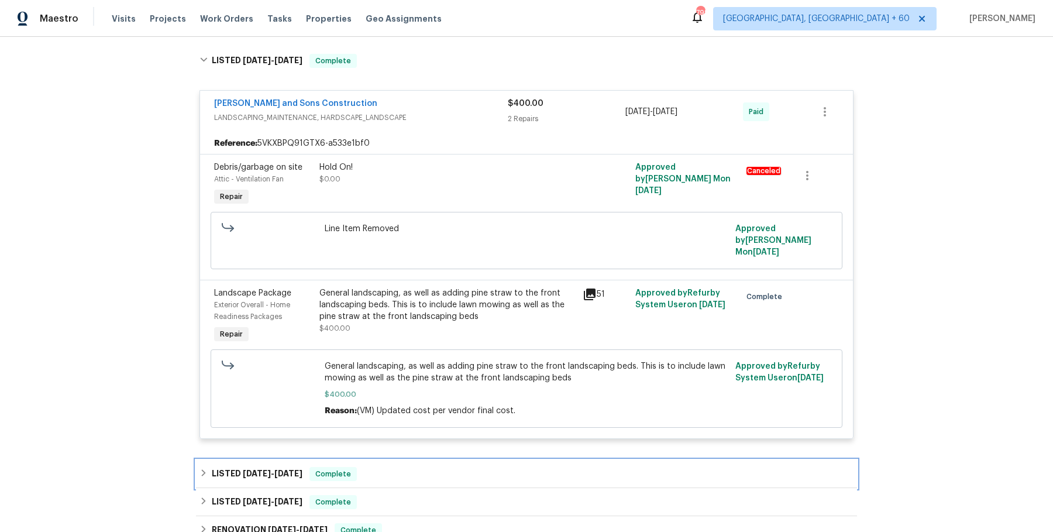
click at [420, 460] on div "LISTED 4/2/25 - 4/4/25 Complete" at bounding box center [526, 474] width 661 height 28
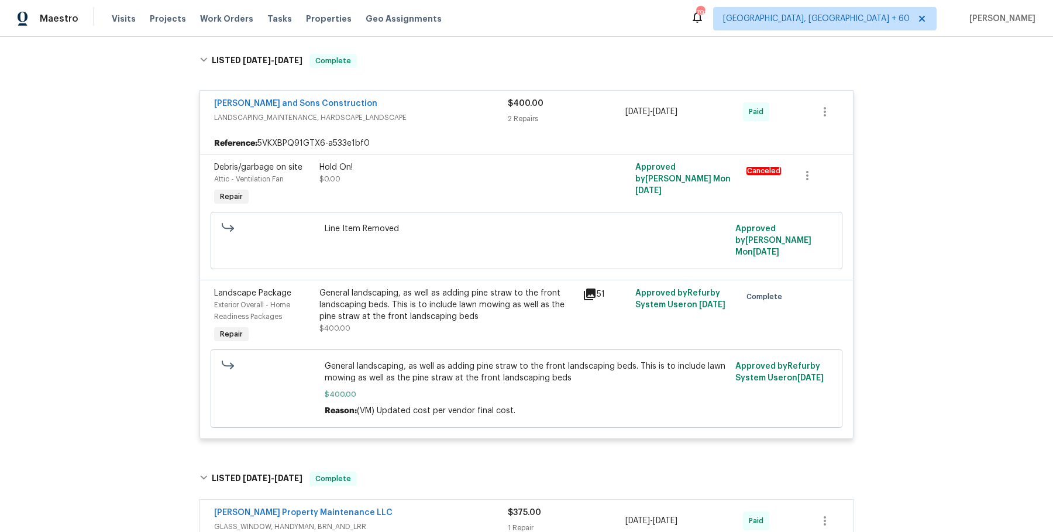
click at [402, 507] on div "Glen Property Maintenance LLC" at bounding box center [361, 514] width 294 height 14
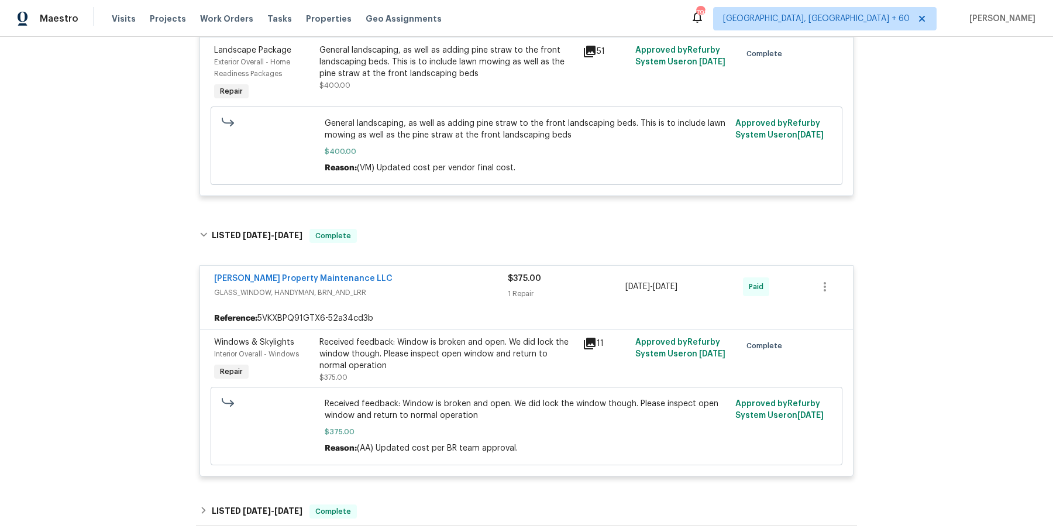
scroll to position [1056, 0]
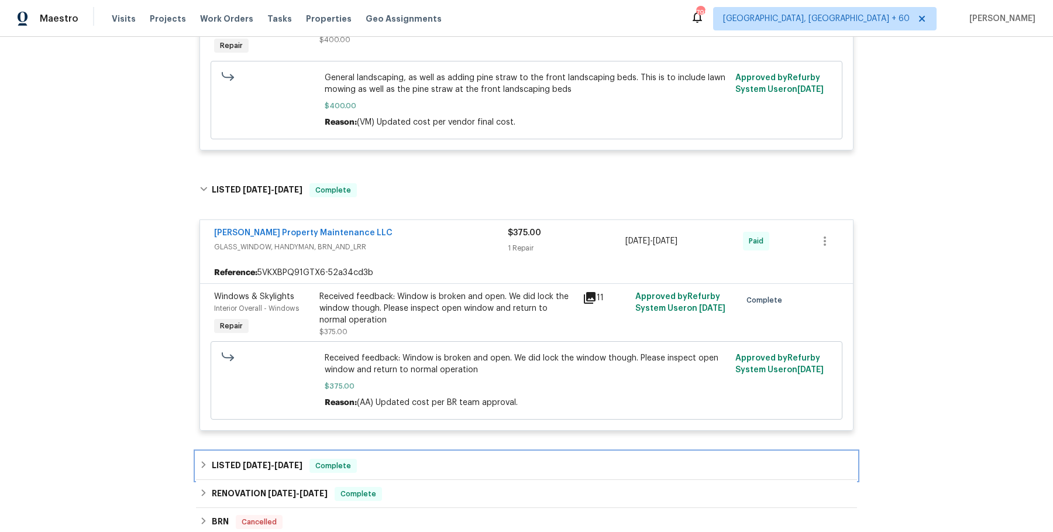
click at [435, 459] on div "LISTED 2/25/25 - 3/7/25 Complete" at bounding box center [526, 466] width 654 height 14
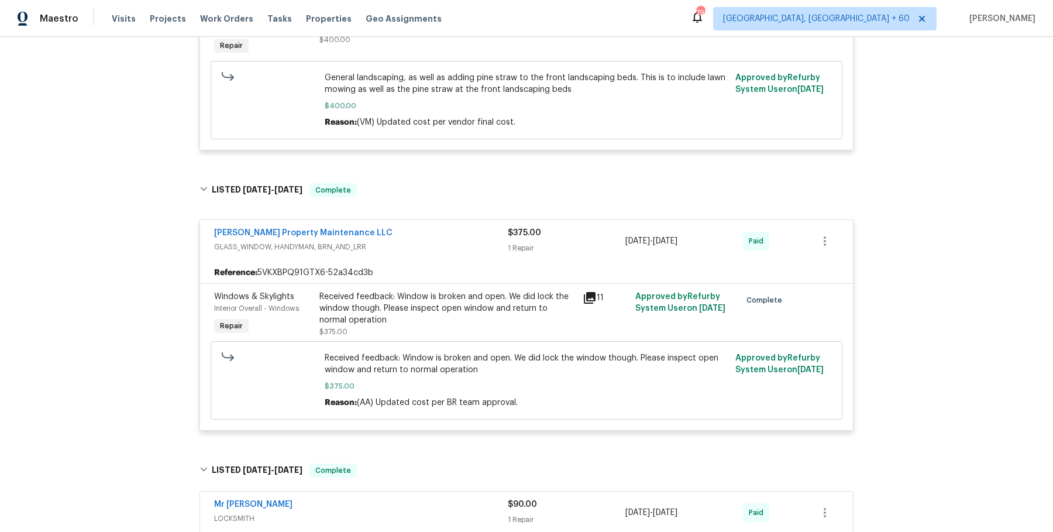
click at [417, 498] on div "Mr Rekey Locksmith" at bounding box center [361, 505] width 294 height 14
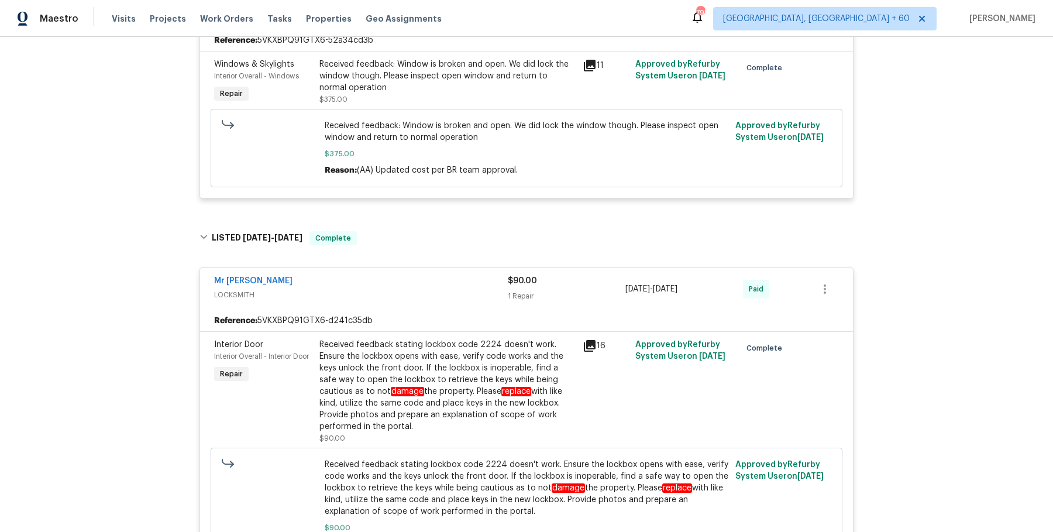
scroll to position [1611, 0]
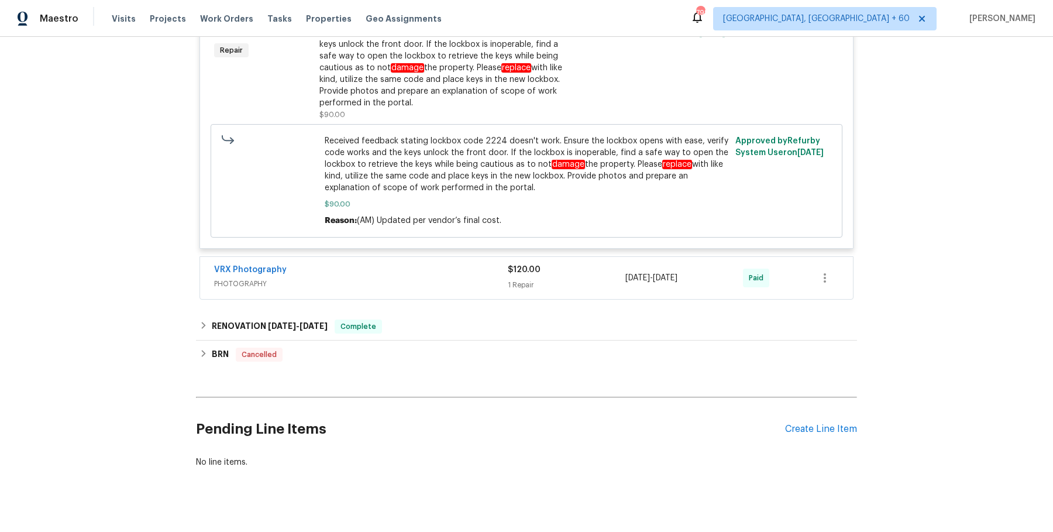
click at [402, 264] on div "VRX Photography" at bounding box center [361, 271] width 294 height 14
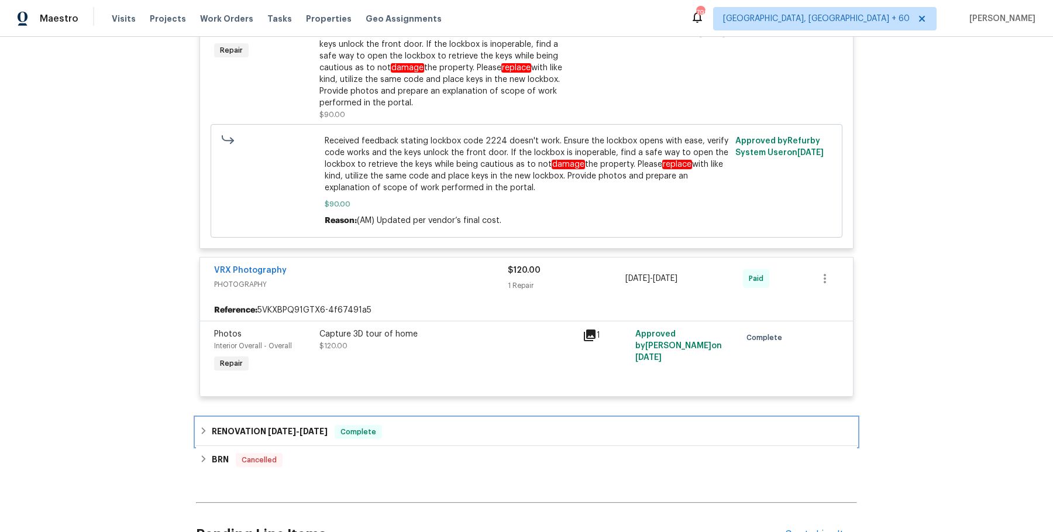
click at [417, 428] on div "RENOVATION 2/6/25 - 2/14/25 Complete" at bounding box center [526, 432] width 661 height 28
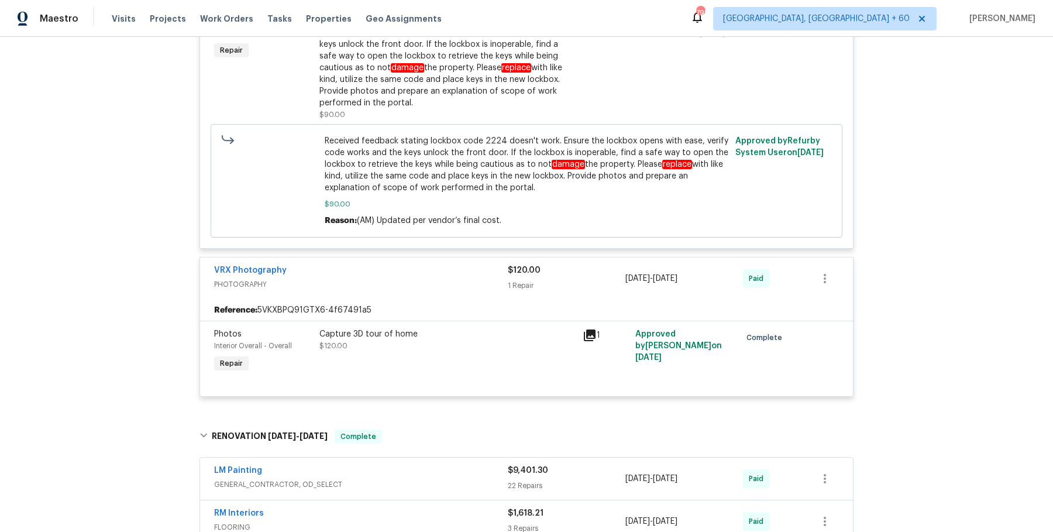
click at [416, 464] on div "LM Painting" at bounding box center [361, 471] width 294 height 14
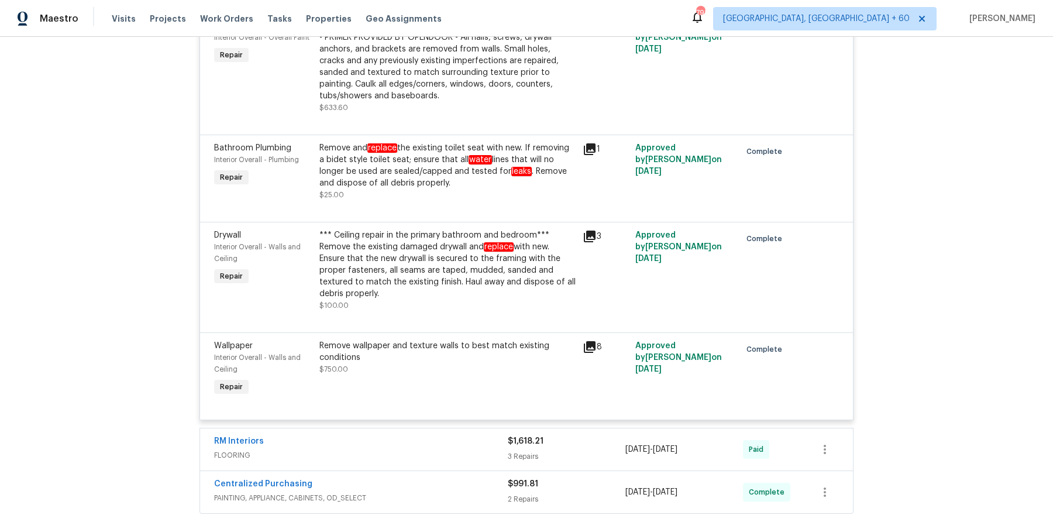
scroll to position [4508, 0]
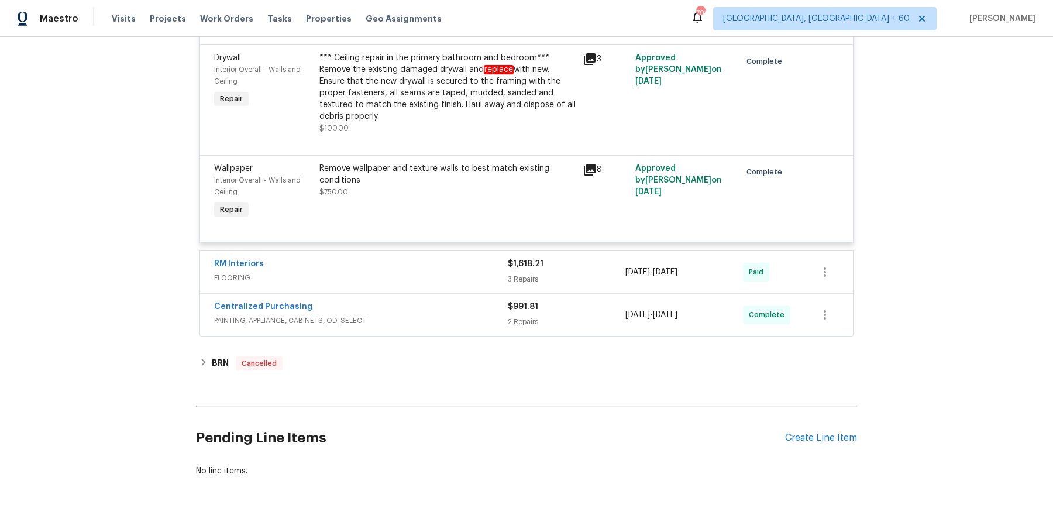
click at [478, 272] on span "FLOORING" at bounding box center [361, 278] width 294 height 12
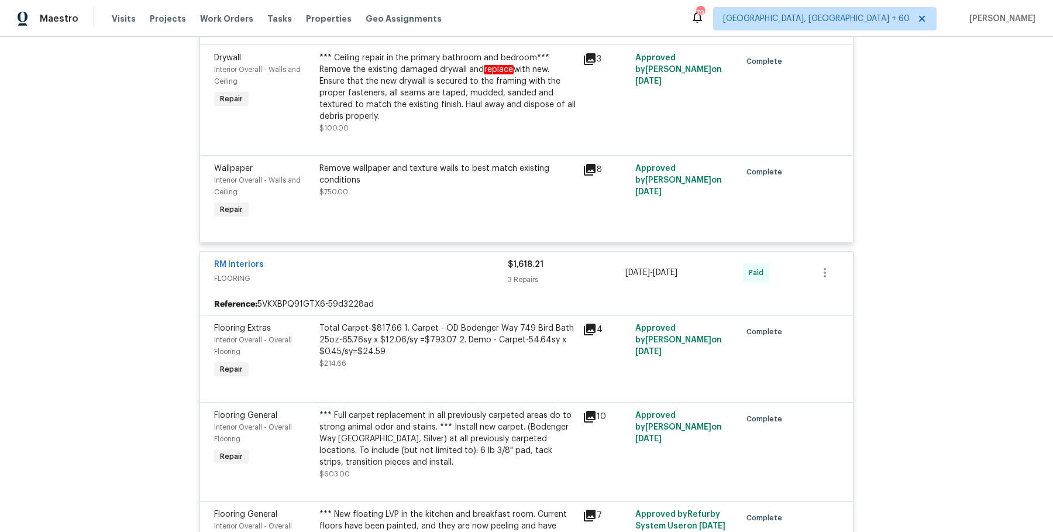
scroll to position [4918, 0]
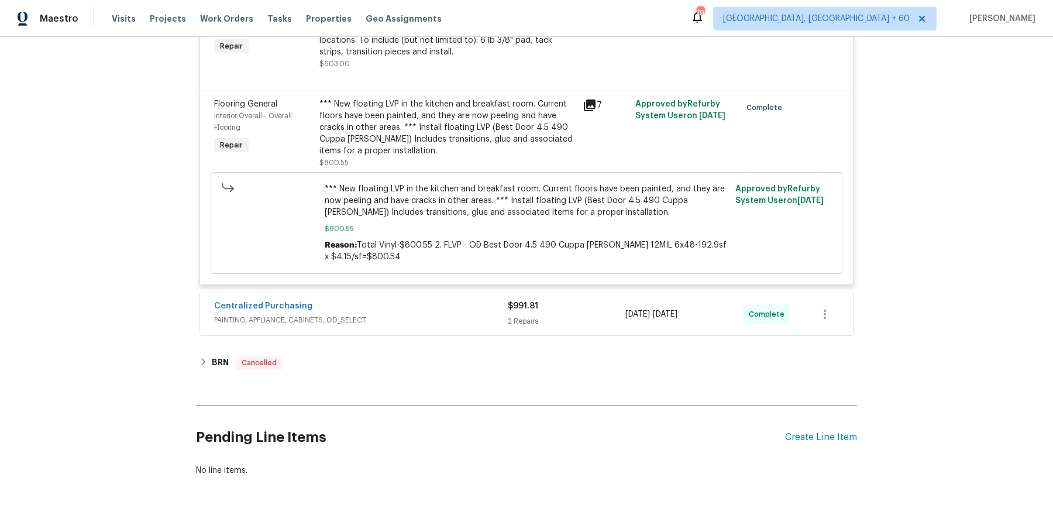
click at [472, 300] on div "Centralized Purchasing" at bounding box center [361, 307] width 294 height 14
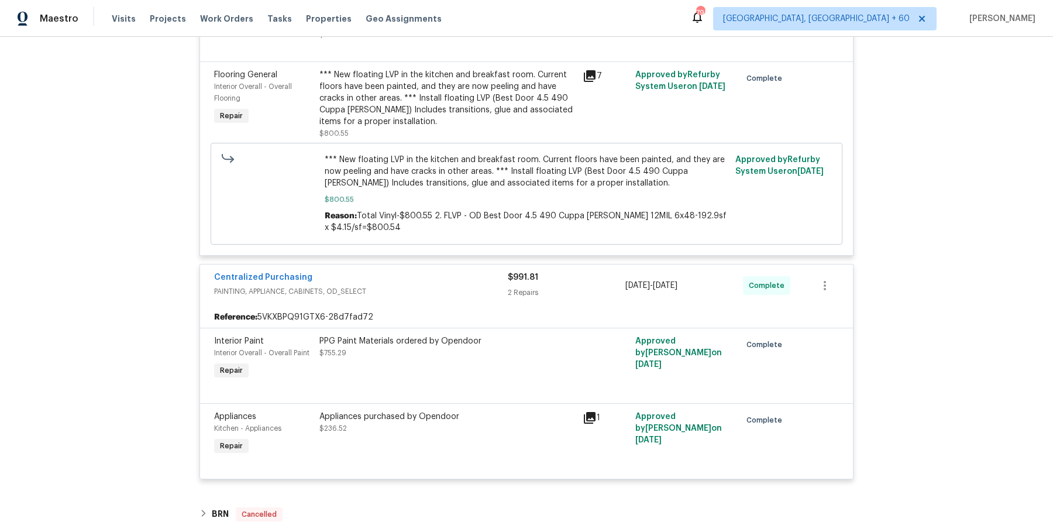
scroll to position [5100, 0]
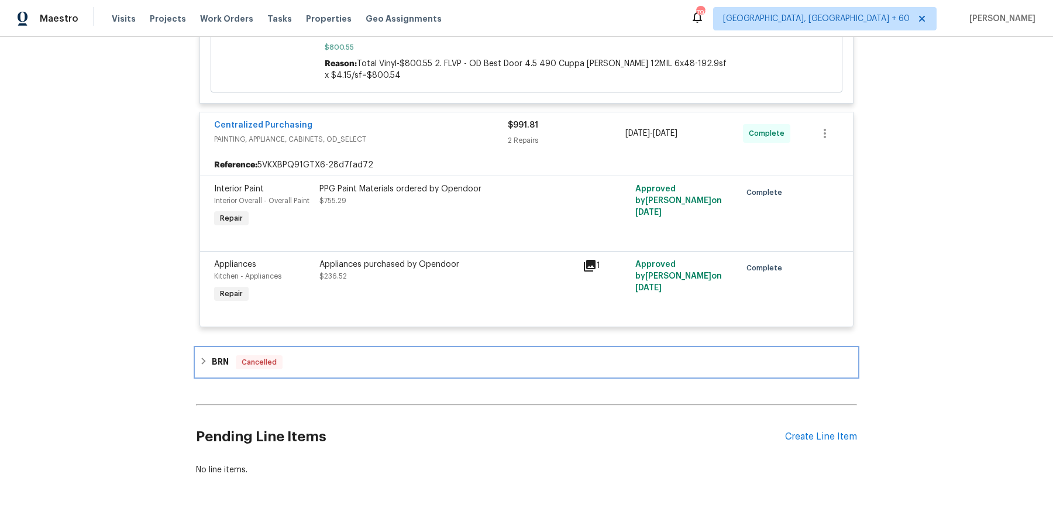
click at [382, 348] on div "BRN Cancelled" at bounding box center [526, 362] width 661 height 28
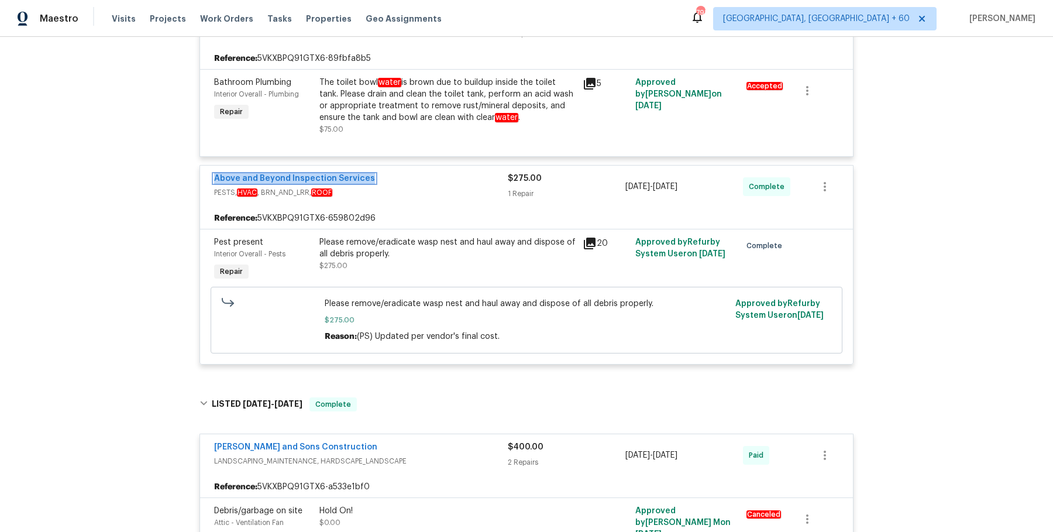
scroll to position [389, 0]
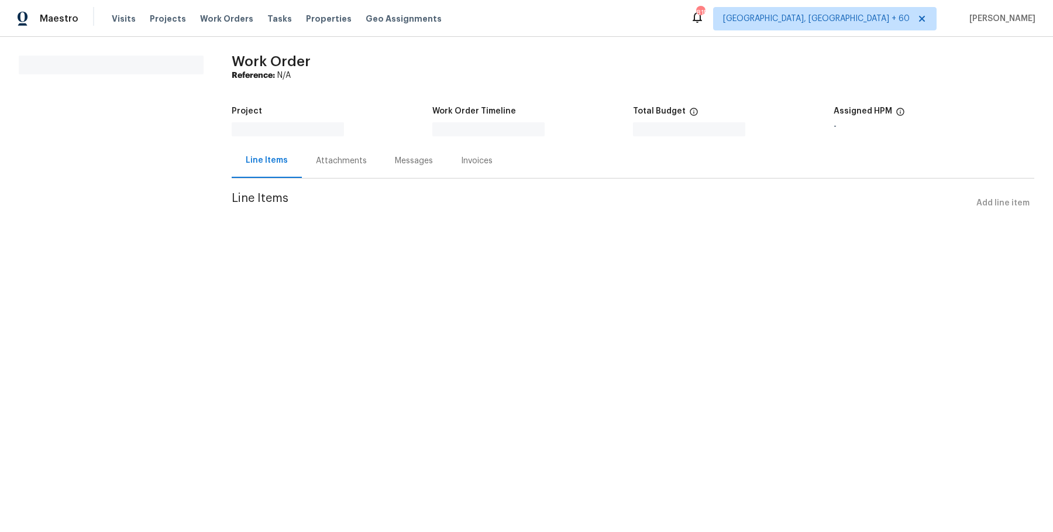
click at [328, 163] on div "Attachments" at bounding box center [341, 161] width 51 height 12
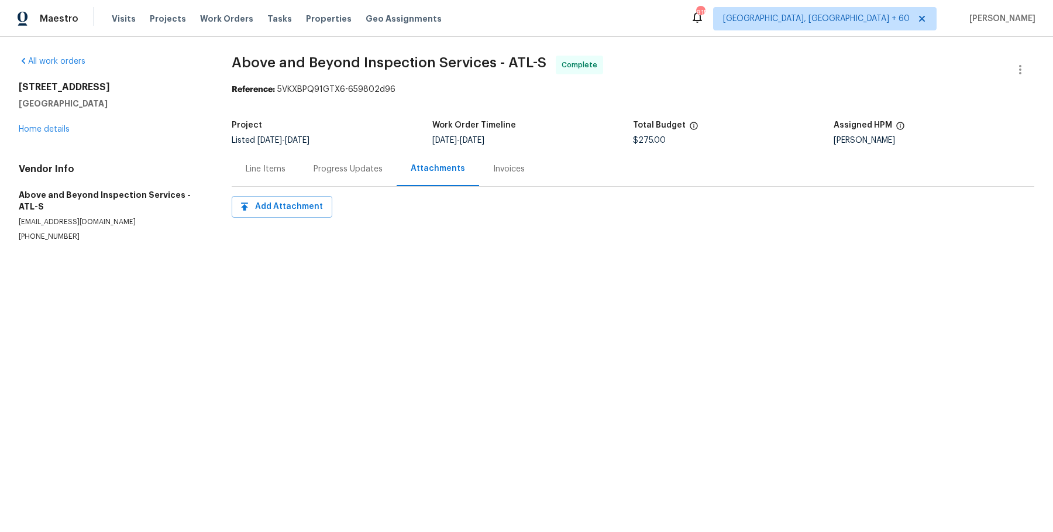
click at [323, 176] on div "Progress Updates" at bounding box center [347, 168] width 97 height 35
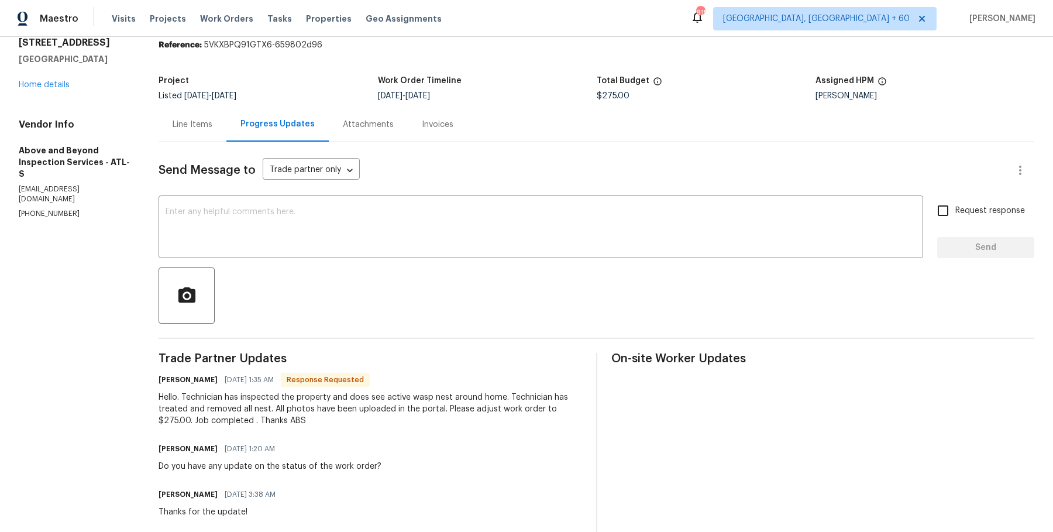
scroll to position [190, 0]
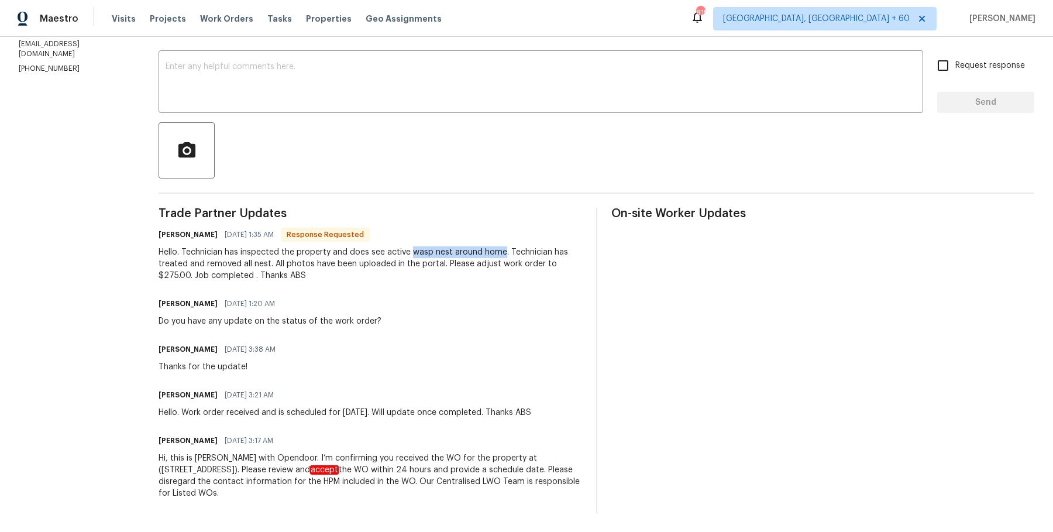
drag, startPoint x: 430, startPoint y: 249, endPoint x: 523, endPoint y: 254, distance: 93.8
click at [523, 254] on div "Hello. Technician has inspected the property and does see active wasp nest arou…" at bounding box center [370, 263] width 423 height 35
copy div "wasp nest around home"
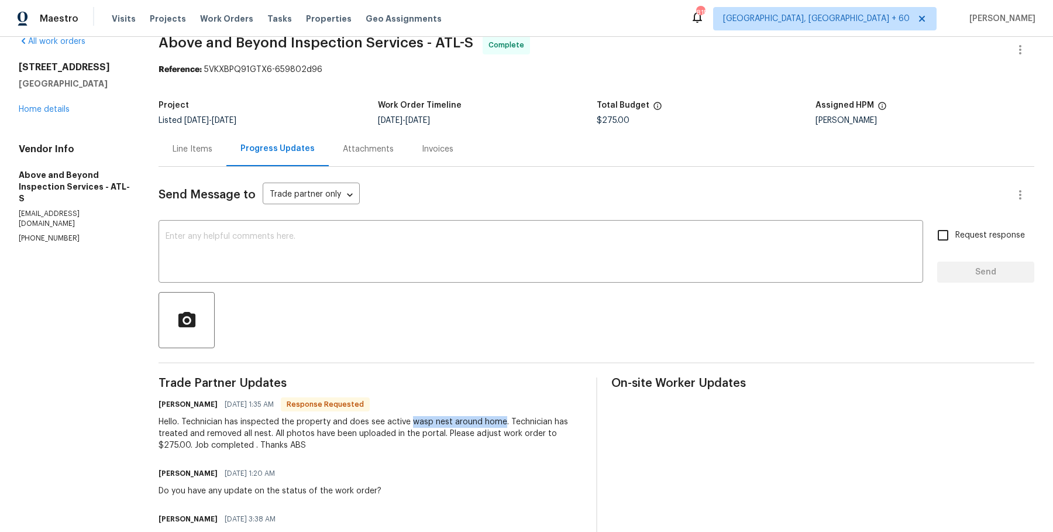
scroll to position [0, 0]
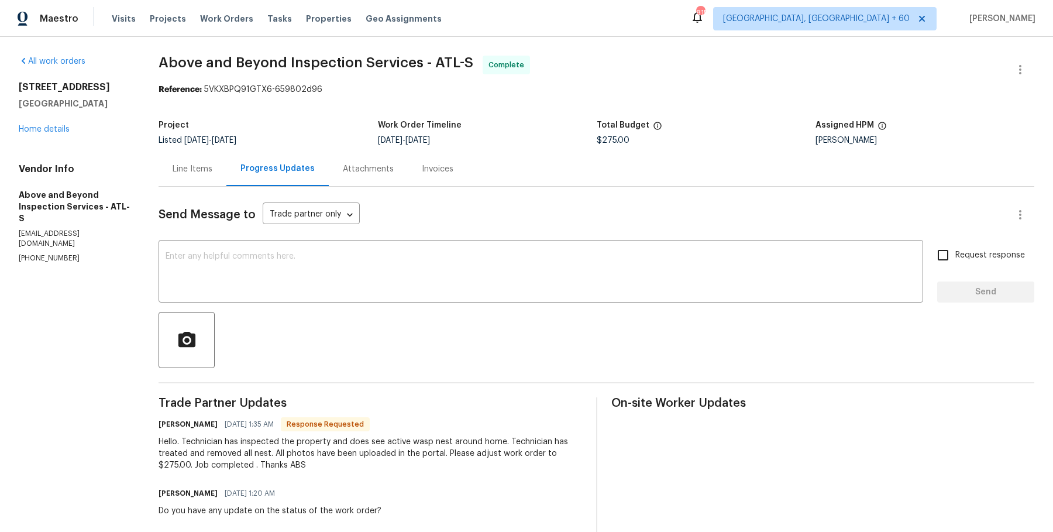
click at [295, 64] on span "Above and Beyond Inspection Services - ATL-S" at bounding box center [316, 63] width 315 height 14
copy span "Above and Beyond Inspection Services - ATL-S"
